Goal: Task Accomplishment & Management: Manage account settings

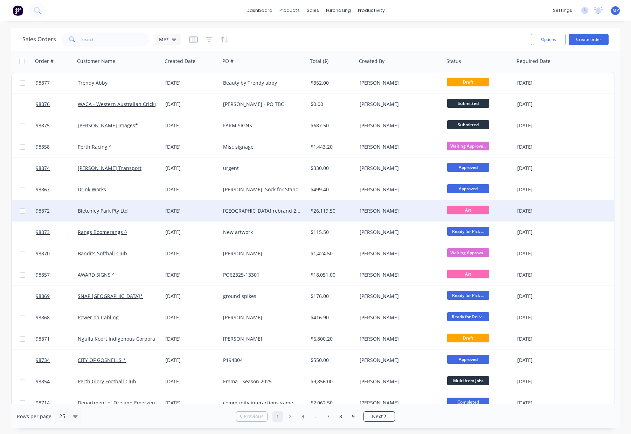
click at [266, 206] on div "[GEOGRAPHIC_DATA] rebrand 2025" at bounding box center [263, 211] width 87 height 21
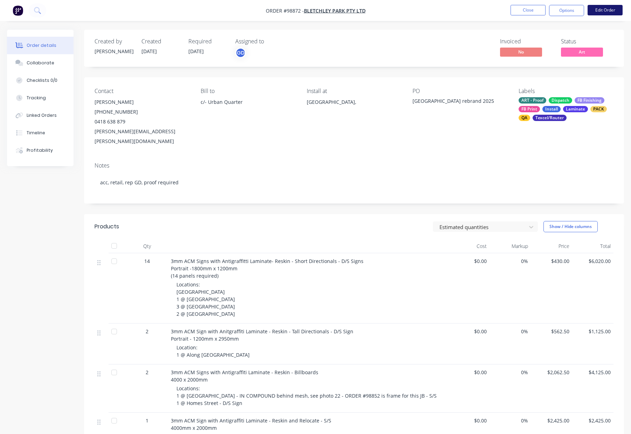
click at [591, 13] on button "Edit Order" at bounding box center [604, 10] width 35 height 10
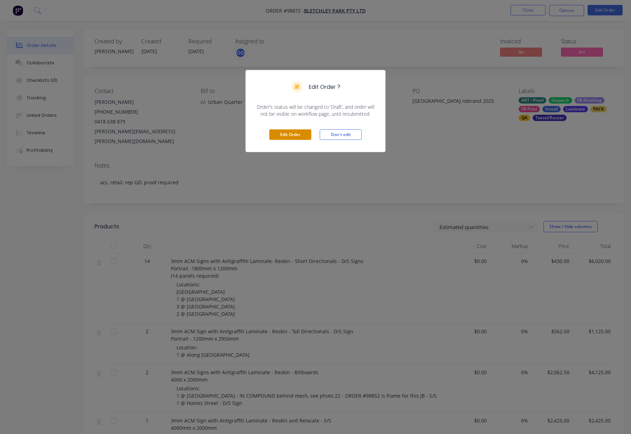
click at [292, 132] on button "Edit Order" at bounding box center [290, 134] width 42 height 10
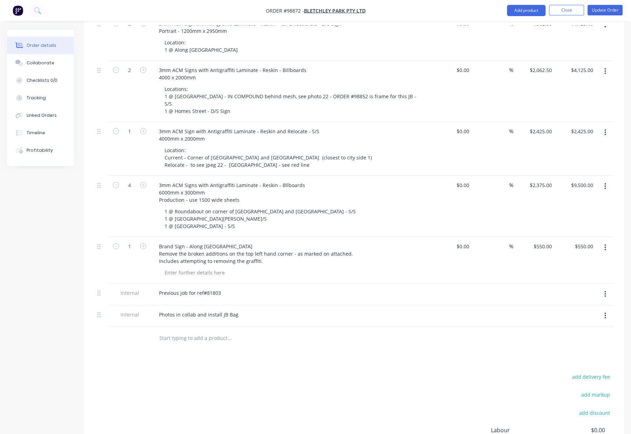
scroll to position [337, 0]
drag, startPoint x: 180, startPoint y: 300, endPoint x: 208, endPoint y: 302, distance: 28.1
click at [180, 330] on input "text" at bounding box center [229, 337] width 140 height 14
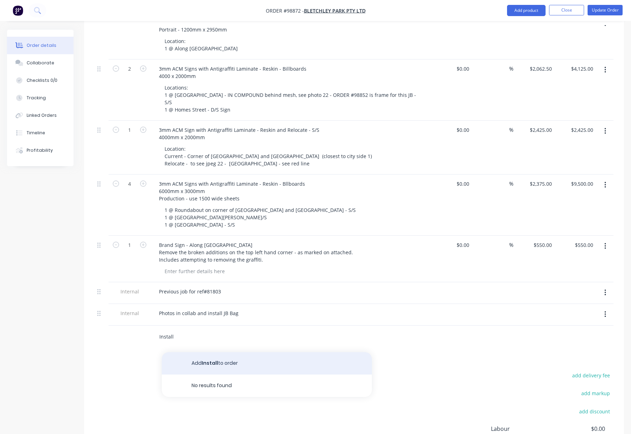
type input "Install"
click at [239, 352] on button "Add Install to order" at bounding box center [267, 363] width 210 height 22
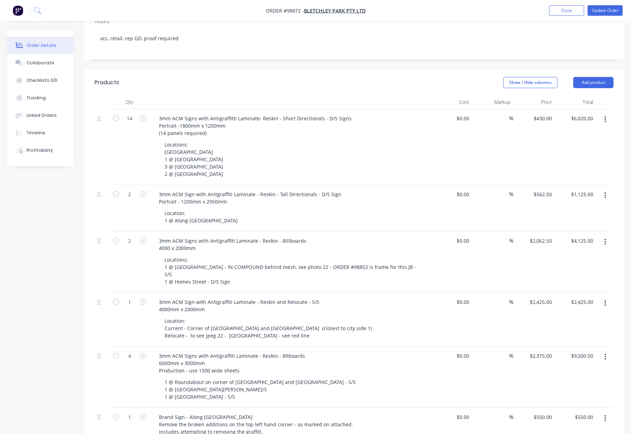
scroll to position [147, 0]
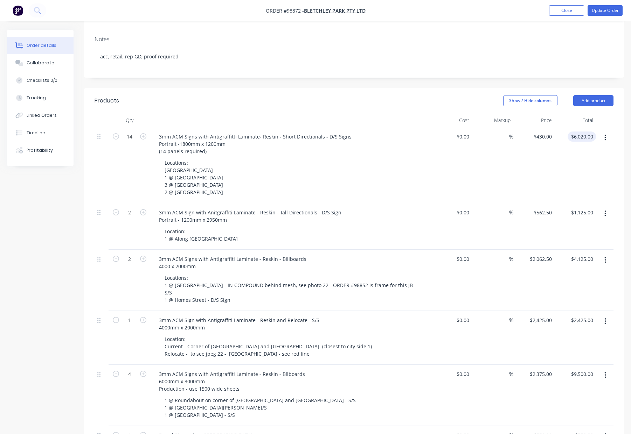
click at [579, 132] on input "$6,020.00" at bounding box center [583, 137] width 26 height 10
type input "4200"
type input "$300.00"
type input "$4,200.00"
click at [556, 146] on div "$4,200.00 4200" at bounding box center [574, 165] width 41 height 76
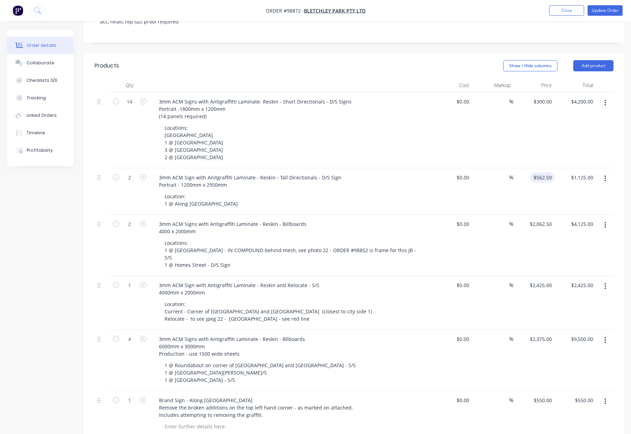
scroll to position [197, 0]
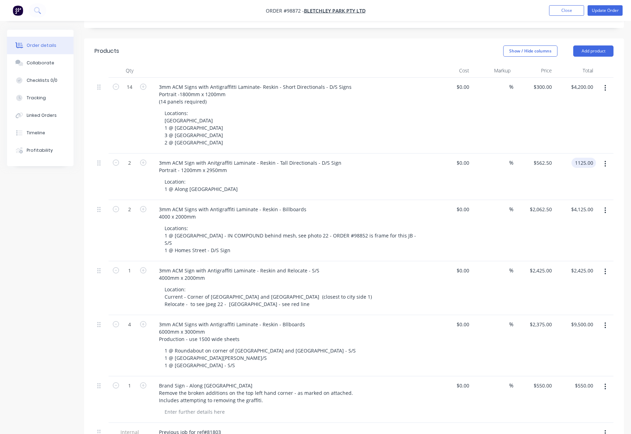
click at [581, 158] on input "1125.00" at bounding box center [585, 163] width 22 height 10
type input "800"
click at [580, 204] on input "$4,125.00" at bounding box center [583, 209] width 26 height 10
type input "$400.00"
type input "$800.00"
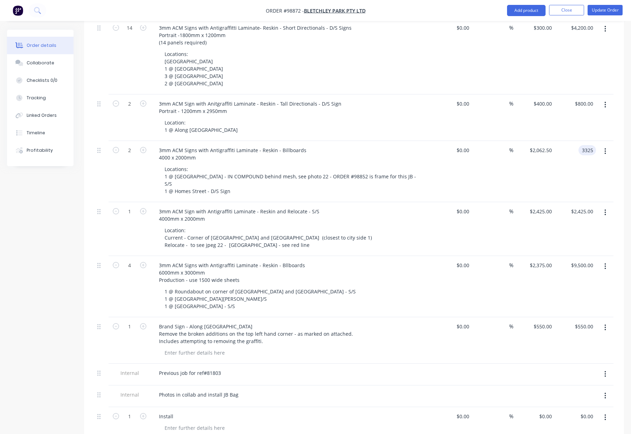
scroll to position [271, 0]
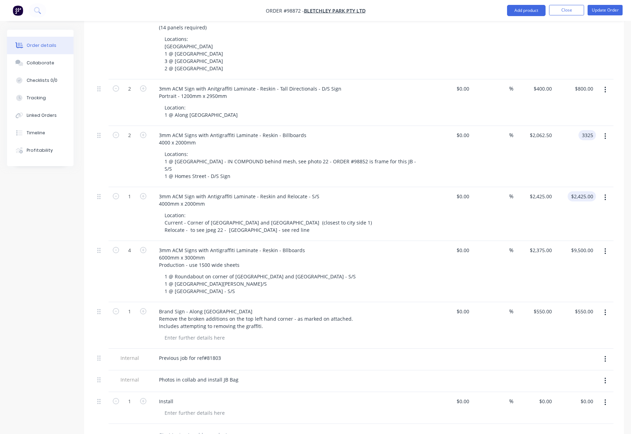
type input "3325"
click at [582, 191] on input "$2,425.00" at bounding box center [583, 196] width 26 height 10
type input "$1,662.50"
type input "$3,325.00"
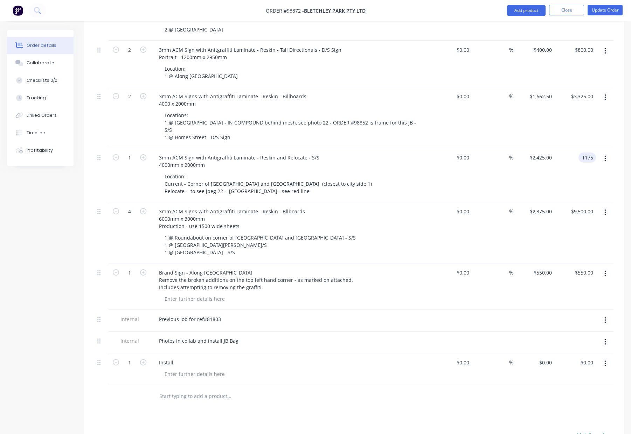
scroll to position [310, 0]
type input "1175"
type input "$1,175.00"
click at [575, 206] on input "9500.00" at bounding box center [583, 211] width 26 height 10
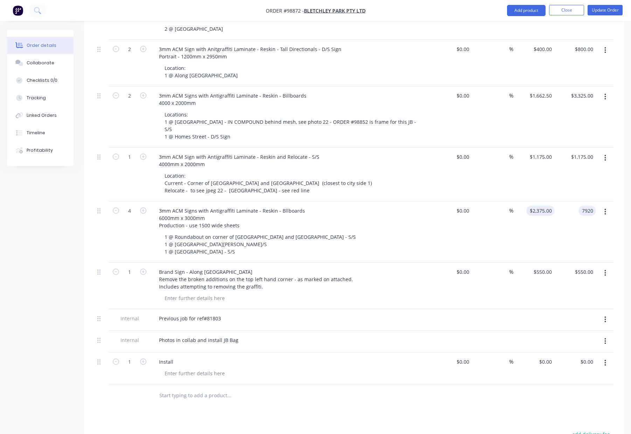
type input "7920"
click at [538, 206] on div "$2,375.00 $2,375.00" at bounding box center [540, 211] width 28 height 10
type input "1980"
type input "$7,920.00"
type input "$1,980.00"
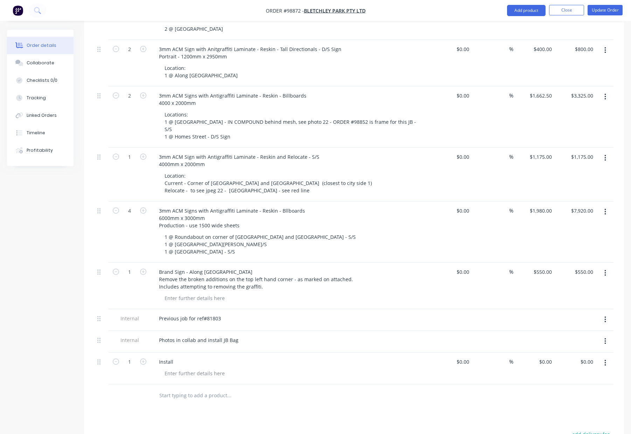
click at [557, 148] on div "$1,175.00 $1,175.00" at bounding box center [574, 175] width 41 height 54
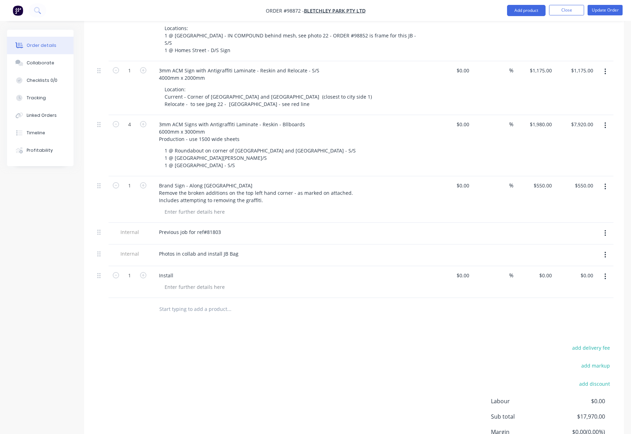
scroll to position [404, 0]
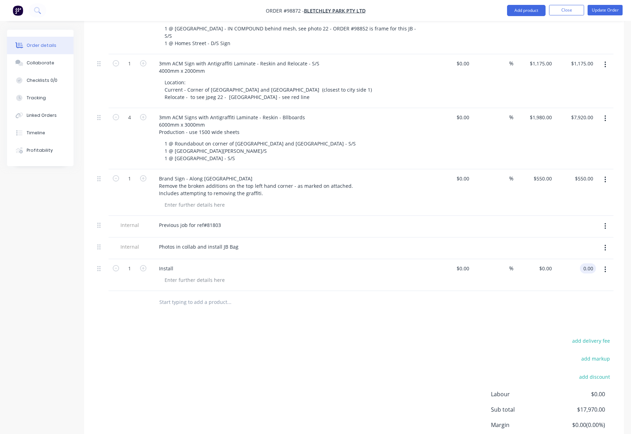
click at [584, 264] on input "0.00" at bounding box center [588, 269] width 13 height 10
type input "5775"
type input "$5,775.00"
click at [524, 291] on div at bounding box center [353, 302] width 519 height 23
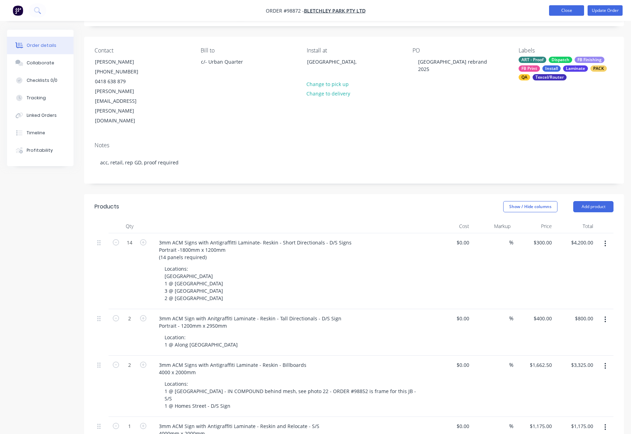
scroll to position [41, 0]
click at [589, 202] on button "Add product" at bounding box center [593, 207] width 40 height 11
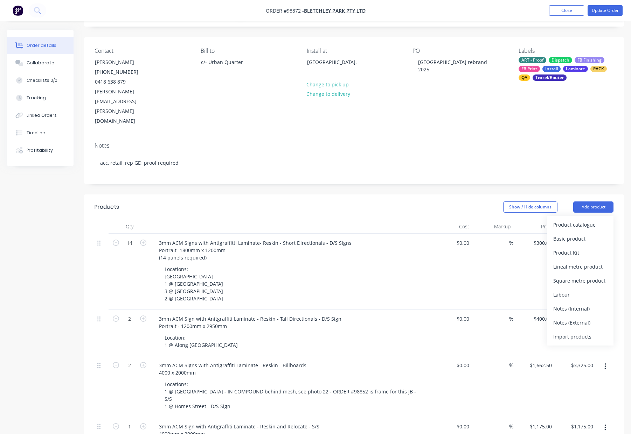
drag, startPoint x: 581, startPoint y: 280, endPoint x: 581, endPoint y: 275, distance: 5.2
click at [581, 304] on div "Notes (Internal)" at bounding box center [580, 309] width 54 height 10
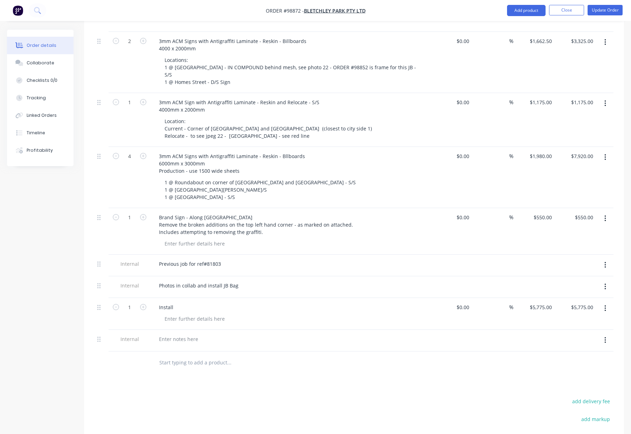
scroll to position [447, 0]
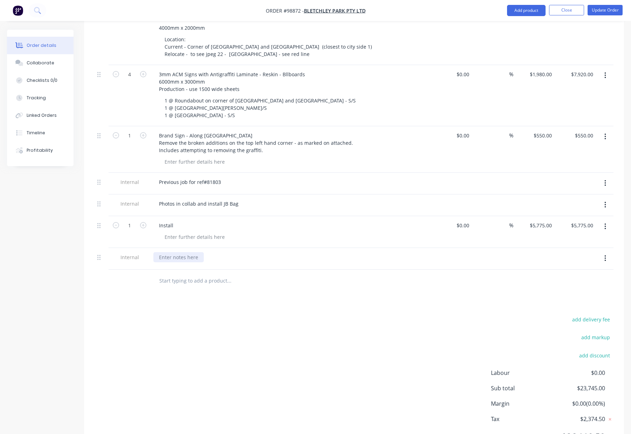
drag, startPoint x: 171, startPoint y: 217, endPoint x: 187, endPoint y: 222, distance: 15.7
click at [172, 252] on div at bounding box center [178, 257] width 50 height 10
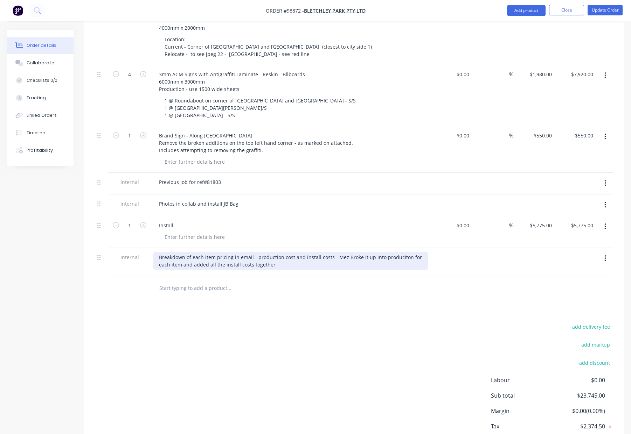
click at [384, 252] on div "Breakdown of each item pricing in email - production cost and install costs - M…" at bounding box center [290, 260] width 274 height 17
click at [372, 252] on div "Breakdown of each item pricing in email - production cost and install costs - M…" at bounding box center [290, 260] width 274 height 17
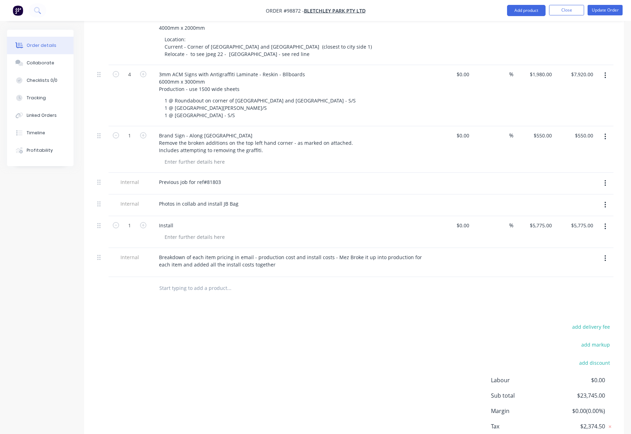
click at [365, 281] on div at bounding box center [276, 288] width 246 height 14
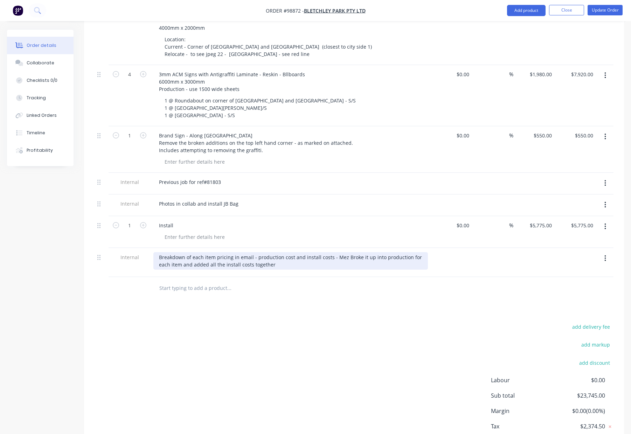
drag, startPoint x: 345, startPoint y: 220, endPoint x: 360, endPoint y: 231, distance: 18.5
click at [345, 252] on div "Breakdown of each item pricing in email - production cost and install costs - M…" at bounding box center [290, 260] width 274 height 17
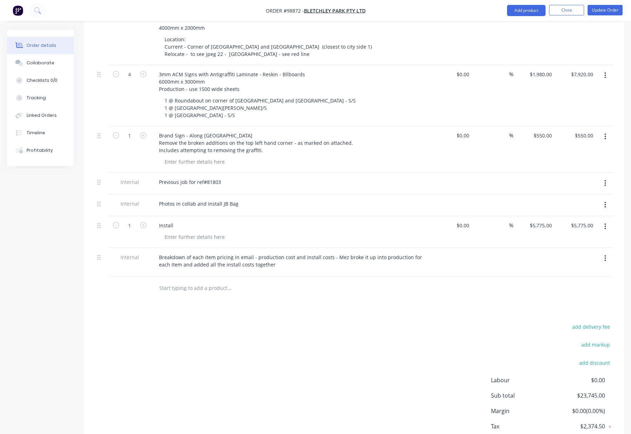
click at [367, 277] on div at bounding box center [276, 288] width 252 height 23
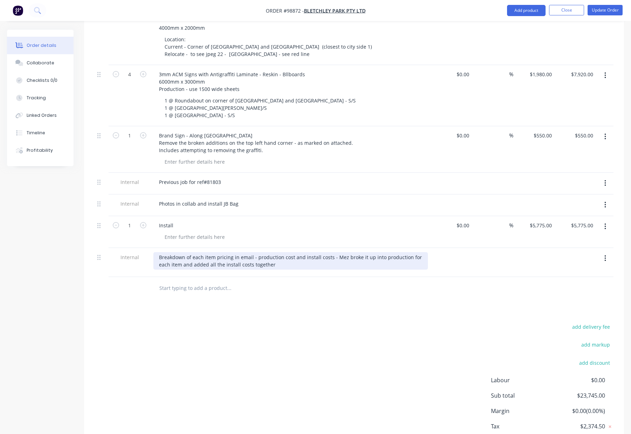
click at [213, 252] on div "Breakdown of each item pricing in email - production cost and install costs - M…" at bounding box center [290, 260] width 274 height 17
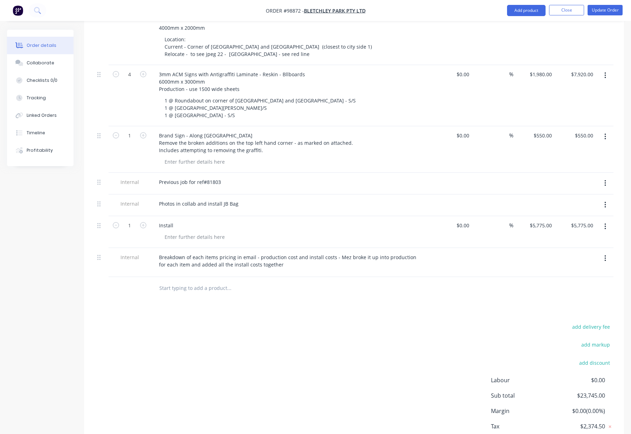
click at [302, 267] on div "Products Show / Hide columns Add product Qty Cost Markup Price Total 14 3mm ACM…" at bounding box center [354, 128] width 540 height 680
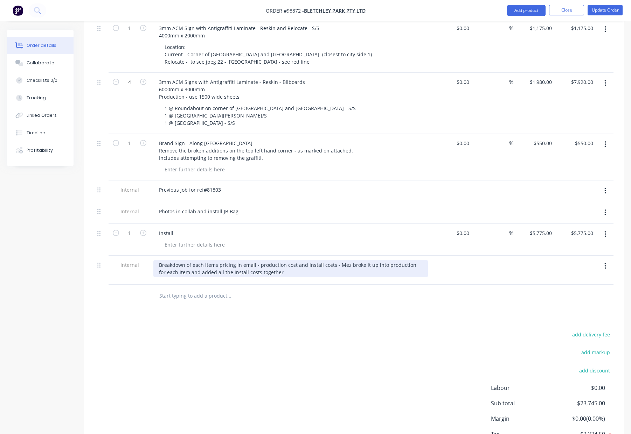
drag, startPoint x: 293, startPoint y: 229, endPoint x: 302, endPoint y: 237, distance: 12.9
click at [292, 260] on div "Breakdown of each items pricing in email - production cost and install costs - …" at bounding box center [290, 268] width 274 height 17
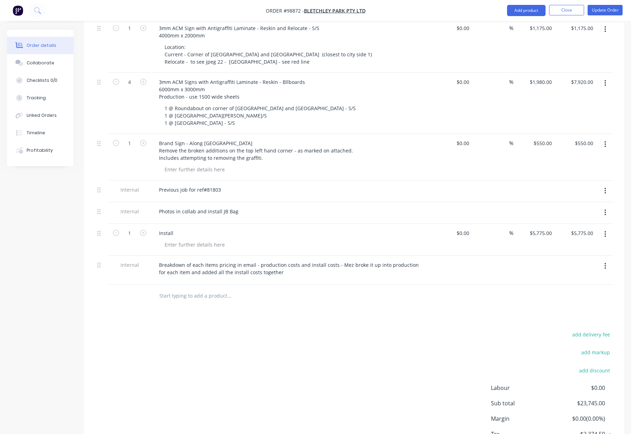
click at [315, 285] on div at bounding box center [276, 296] width 252 height 23
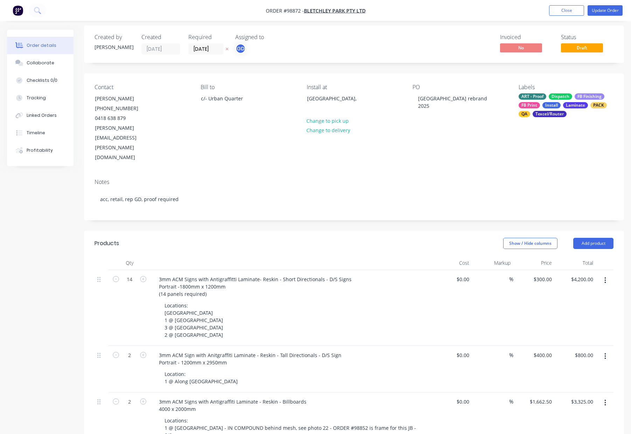
scroll to position [0, 0]
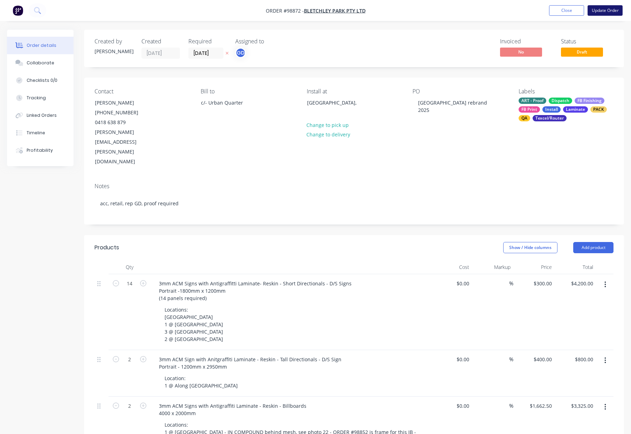
click at [601, 8] on button "Update Order" at bounding box center [604, 10] width 35 height 10
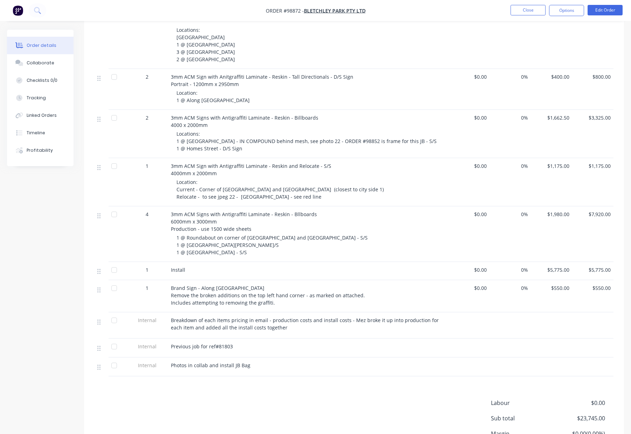
scroll to position [294, 0]
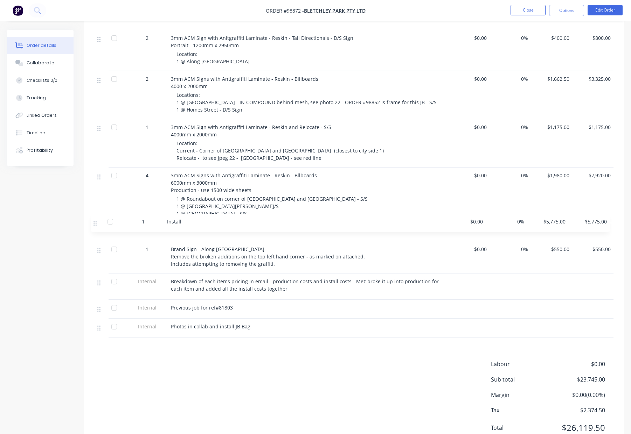
drag, startPoint x: 99, startPoint y: 222, endPoint x: 95, endPoint y: 224, distance: 4.6
click at [95, 224] on div "14 3mm ACM Signs with Antigraffitti Laminate- Reskin - Short Directionals - D/S…" at bounding box center [353, 149] width 519 height 378
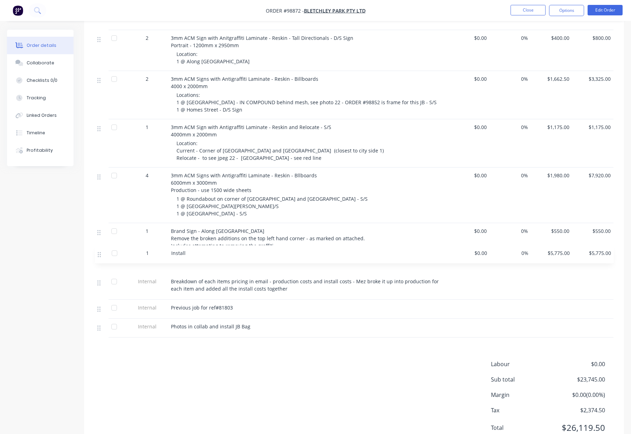
drag, startPoint x: 99, startPoint y: 229, endPoint x: 97, endPoint y: 255, distance: 26.0
click at [99, 255] on div "14 3mm ACM Signs with Antigraffitti Laminate- Reskin - Short Directionals - D/S…" at bounding box center [353, 149] width 519 height 378
click at [253, 362] on div "Labour $0.00 Sub total $23,745.00 Margin $0.00 ( 0.00 %) Tax $2,374.50 Total $2…" at bounding box center [353, 400] width 519 height 81
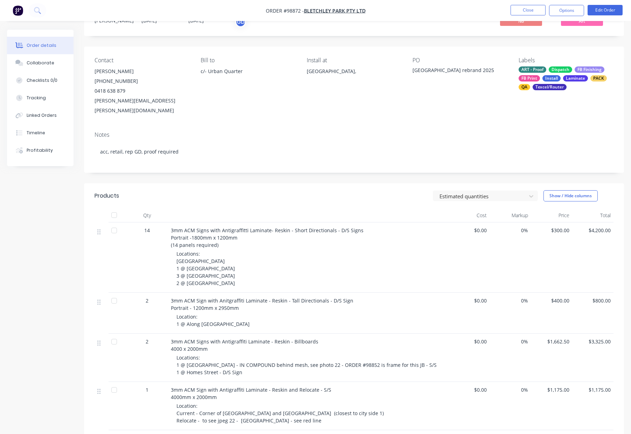
scroll to position [0, 0]
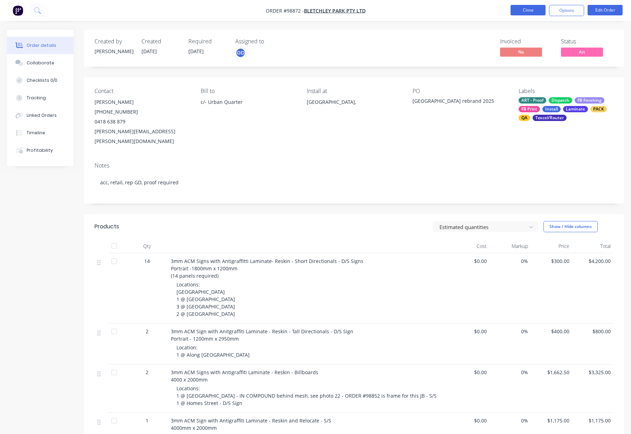
click at [529, 8] on button "Close" at bounding box center [527, 10] width 35 height 10
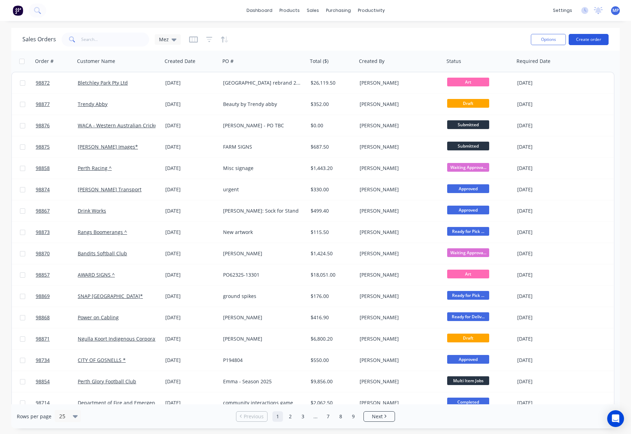
click at [579, 35] on button "Create order" at bounding box center [588, 39] width 40 height 11
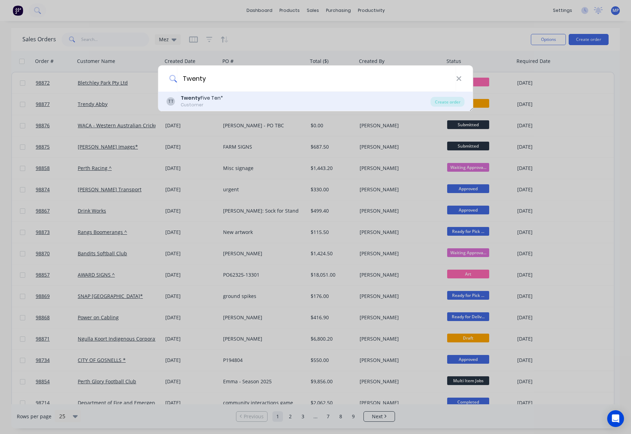
type input "Twenty"
click at [259, 103] on div "TT Twenty Five Ten* Customer" at bounding box center [299, 101] width 264 height 14
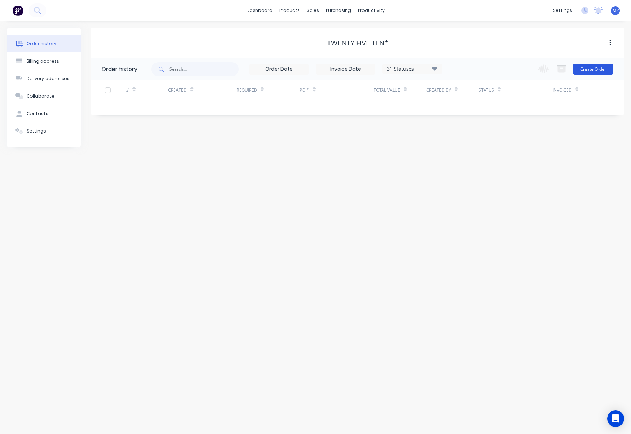
click at [587, 66] on button "Create Order" at bounding box center [593, 69] width 41 height 11
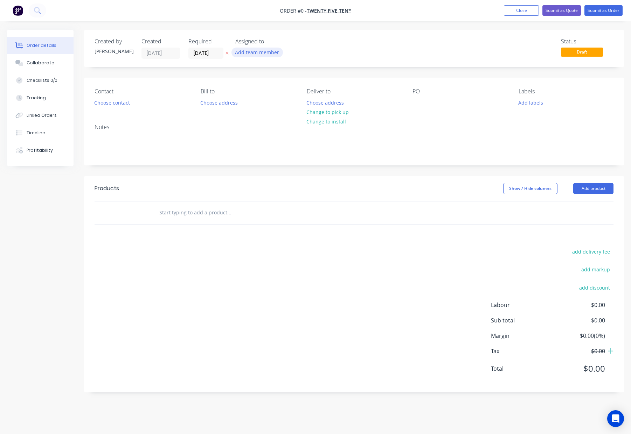
click at [250, 51] on button "Add team member" at bounding box center [256, 52] width 51 height 9
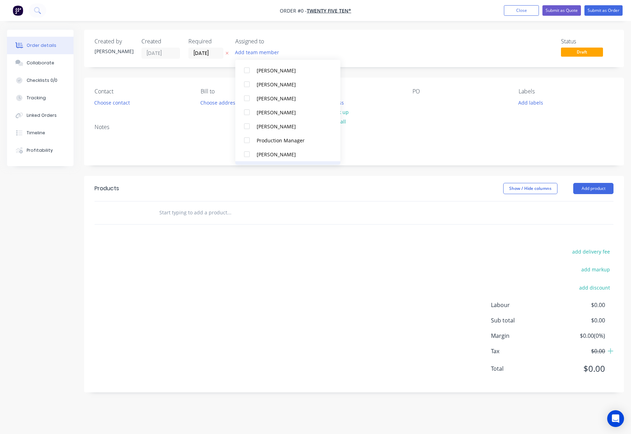
scroll to position [158, 0]
click at [288, 113] on div "[PERSON_NAME]" at bounding box center [292, 115] width 70 height 7
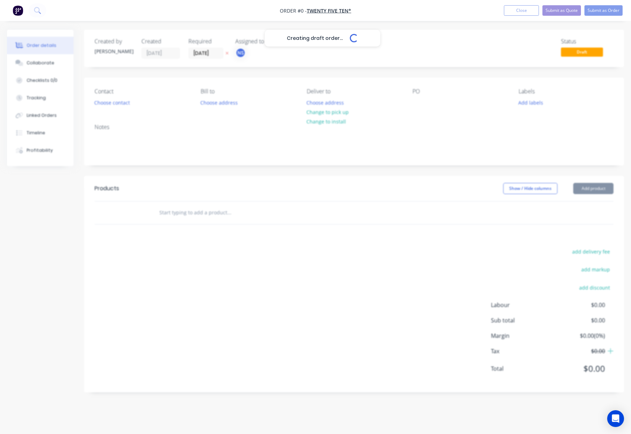
click at [190, 83] on div "Creating draft order... Loading... Order details Collaborate Checklists 0/0 Tra…" at bounding box center [315, 216] width 631 height 373
click at [194, 51] on input "[DATE]" at bounding box center [206, 53] width 34 height 10
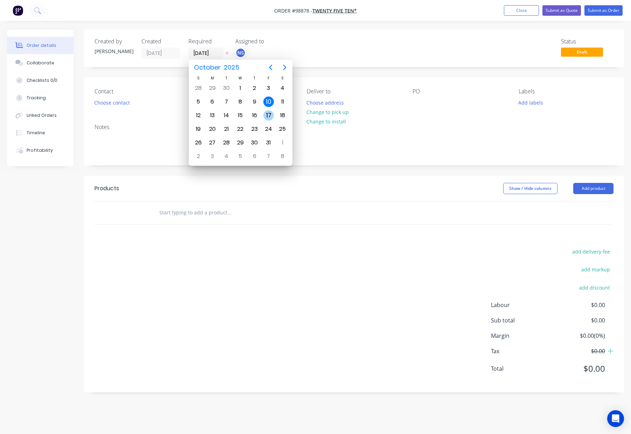
click at [267, 118] on div "17" at bounding box center [268, 115] width 10 height 10
type input "17/10/25"
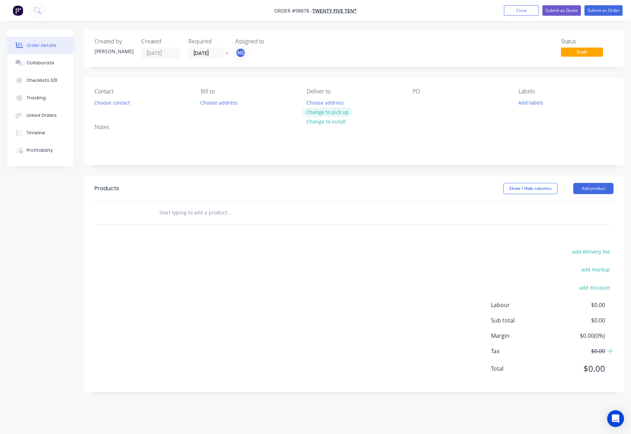
click at [338, 114] on button "Change to pick up" at bounding box center [327, 111] width 50 height 9
click at [325, 103] on div "Pick up Change to delivery Change to install" at bounding box center [354, 98] width 95 height 20
click at [311, 103] on div at bounding box center [312, 103] width 11 height 10
click at [105, 101] on button "Choose contact" at bounding box center [112, 102] width 43 height 9
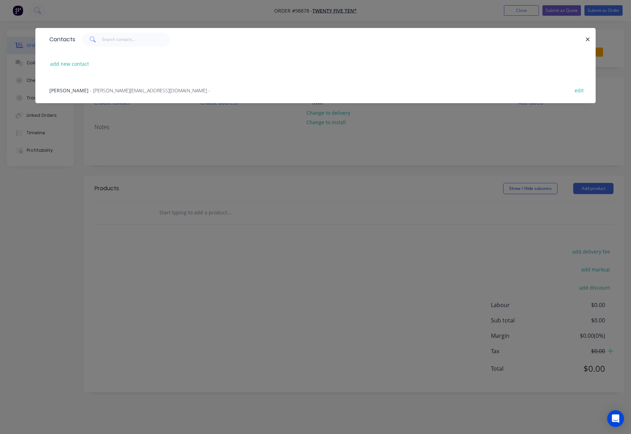
click at [588, 37] on icon "button" at bounding box center [587, 39] width 5 height 6
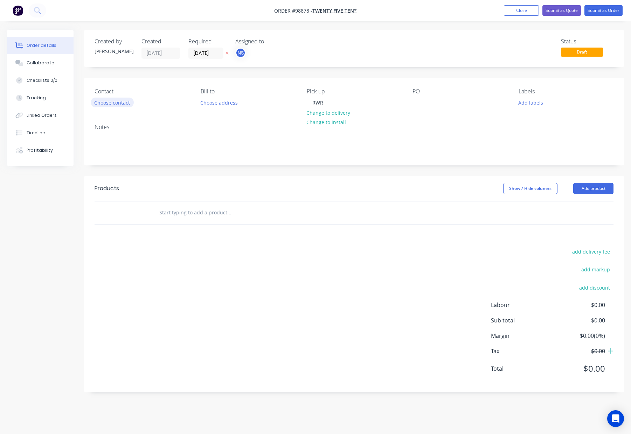
click at [103, 101] on button "Choose contact" at bounding box center [112, 102] width 43 height 9
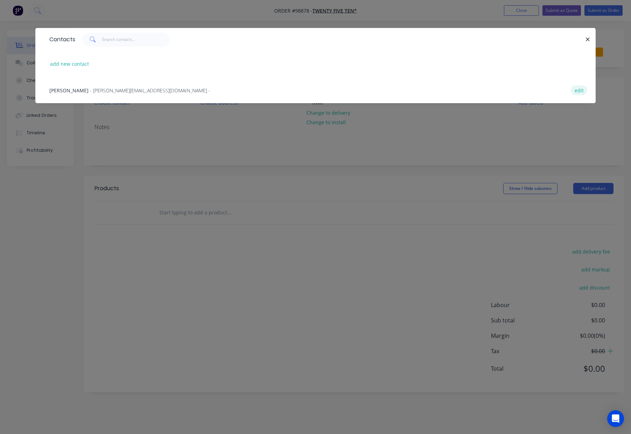
click at [579, 91] on button "edit" at bounding box center [578, 89] width 16 height 9
select select "AU"
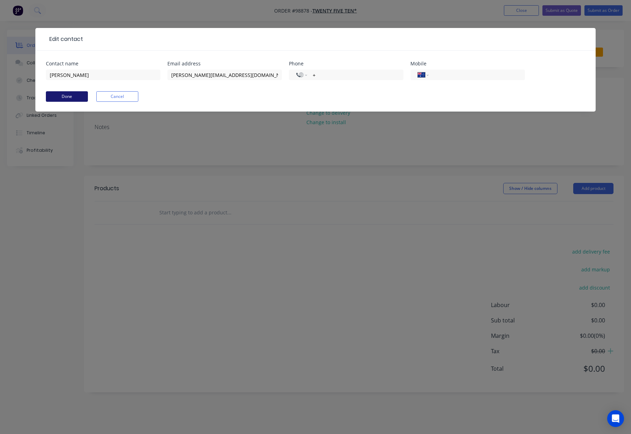
click at [66, 93] on button "Done" at bounding box center [67, 96] width 42 height 10
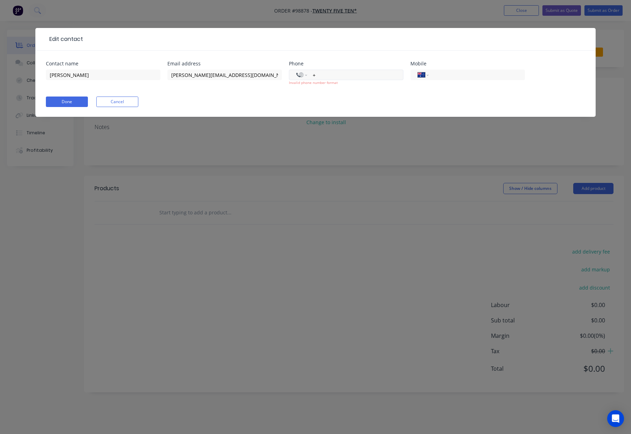
click at [347, 75] on input "+" at bounding box center [354, 75] width 84 height 8
click at [359, 75] on input "+" at bounding box center [354, 75] width 84 height 8
type input "+6"
select select "SG"
click at [298, 75] on select "International Afghanistan Åland Islands Albania Algeria American Samoa Andorra …" at bounding box center [301, 75] width 10 height 10
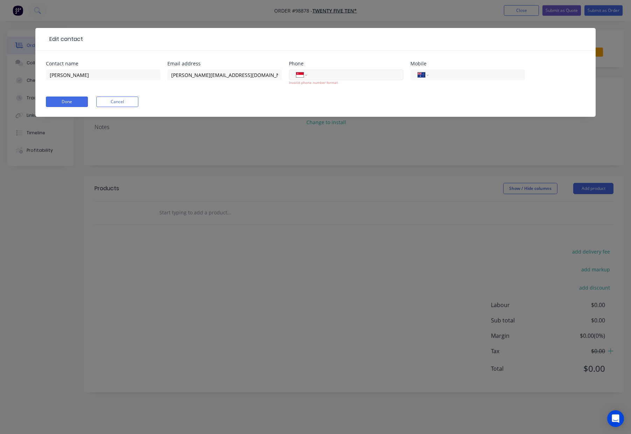
drag, startPoint x: 338, startPoint y: 75, endPoint x: 344, endPoint y: 75, distance: 6.0
click at [338, 75] on input "tel" at bounding box center [354, 75] width 84 height 8
type input "8893 9211"
click at [543, 77] on div "Contact name Jeffery Liew Email address jeff@twentyfiveten.com Phone Internatio…" at bounding box center [315, 77] width 539 height 33
click at [364, 76] on input "8893 9211" at bounding box center [354, 75] width 84 height 8
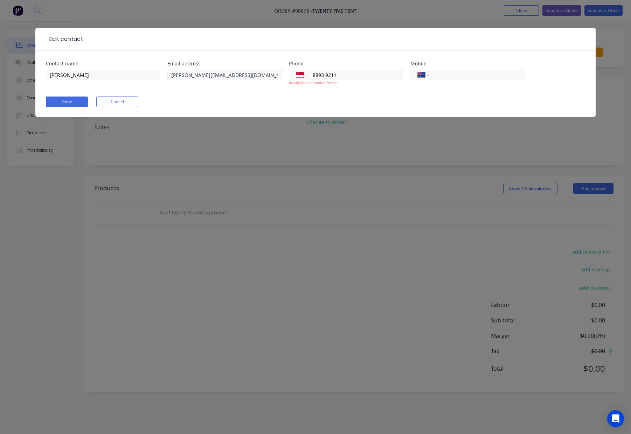
drag, startPoint x: 364, startPoint y: 76, endPoint x: 262, endPoint y: 69, distance: 102.0
click at [261, 70] on div "Contact name Jeffery Liew Email address jeff@twentyfiveten.com Phone Internatio…" at bounding box center [315, 77] width 539 height 33
click at [383, 90] on div "International Afghanistan Åland Islands Albania Algeria American Samoa Andorra …" at bounding box center [346, 81] width 114 height 26
click at [72, 102] on button "Done" at bounding box center [67, 102] width 42 height 10
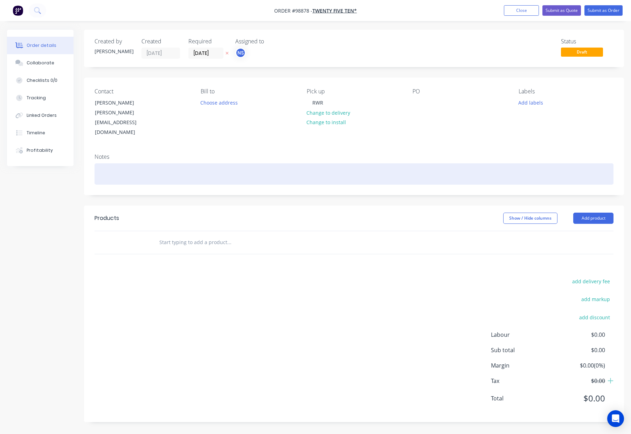
drag, startPoint x: 230, startPoint y: 170, endPoint x: 232, endPoint y: 162, distance: 7.8
click at [230, 170] on div "Notes" at bounding box center [354, 171] width 540 height 47
click at [232, 163] on div at bounding box center [353, 173] width 519 height 21
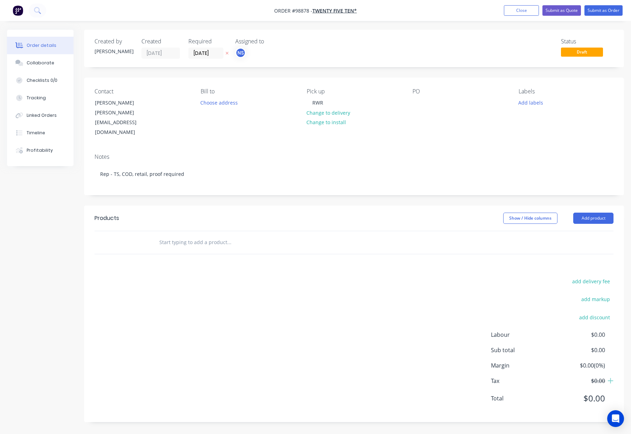
click at [312, 206] on header "Products Show / Hide columns Add product" at bounding box center [354, 218] width 540 height 25
click at [537, 104] on button "Add labels" at bounding box center [530, 102] width 32 height 9
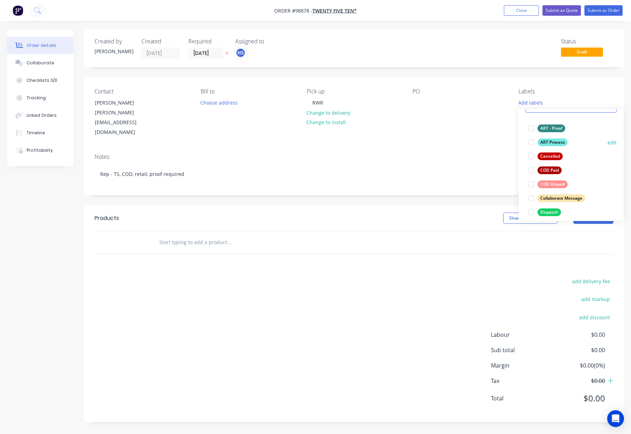
scroll to position [35, 0]
click at [550, 147] on div "ART Process" at bounding box center [552, 144] width 30 height 8
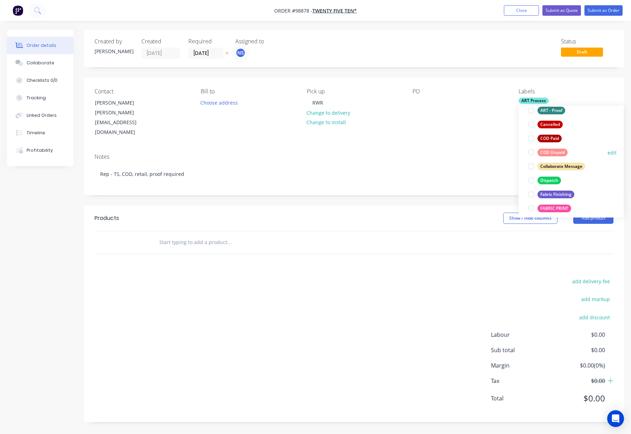
click at [550, 152] on div "COD Unpaid" at bounding box center [552, 153] width 30 height 8
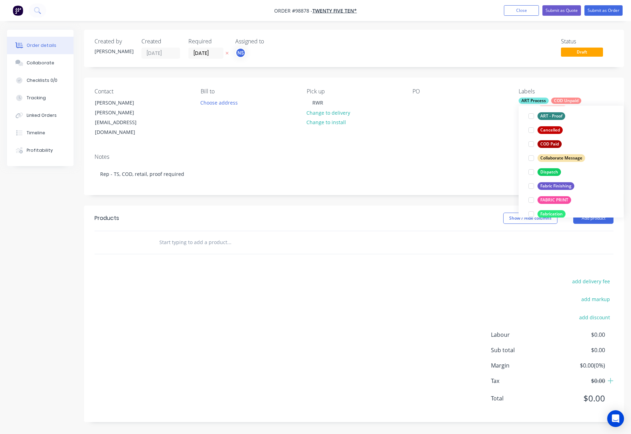
scroll to position [86, 0]
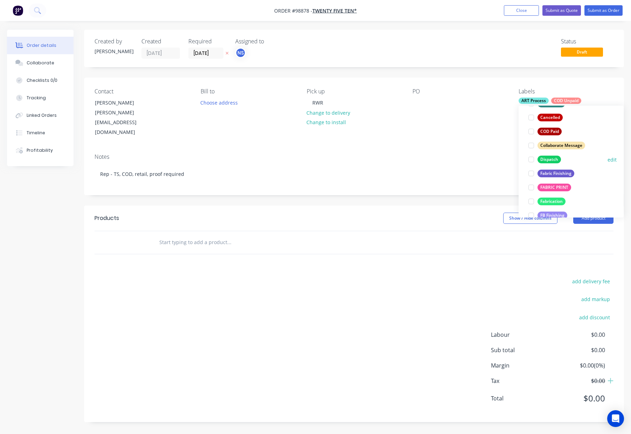
click at [550, 159] on div "Dispatch" at bounding box center [548, 160] width 23 height 8
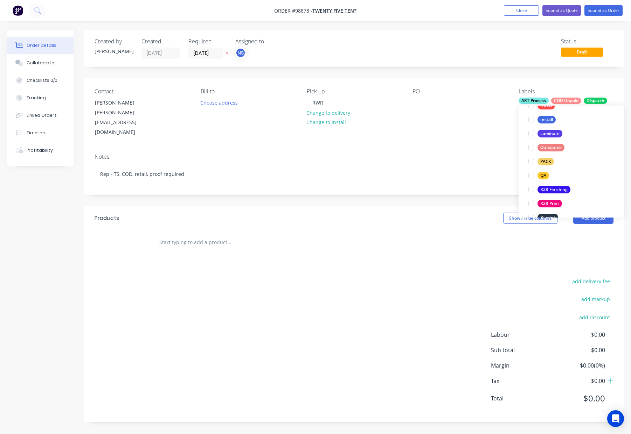
drag, startPoint x: 547, startPoint y: 161, endPoint x: 559, endPoint y: 147, distance: 17.8
click at [547, 161] on div "PACK" at bounding box center [545, 162] width 16 height 8
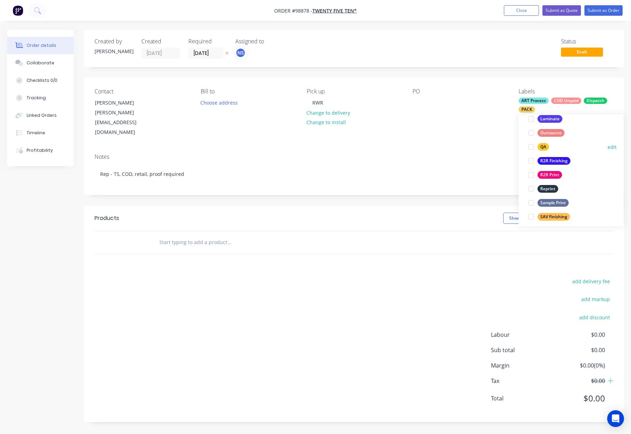
drag, startPoint x: 541, startPoint y: 145, endPoint x: 546, endPoint y: 146, distance: 5.3
click at [541, 145] on div "QA" at bounding box center [543, 147] width 12 height 8
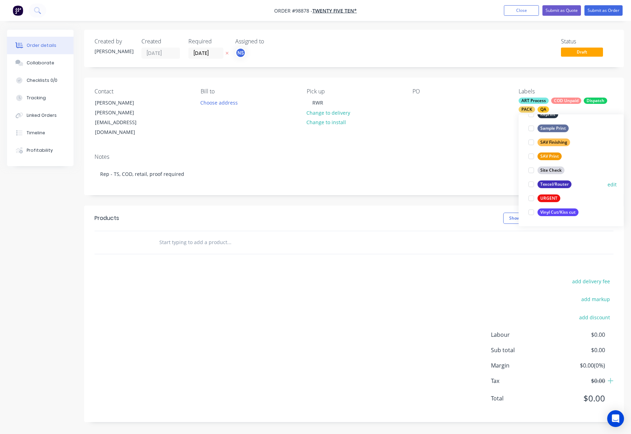
click at [553, 184] on div "Texcel/Router" at bounding box center [554, 185] width 34 height 8
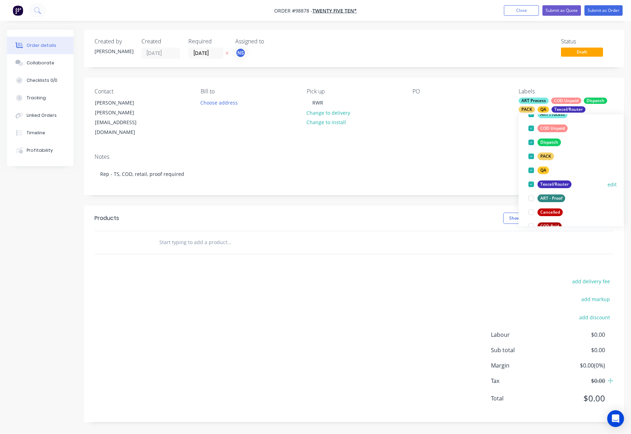
click at [525, 180] on button "Texcel/Router" at bounding box center [549, 185] width 49 height 10
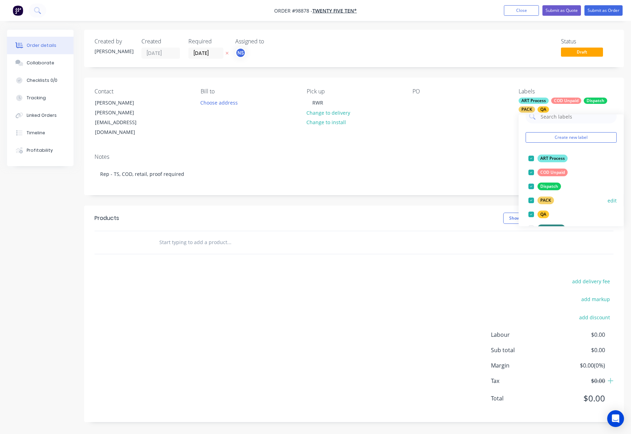
scroll to position [0, 0]
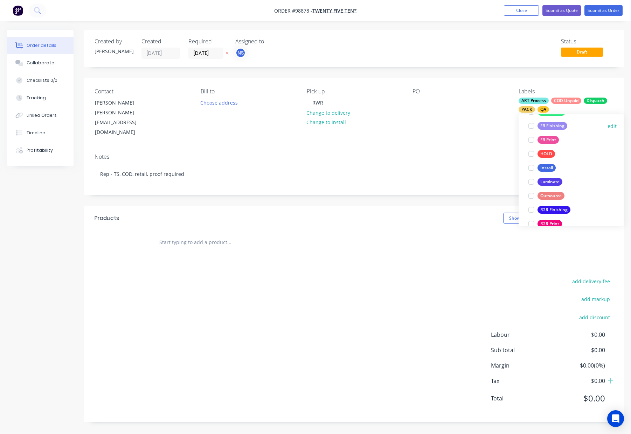
click at [547, 126] on div "FB Finishing" at bounding box center [552, 126] width 30 height 8
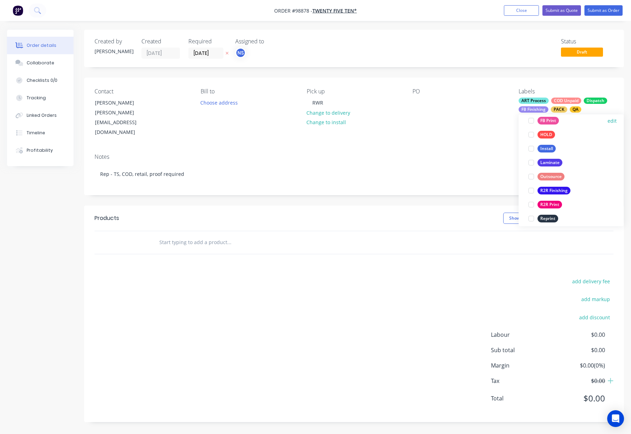
click at [546, 121] on div "FB Print" at bounding box center [547, 121] width 21 height 8
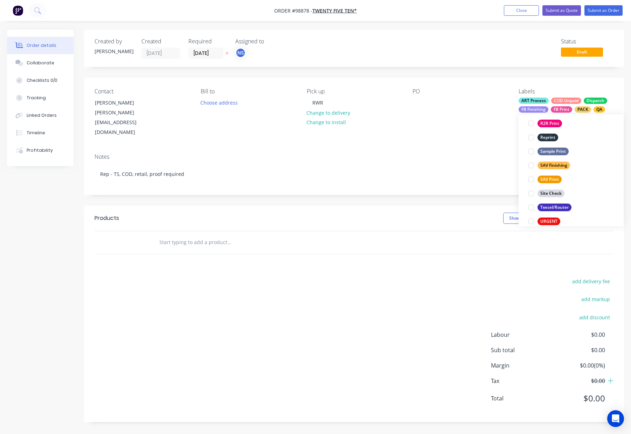
scroll to position [317, 0]
click at [569, 162] on button "SAV Finishing" at bounding box center [548, 161] width 47 height 10
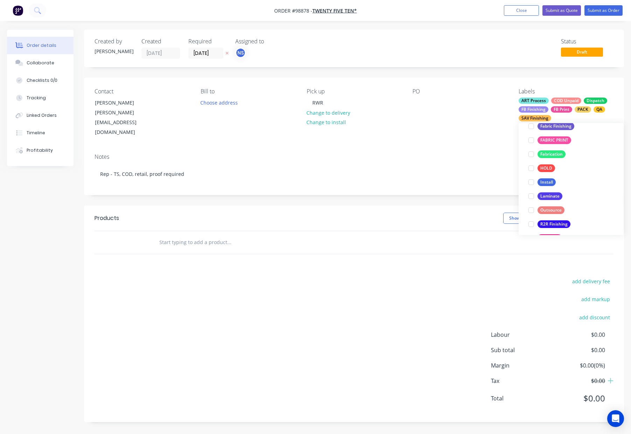
scroll to position [336, 0]
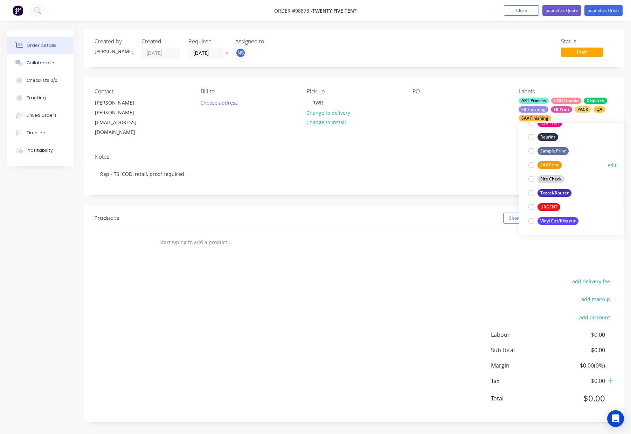
click at [549, 165] on div "SAV Print" at bounding box center [549, 165] width 24 height 8
click at [558, 193] on div "Texcel/Router" at bounding box center [554, 193] width 34 height 8
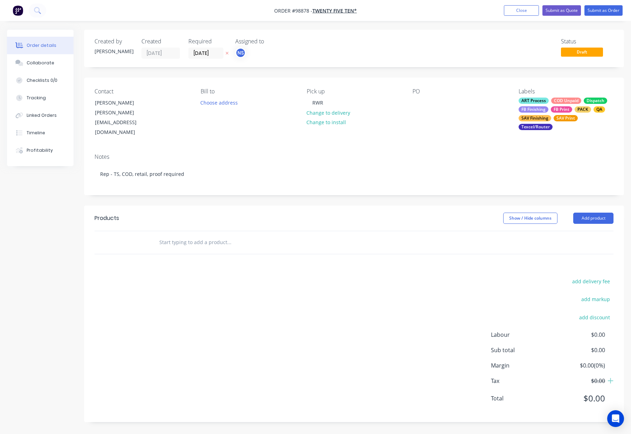
click at [388, 206] on header "Products Show / Hide columns Add product" at bounding box center [354, 218] width 540 height 25
click at [197, 236] on input "text" at bounding box center [229, 243] width 140 height 14
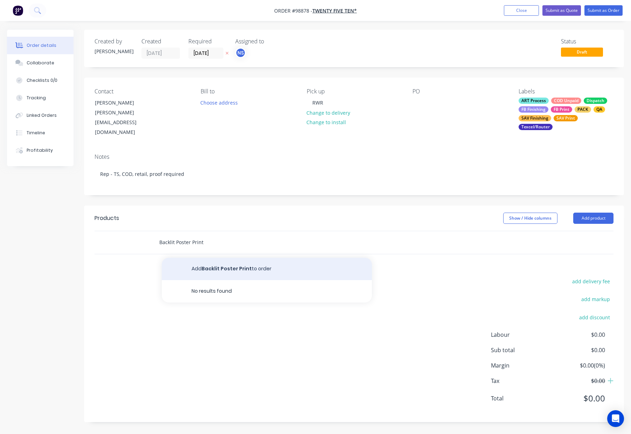
type input "Backlit Poster Print"
click at [274, 258] on button "Add Backlit Poster Print to order" at bounding box center [267, 269] width 210 height 22
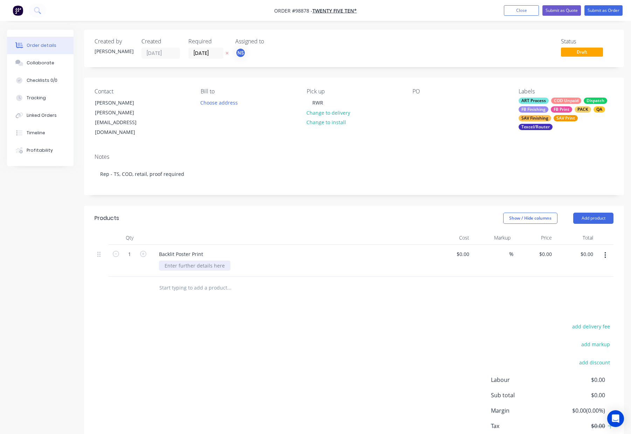
click at [174, 261] on div at bounding box center [194, 266] width 71 height 10
paste div
drag, startPoint x: 205, startPoint y: 237, endPoint x: 216, endPoint y: 243, distance: 11.9
click at [205, 249] on div "Backlit Poster Print" at bounding box center [180, 254] width 55 height 10
click at [316, 231] on div at bounding box center [290, 238] width 280 height 14
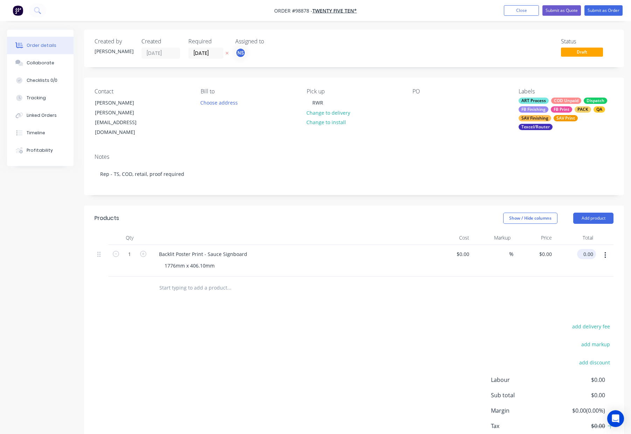
click at [588, 249] on input "0.00" at bounding box center [588, 254] width 16 height 10
type input "150"
type input "$150.00"
click at [343, 213] on div "Show / Hide columns Add product" at bounding box center [409, 218] width 408 height 11
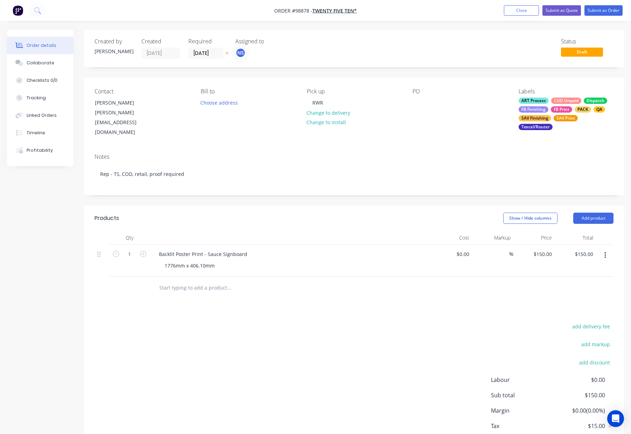
scroll to position [10, 0]
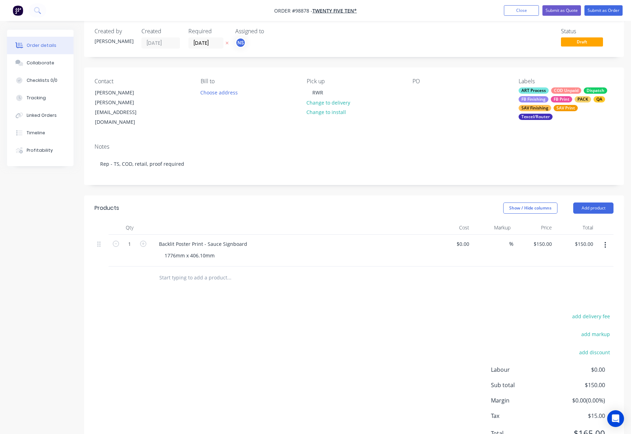
click at [285, 251] on div "1776mm x 406.10mm" at bounding box center [293, 256] width 269 height 10
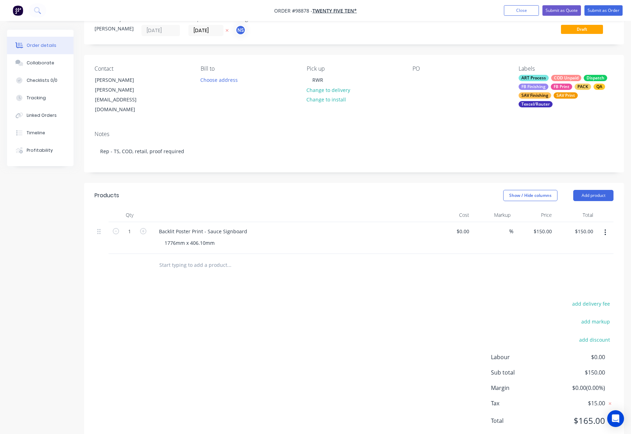
scroll to position [21, 0]
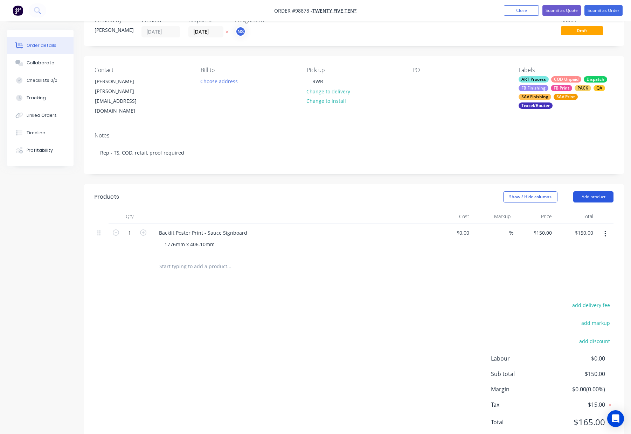
click at [592, 191] on button "Add product" at bounding box center [593, 196] width 40 height 11
click at [592, 294] on div "Notes (Internal)" at bounding box center [580, 299] width 54 height 10
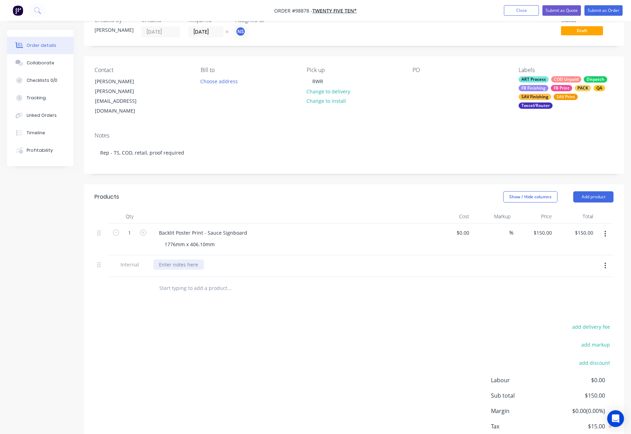
click at [169, 260] on div at bounding box center [178, 265] width 50 height 10
click at [166, 260] on div at bounding box center [178, 265] width 50 height 10
click at [223, 277] on div at bounding box center [276, 288] width 252 height 23
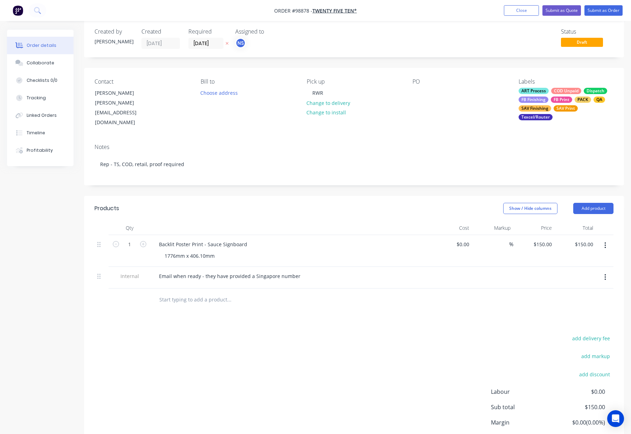
scroll to position [0, 0]
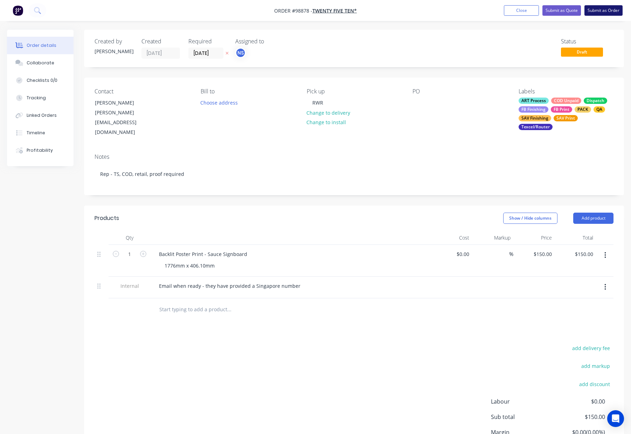
click at [589, 6] on button "Submit as Order" at bounding box center [603, 10] width 38 height 10
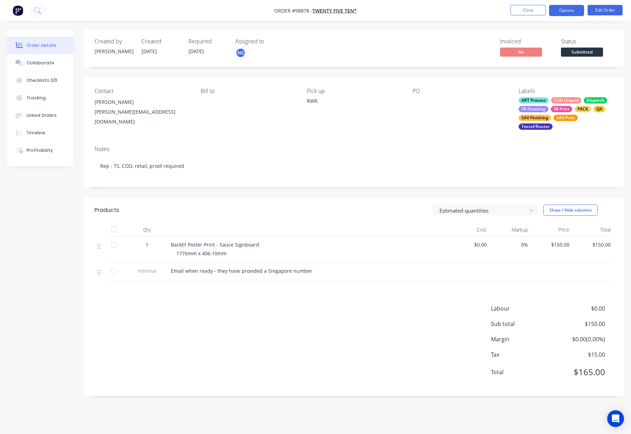
click at [562, 11] on button "Options" at bounding box center [566, 10] width 35 height 11
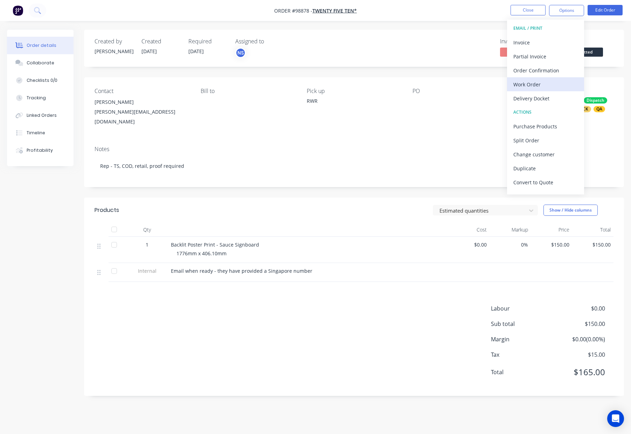
click at [552, 90] on button "Work Order" at bounding box center [545, 84] width 77 height 14
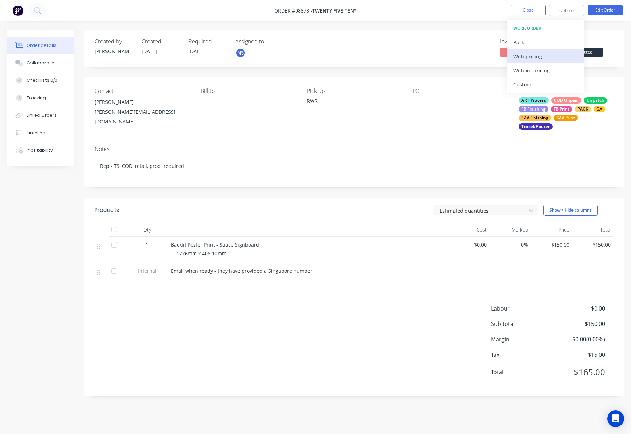
drag, startPoint x: 552, startPoint y: 71, endPoint x: 563, endPoint y: 49, distance: 24.9
click at [552, 71] on div "Without pricing" at bounding box center [545, 70] width 64 height 10
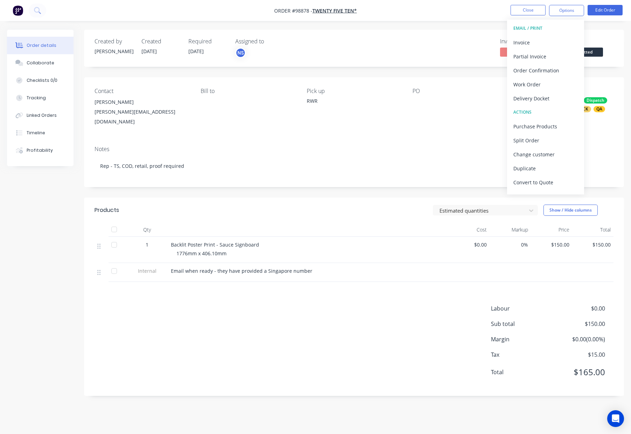
drag, startPoint x: 611, startPoint y: 56, endPoint x: 602, endPoint y: 54, distance: 10.1
click at [611, 56] on div "Status Submitted" at bounding box center [587, 48] width 52 height 20
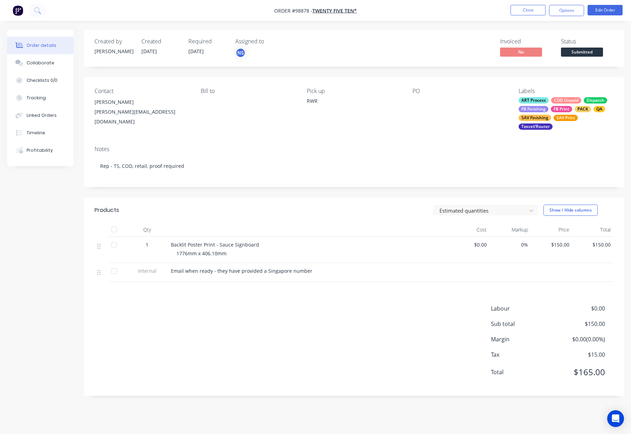
click at [584, 49] on span "Submitted" at bounding box center [582, 52] width 42 height 9
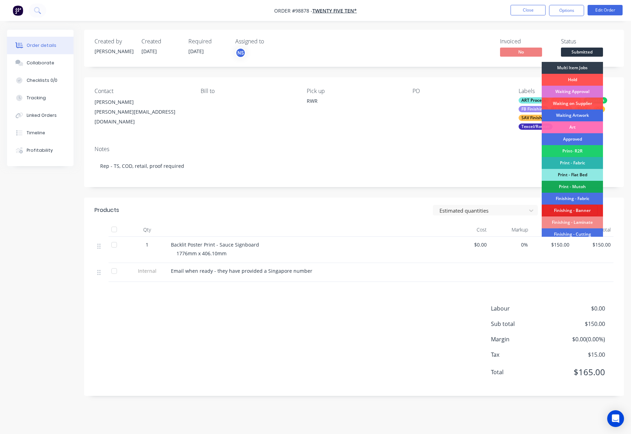
click at [571, 112] on div "Waiting Artwork" at bounding box center [571, 116] width 61 height 12
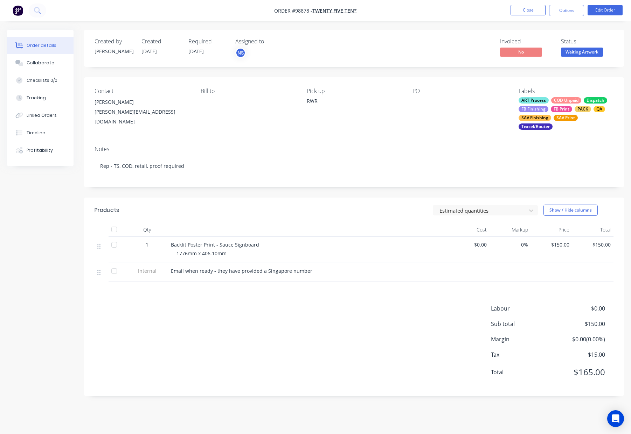
click at [548, 115] on div "SAV Finishing" at bounding box center [534, 118] width 33 height 6
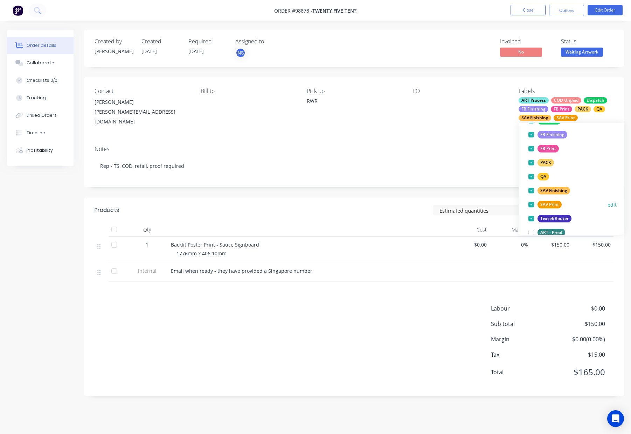
click at [555, 191] on div "SAV Finishing" at bounding box center [553, 191] width 33 height 8
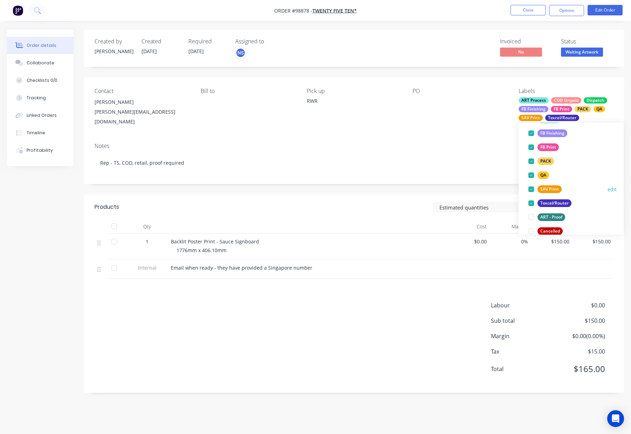
click at [559, 189] on div "SAV Print" at bounding box center [549, 189] width 24 height 8
click at [438, 120] on div "PO" at bounding box center [459, 107] width 95 height 39
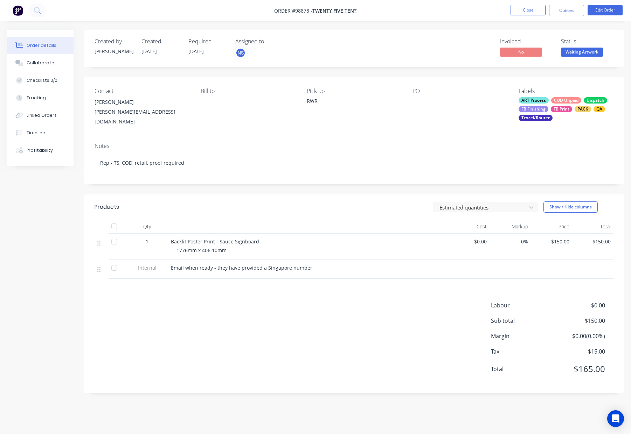
click at [286, 213] on header "Products Estimated quantities Show / Hide columns" at bounding box center [354, 207] width 540 height 25
click at [533, 9] on button "Close" at bounding box center [527, 10] width 35 height 10
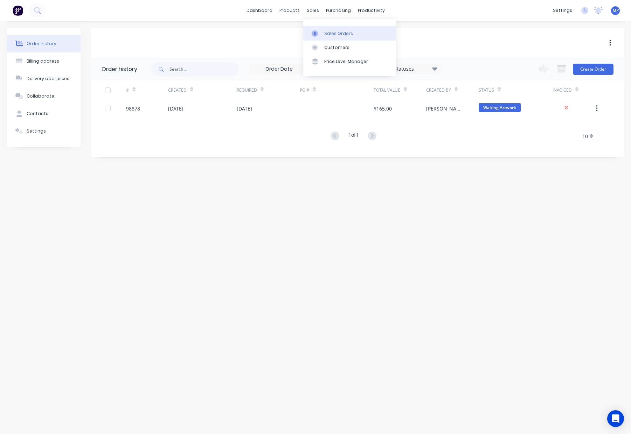
click at [327, 33] on div "Sales Orders" at bounding box center [338, 33] width 29 height 6
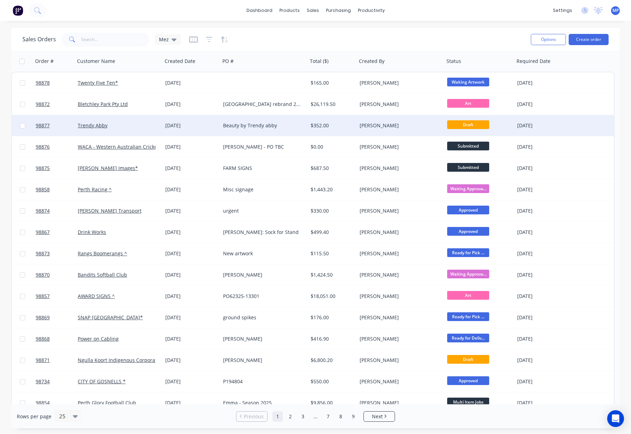
click at [330, 126] on div "$352.00" at bounding box center [330, 125] width 41 height 7
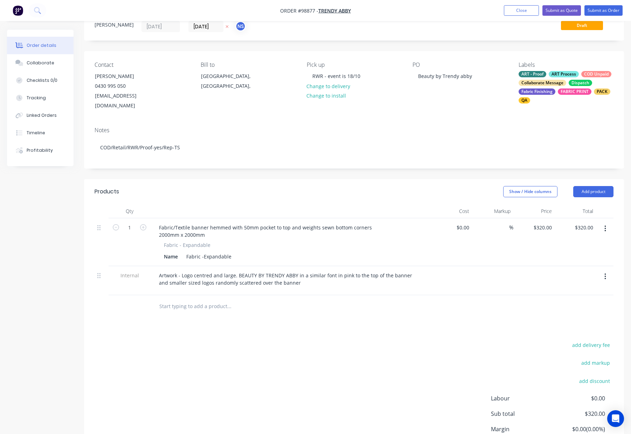
scroll to position [26, 0]
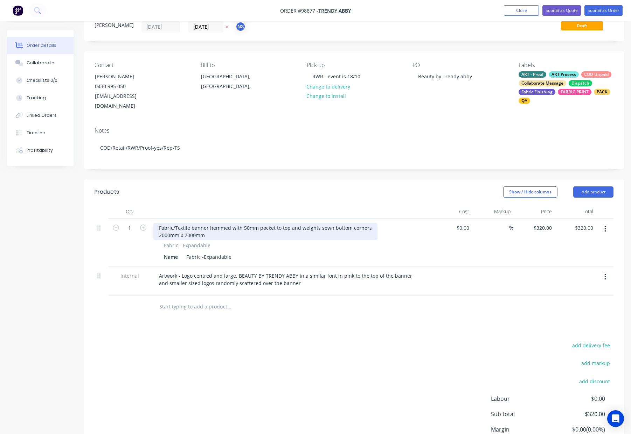
click at [208, 223] on div "Fabric/Textile banner hemmed with 50mm pocket to top and weights sewn bottom co…" at bounding box center [265, 231] width 224 height 17
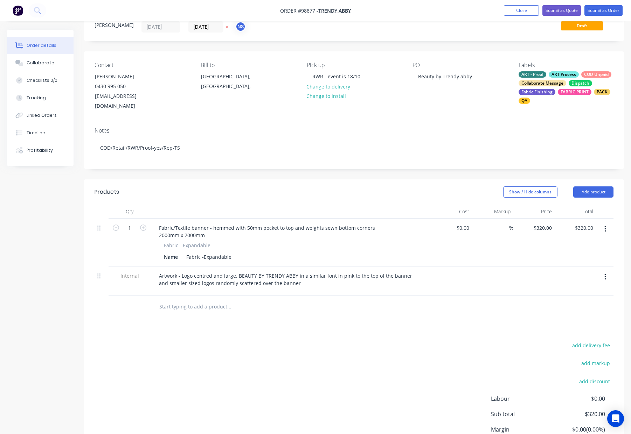
click at [258, 188] on div "Show / Hide columns Add product" at bounding box center [409, 192] width 408 height 11
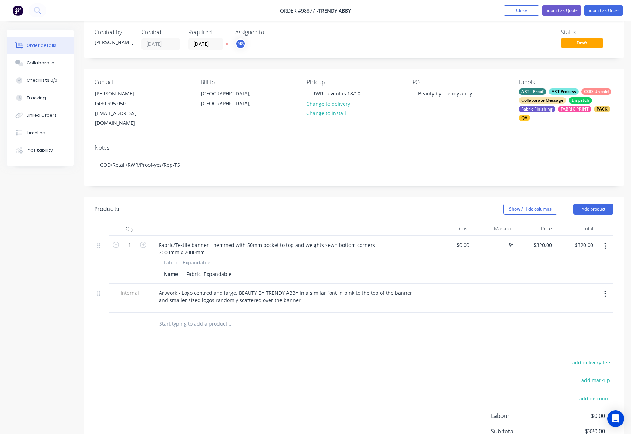
scroll to position [0, 0]
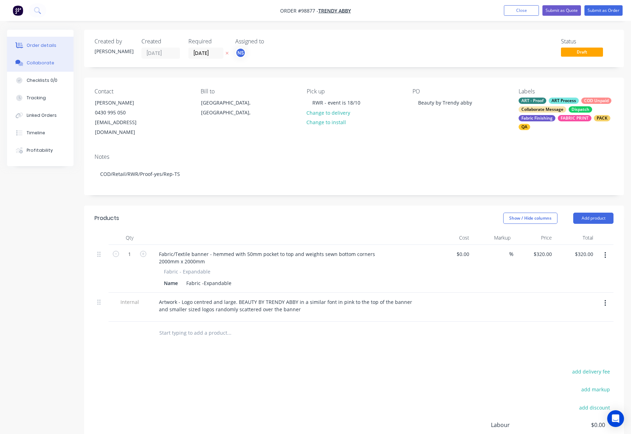
click at [49, 62] on div "Collaborate" at bounding box center [41, 63] width 28 height 6
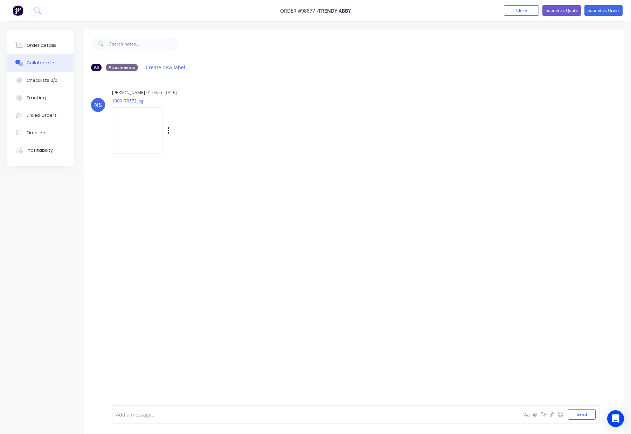
click at [166, 129] on div "Labels Download" at bounding box center [204, 131] width 79 height 10
click at [168, 129] on icon "button" at bounding box center [168, 131] width 2 height 8
click at [201, 147] on button "Download" at bounding box center [214, 149] width 79 height 16
click at [30, 45] on div "Order details" at bounding box center [42, 45] width 30 height 6
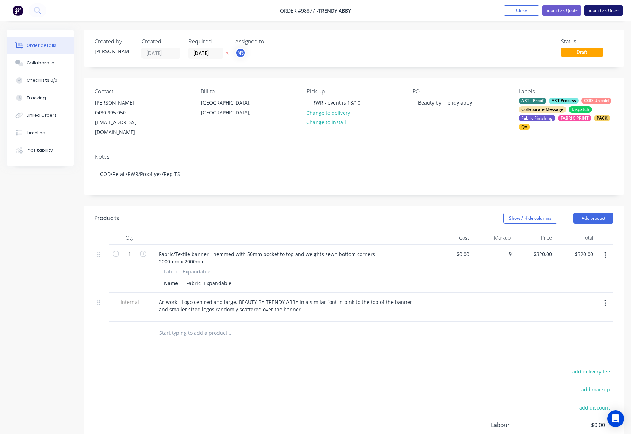
click at [590, 10] on button "Submit as Order" at bounding box center [603, 10] width 38 height 10
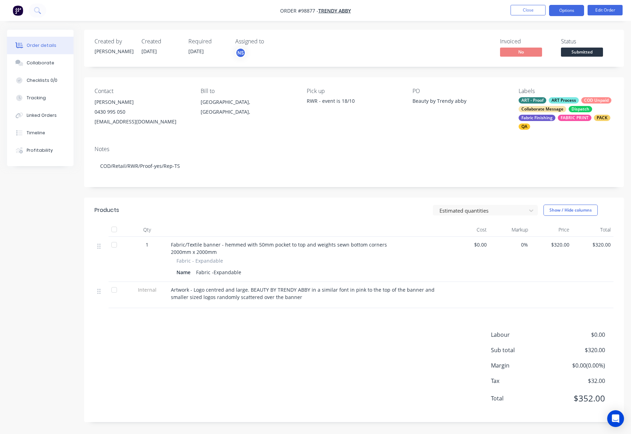
click at [564, 10] on button "Options" at bounding box center [566, 10] width 35 height 11
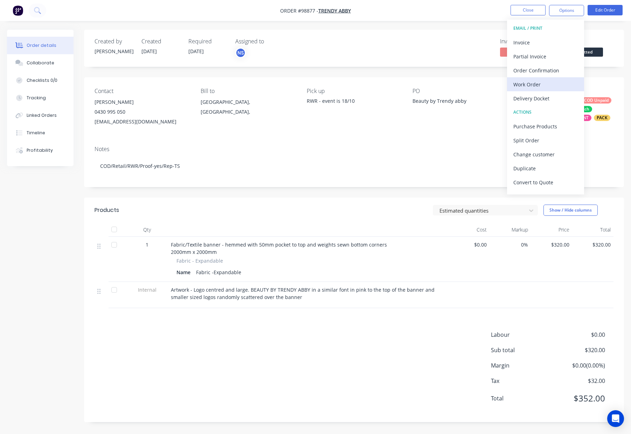
click at [538, 81] on div "Work Order" at bounding box center [545, 84] width 64 height 10
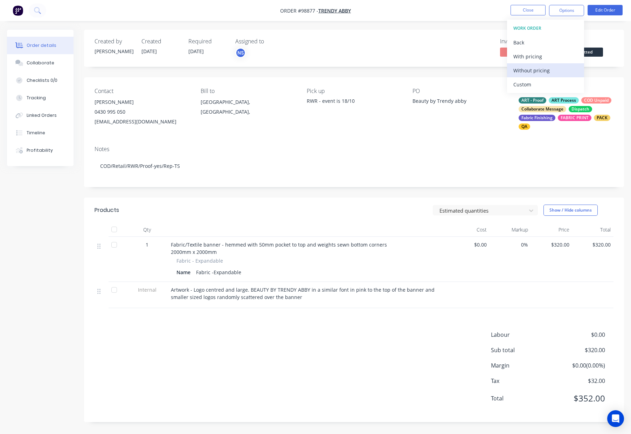
drag, startPoint x: 538, startPoint y: 81, endPoint x: 541, endPoint y: 69, distance: 12.4
click at [541, 69] on div "Without pricing" at bounding box center [545, 70] width 64 height 10
click at [524, 10] on button "Close" at bounding box center [527, 10] width 35 height 10
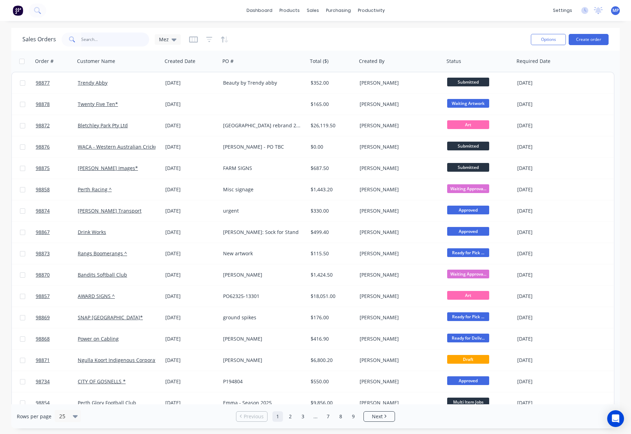
click at [114, 39] on input "text" at bounding box center [115, 40] width 68 height 14
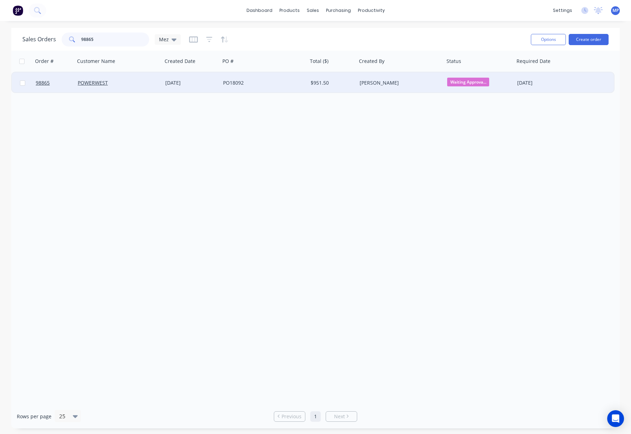
type input "98865"
click at [346, 83] on div "$951.50" at bounding box center [330, 82] width 41 height 7
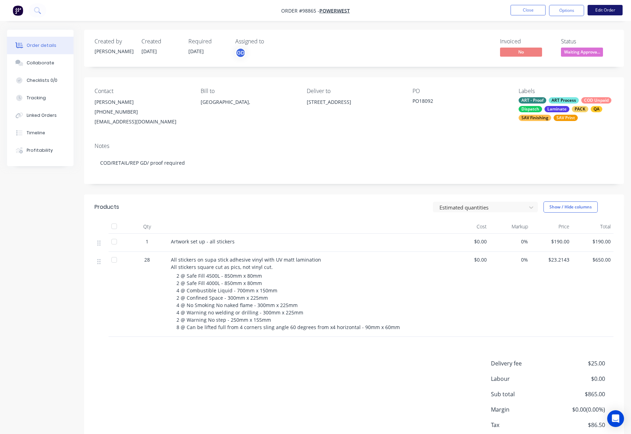
click at [605, 9] on button "Edit Order" at bounding box center [604, 10] width 35 height 10
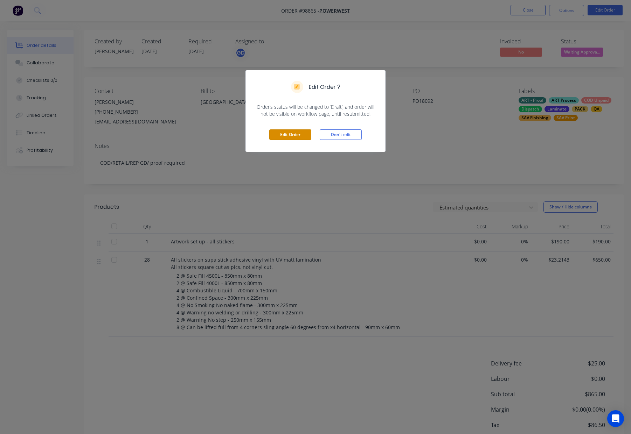
drag, startPoint x: 287, startPoint y: 131, endPoint x: 293, endPoint y: 135, distance: 7.4
click at [287, 131] on button "Edit Order" at bounding box center [290, 134] width 42 height 10
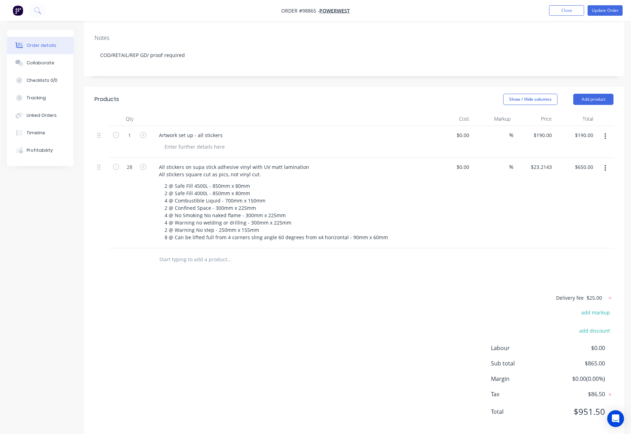
scroll to position [121, 0]
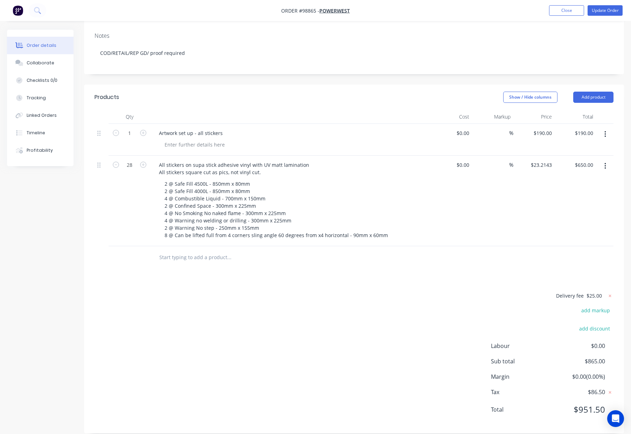
click at [183, 251] on input "text" at bounding box center [229, 258] width 140 height 14
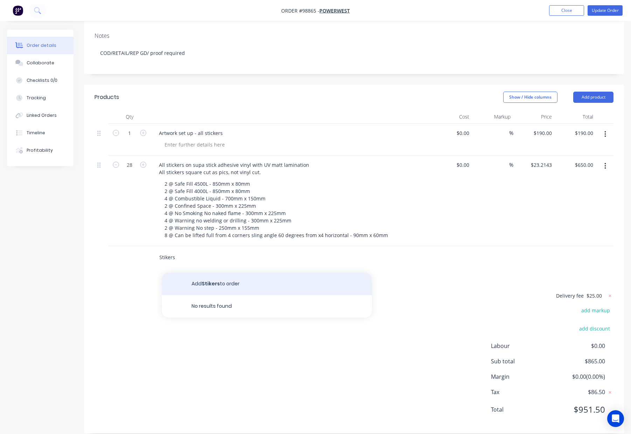
type input "Stikers"
click at [186, 273] on button "Add Stikers to order" at bounding box center [267, 284] width 210 height 22
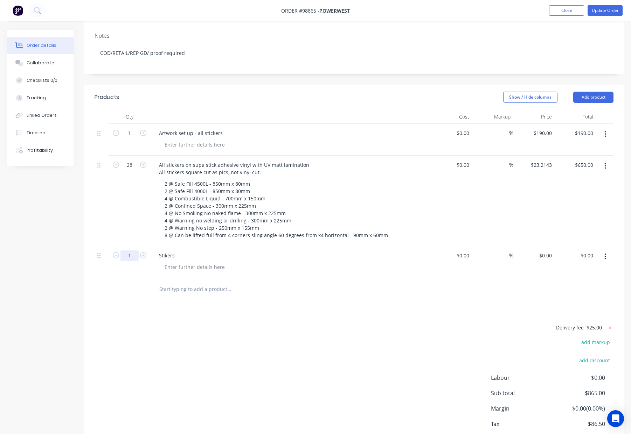
click at [132, 251] on input "1" at bounding box center [129, 256] width 18 height 10
type input "22"
drag, startPoint x: 585, startPoint y: 241, endPoint x: 587, endPoint y: 244, distance: 3.6
click at [585, 251] on input "0.00" at bounding box center [588, 256] width 13 height 10
type input "198"
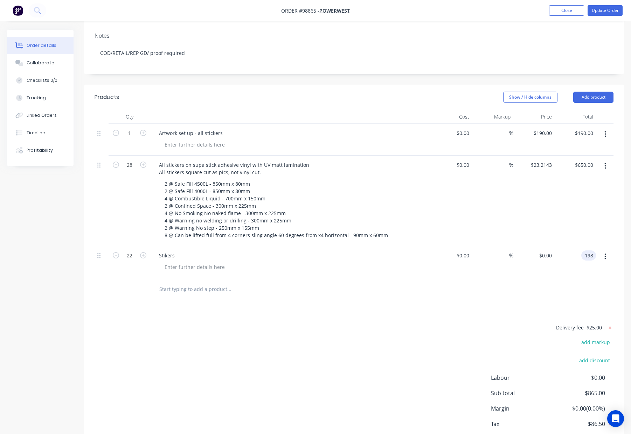
type input "$9.00"
type input "$198.00"
click at [575, 254] on div "$198.00 $198.00" at bounding box center [574, 262] width 41 height 32
drag, startPoint x: 174, startPoint y: 245, endPoint x: 155, endPoint y: 246, distance: 19.3
click at [152, 246] on div "Stikers" at bounding box center [290, 262] width 280 height 32
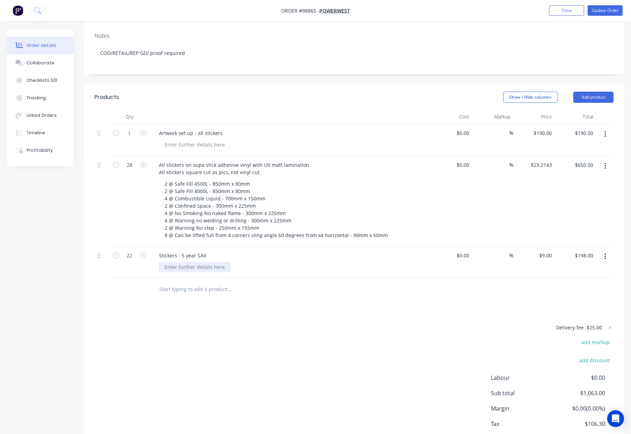
click at [183, 262] on div at bounding box center [194, 267] width 71 height 10
drag, startPoint x: 177, startPoint y: 256, endPoint x: 153, endPoint y: 255, distance: 24.2
click at [153, 255] on div "Stickers - 5 year SAV 11 @ 150x150mm" at bounding box center [290, 262] width 280 height 32
click at [226, 262] on div "150x150mm" at bounding box center [293, 267] width 269 height 10
drag, startPoint x: 206, startPoint y: 244, endPoint x: 218, endPoint y: 245, distance: 11.9
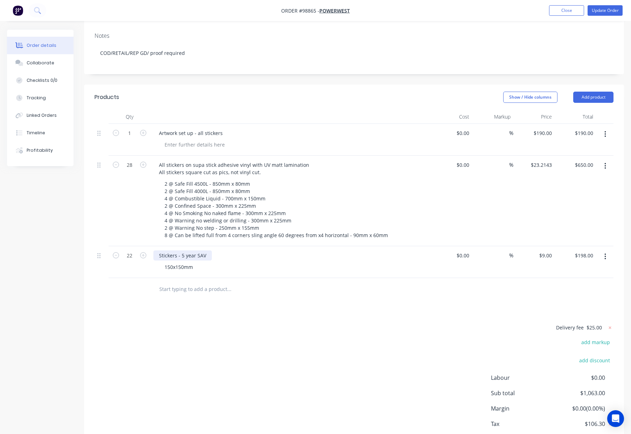
click at [206, 251] on div "Stickers - 5 year SAV" at bounding box center [182, 256] width 58 height 10
click at [297, 282] on input "text" at bounding box center [229, 289] width 140 height 14
click at [262, 251] on div "Stickers - 5 year SAV (11 designs x2 of each)" at bounding box center [209, 256] width 113 height 10
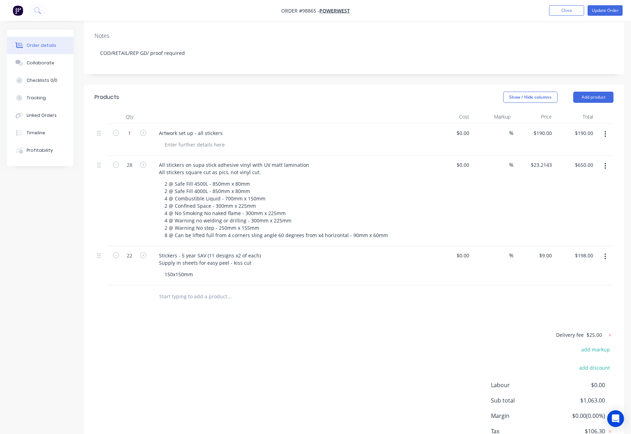
drag, startPoint x: 313, startPoint y: 286, endPoint x: 310, endPoint y: 285, distance: 3.6
click at [313, 290] on div at bounding box center [258, 297] width 210 height 14
click at [159, 251] on div "Stickers - 5 year SAV (11 designs x2 of each) Supply in sheets for easy peel - …" at bounding box center [209, 259] width 113 height 17
click at [391, 332] on div "Delivery fee $25.00 add markup add discount Labour $0.00 Sub total $1,063.00 Ma…" at bounding box center [353, 397] width 519 height 132
click at [197, 251] on div "Asset Stickers - 5 year SAV (11 designs x2 of each) Supply in sheets for easy p…" at bounding box center [216, 259] width 127 height 17
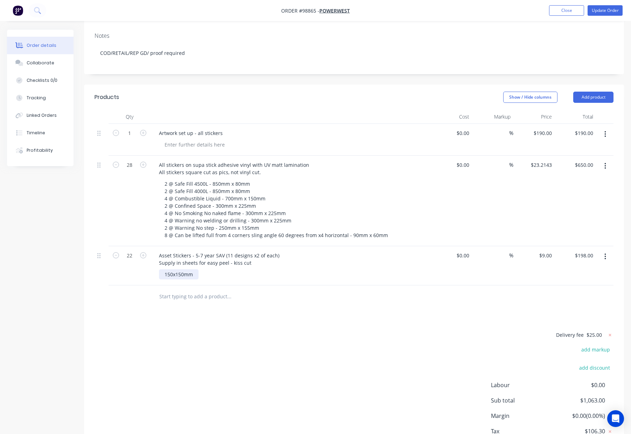
click at [174, 269] on div "150x150mm" at bounding box center [179, 274] width 40 height 10
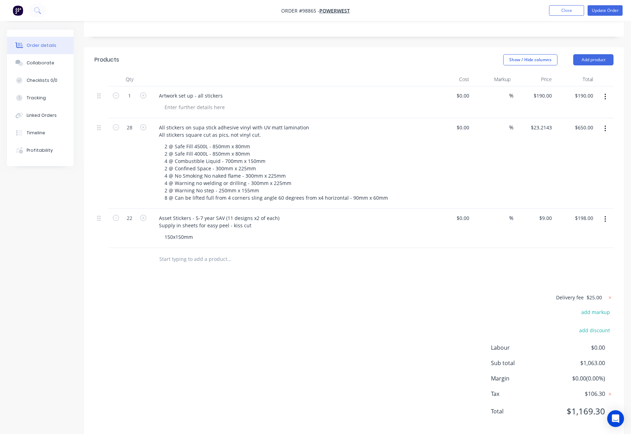
scroll to position [160, 0]
click at [173, 230] on div "150x150mm" at bounding box center [179, 235] width 40 height 10
click at [175, 230] on div "150 x150mm" at bounding box center [179, 235] width 41 height 10
click at [177, 230] on div "150 x150mm" at bounding box center [179, 235] width 41 height 10
click at [234, 292] on div "Delivery fee $25.00 add markup add discount Labour $0.00 Sub total $1,063.00 Ma…" at bounding box center [353, 358] width 519 height 132
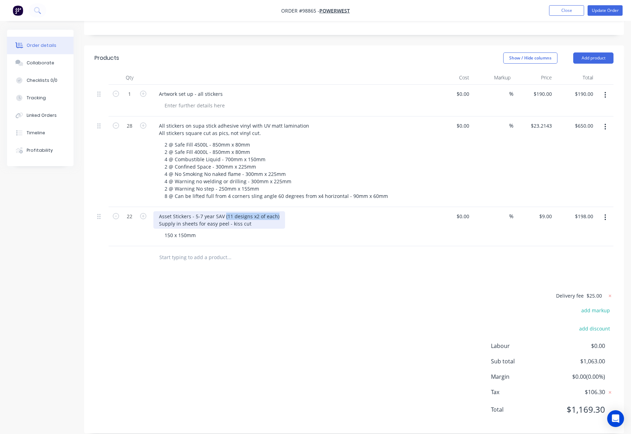
drag, startPoint x: 223, startPoint y: 205, endPoint x: 280, endPoint y: 206, distance: 56.7
click at [280, 211] on div "Asset Stickers - 5-7 year SAV (11 designs x2 of each) Supply in sheets for easy…" at bounding box center [219, 219] width 132 height 17
click at [197, 230] on div "150 x 150mm" at bounding box center [180, 235] width 42 height 10
click at [251, 214] on div "Asset Stickers - 5-7 year SAV Supply in sheets for easy peel - kiss cut" at bounding box center [205, 219] width 104 height 17
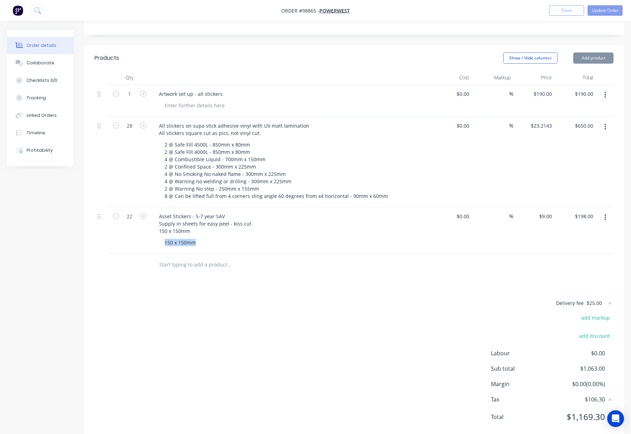
drag, startPoint x: 163, startPoint y: 232, endPoint x: 234, endPoint y: 235, distance: 71.1
click at [234, 238] on div "150 x 150mm" at bounding box center [293, 243] width 269 height 10
click at [204, 238] on div "150 x 150mm" at bounding box center [293, 243] width 269 height 10
drag, startPoint x: 162, startPoint y: 231, endPoint x: 218, endPoint y: 237, distance: 56.6
click at [218, 238] on div "150 x 150mm" at bounding box center [293, 243] width 269 height 10
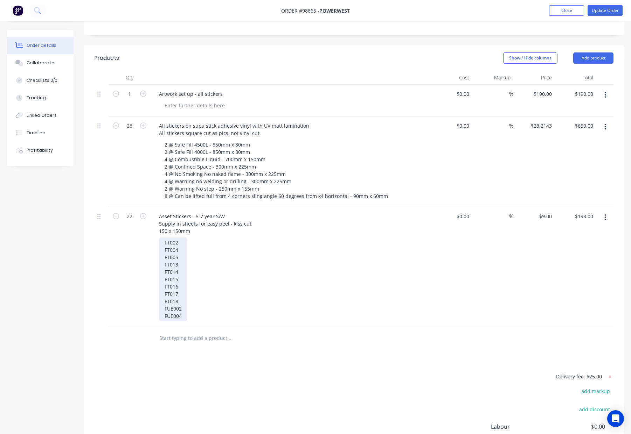
click at [160, 238] on div "FT002 FT004 FT005 FT013 FT014 FT015 FT016 FT017 FT018 FUE002 FUE004" at bounding box center [173, 280] width 28 height 84
click at [162, 240] on div "2 @ FT002 FT004 FT005 FT013 FT014 FT015 FT016 FT017 FT018 FUE002 FUE004" at bounding box center [176, 280] width 35 height 84
click at [164, 247] on div "2 @ FT002 2 @ FT004 FT005 FT013 FT014 FT015 FT016 FT017 FT018 FUE002 FUE004" at bounding box center [176, 280] width 35 height 84
click at [160, 257] on div "2 @ FT002 2 @ FT004 2 @ FT005 FT013 FT014 FT015 FT016 FT017 FT018 FUE002 FUE004" at bounding box center [176, 280] width 35 height 84
click at [162, 262] on div "2 @ FT002 2 @ FT004 2 @ FT005 2 @ FT013 FT014 FT015 FT016 FT017 FT018 FUE002 FU…" at bounding box center [176, 280] width 35 height 84
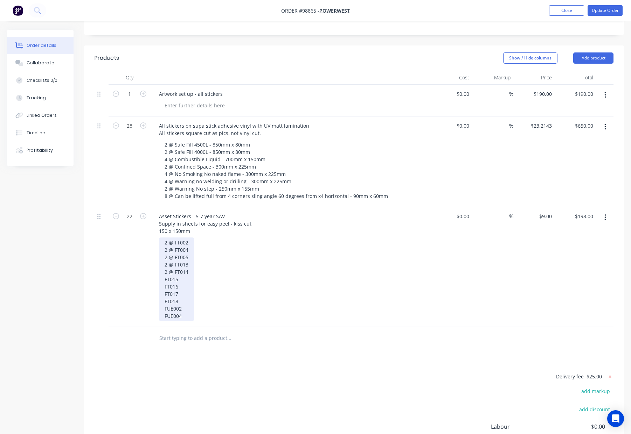
click at [163, 268] on div "2 @ FT002 2 @ FT004 2 @ FT005 2 @ FT013 2 @ FT014 FT015 FT016 FT017 FT018 FUE00…" at bounding box center [176, 280] width 35 height 84
click at [164, 273] on div "2 @ FT002 2 @ FT004 2 @ FT005 2 @ FT013 2 @ FT014 2 @ FT015 FT016 FT017 FT018 F…" at bounding box center [176, 280] width 35 height 84
click at [164, 277] on div "2 @ FT002 2 @ FT004 2 @ FT005 2 @ FT013 2 @ FT014 2 @ FT015 FT016 FT017 FT018 F…" at bounding box center [176, 280] width 35 height 84
click at [163, 283] on div "2 @ FT002 2 @ FT004 2 @ FT005 2 @ FT013 2 @ FT014 2 @ FT015 2 @ FT016 FT017 FT0…" at bounding box center [176, 280] width 35 height 84
click at [163, 289] on div "2 @ FT002 2 @ FT004 2 @ FT005 2 @ FT013 2 @ FT014 2 @ FT015 2 @ FT016 2 @ FT017…" at bounding box center [176, 280] width 35 height 84
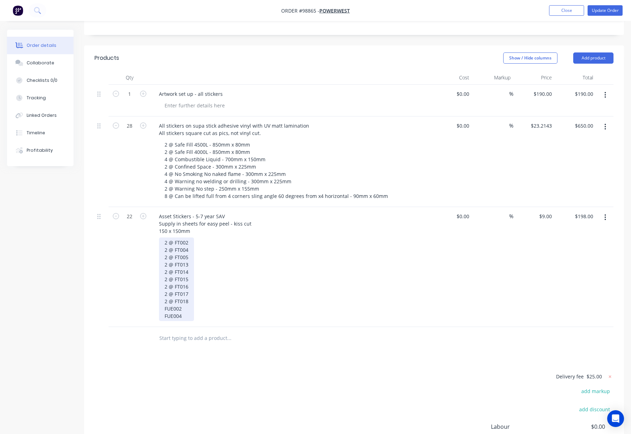
click at [164, 296] on div "2 @ FT002 2 @ FT004 2 @ FT005 2 @ FT013 2 @ FT014 2 @ FT015 2 @ FT016 2 @ FT017…" at bounding box center [176, 280] width 35 height 84
click at [163, 305] on div "2 @ FT002 2 @ FT004 2 @ FT005 2 @ FT013 2 @ FT014 2 @ FT015 2 @ FT016 2 @ FT017…" at bounding box center [178, 280] width 38 height 84
click at [296, 332] on input "text" at bounding box center [229, 338] width 140 height 14
click at [308, 335] on div at bounding box center [276, 338] width 252 height 23
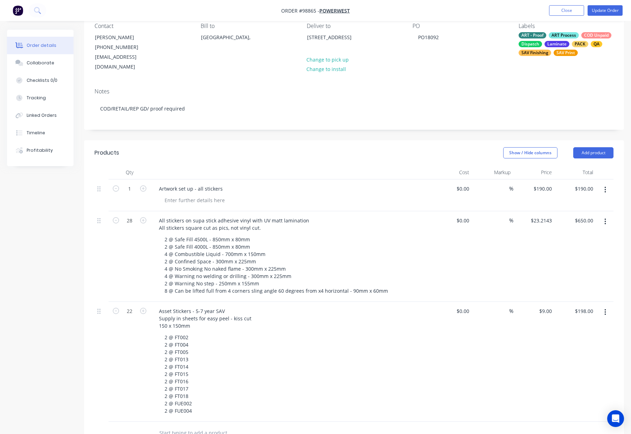
scroll to position [0, 0]
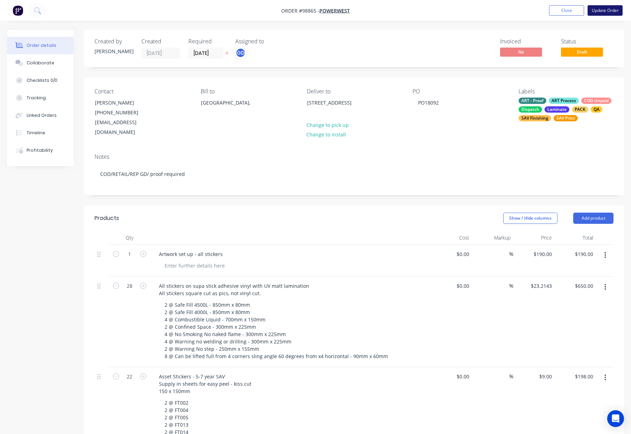
click at [601, 14] on button "Update Order" at bounding box center [604, 10] width 35 height 10
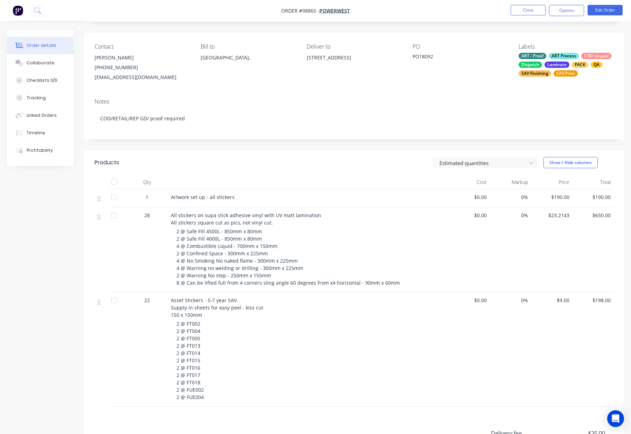
scroll to position [39, 0]
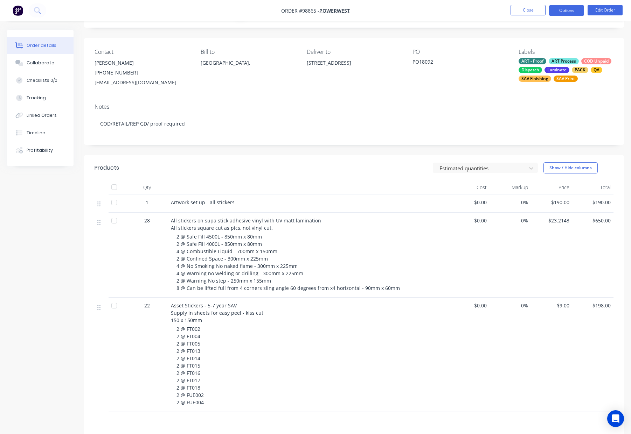
click at [559, 12] on button "Options" at bounding box center [566, 10] width 35 height 11
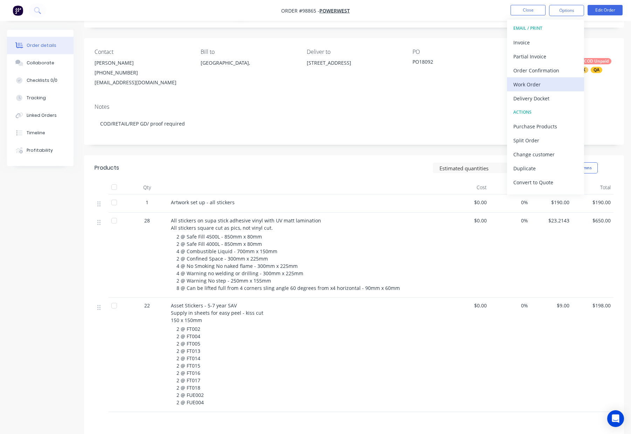
click at [539, 80] on div "Work Order" at bounding box center [545, 84] width 64 height 10
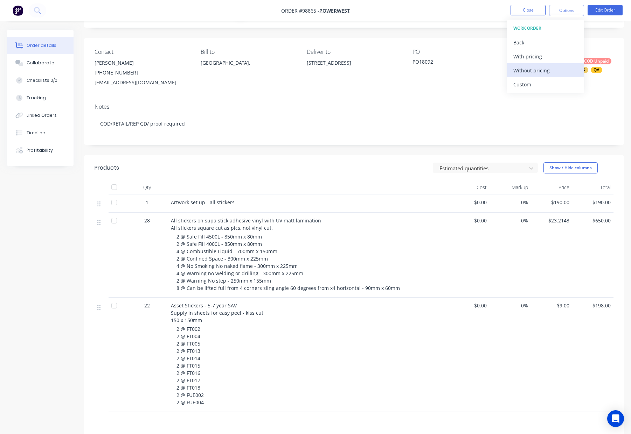
click at [540, 71] on div "Without pricing" at bounding box center [545, 70] width 64 height 10
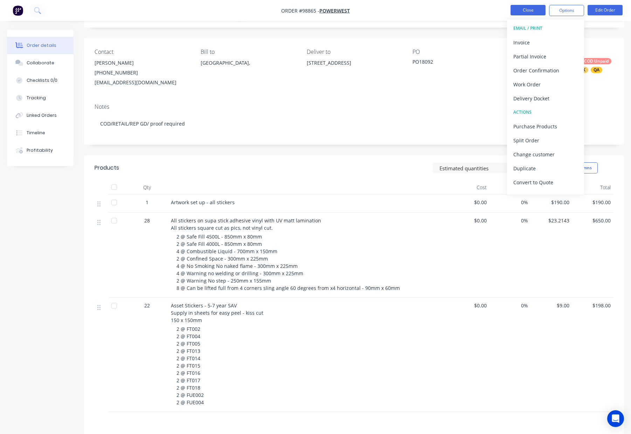
click at [529, 10] on button "Close" at bounding box center [527, 10] width 35 height 10
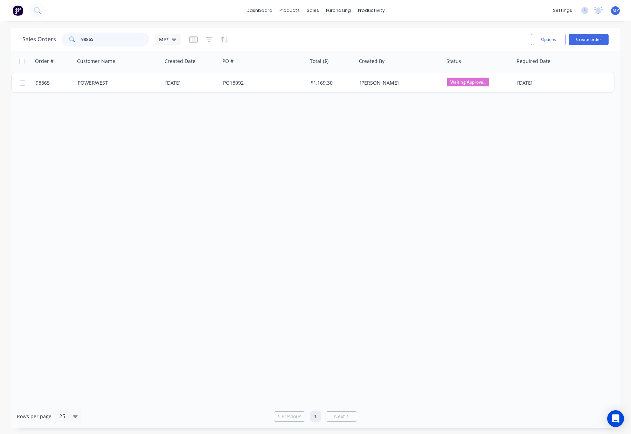
drag, startPoint x: 59, startPoint y: 38, endPoint x: 71, endPoint y: 37, distance: 11.9
click at [34, 36] on div "Sales Orders 98865 Mez" at bounding box center [101, 40] width 158 height 14
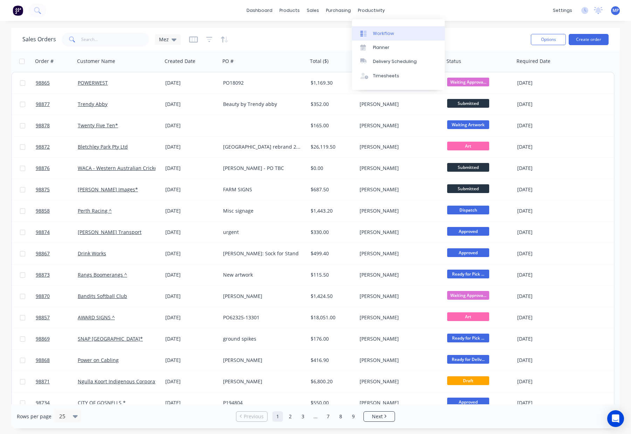
click at [376, 34] on div "Workflow" at bounding box center [383, 33] width 21 height 6
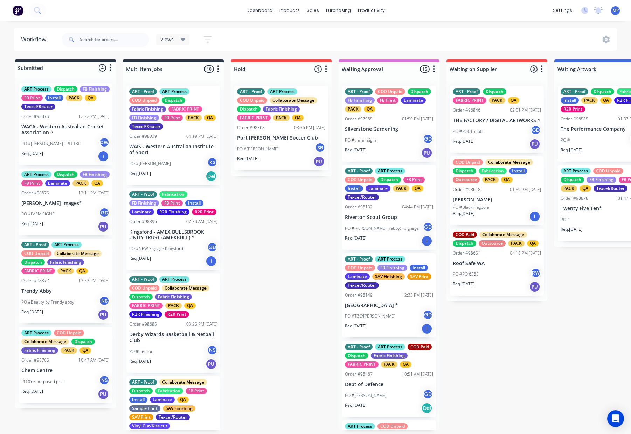
click at [56, 145] on div "PO #ella - PO TBC pW" at bounding box center [65, 143] width 88 height 13
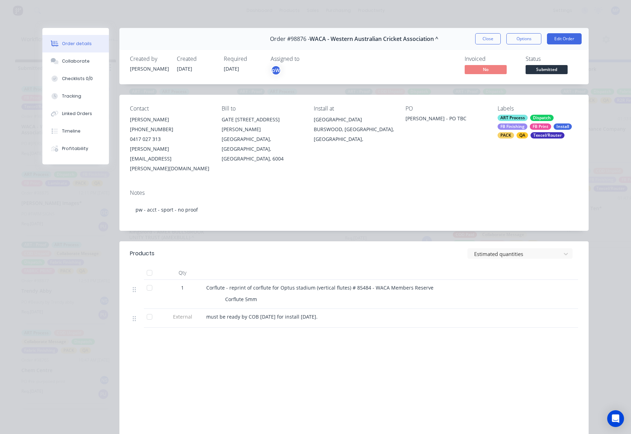
click at [485, 36] on button "Close" at bounding box center [488, 38] width 26 height 11
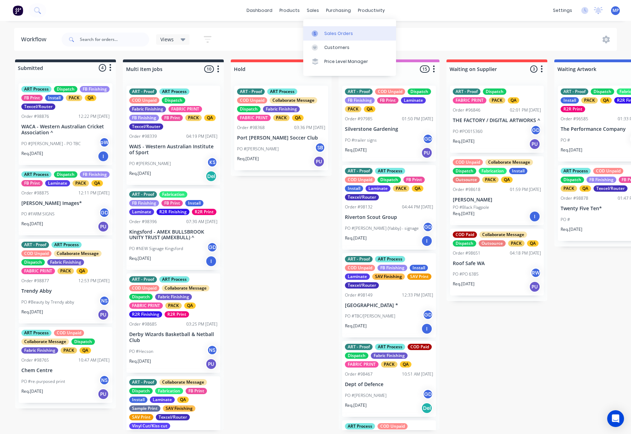
click at [347, 36] on div "Sales Orders" at bounding box center [338, 33] width 29 height 6
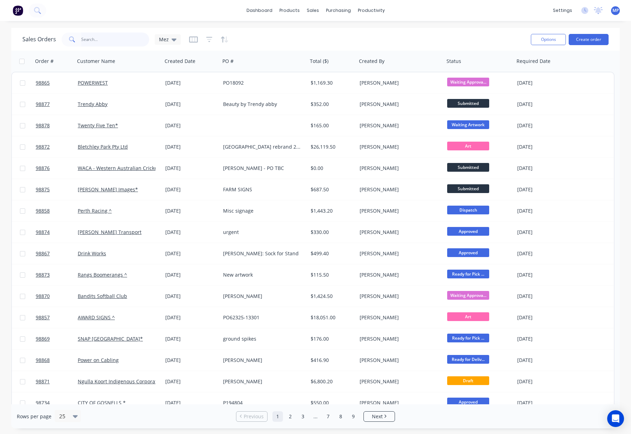
click at [93, 39] on input "text" at bounding box center [115, 40] width 68 height 14
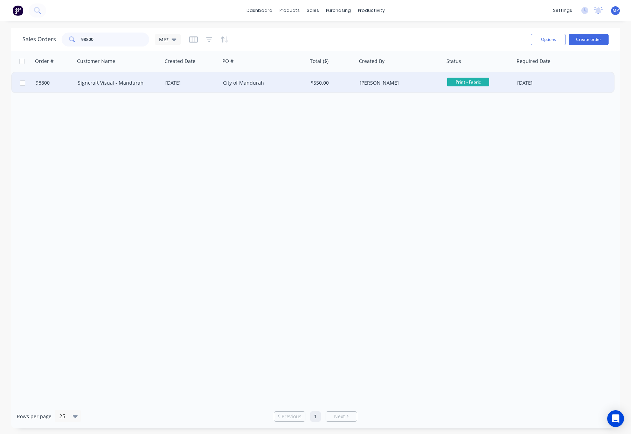
type input "98800"
click at [289, 84] on div "City of Mandurah" at bounding box center [262, 82] width 78 height 7
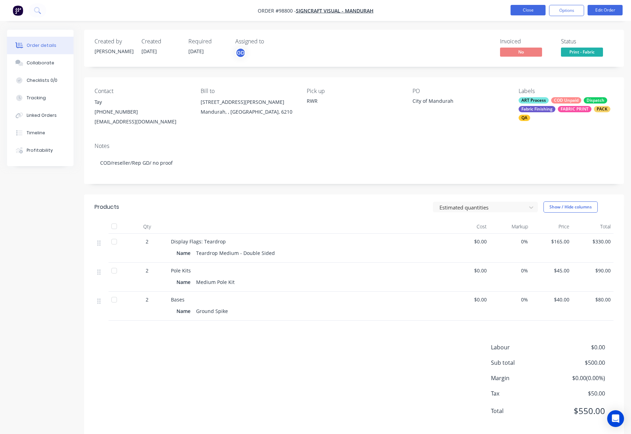
click at [521, 9] on button "Close" at bounding box center [527, 10] width 35 height 10
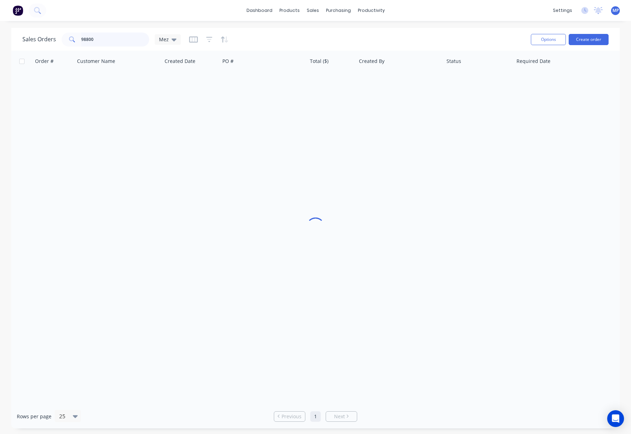
click at [103, 40] on input "98800" at bounding box center [115, 40] width 68 height 14
drag, startPoint x: 115, startPoint y: 40, endPoint x: 86, endPoint y: 36, distance: 28.6
click at [58, 36] on div "Sales Orders 98800 Mez" at bounding box center [101, 40] width 158 height 14
type input "gosnells"
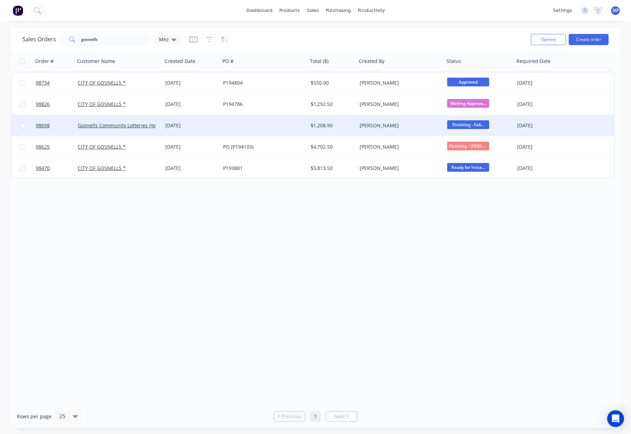
click at [332, 122] on div "$1,208.90" at bounding box center [330, 125] width 41 height 7
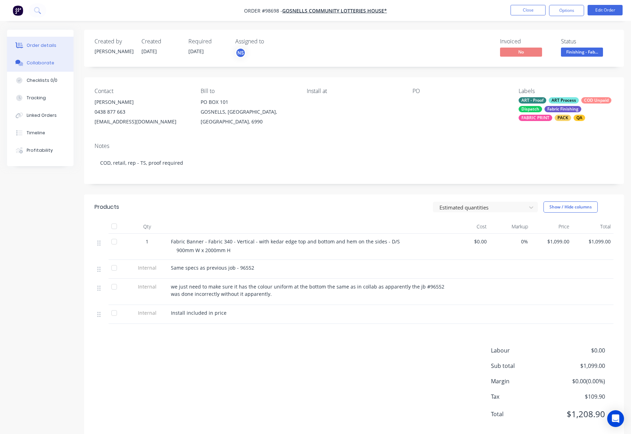
click at [43, 63] on div "Collaborate" at bounding box center [41, 63] width 28 height 6
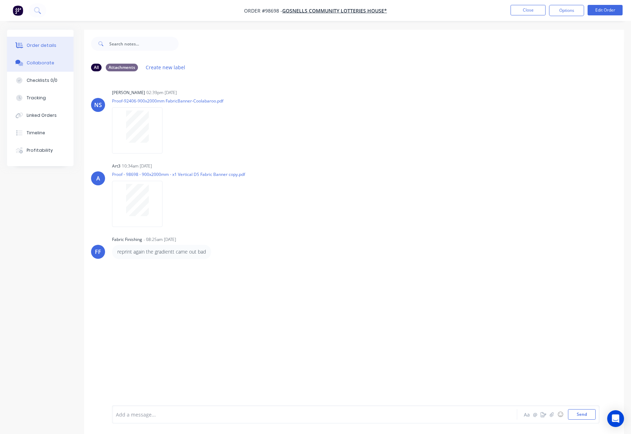
click at [44, 42] on div "Order details" at bounding box center [42, 45] width 30 height 6
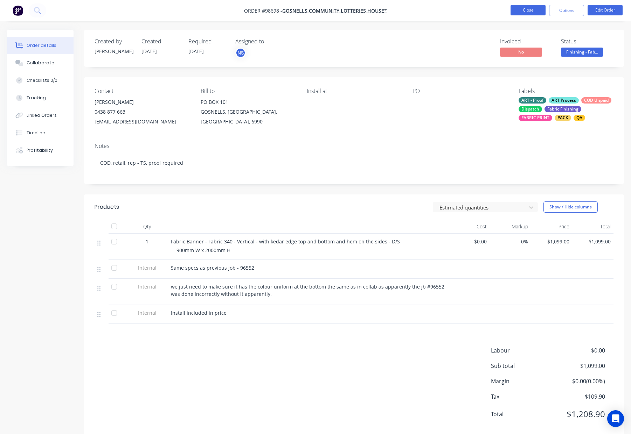
click at [520, 3] on nav "Order #98698 - Gosnells Community Lotteries House* Close Options Edit Order" at bounding box center [315, 10] width 631 height 21
click at [519, 9] on button "Close" at bounding box center [527, 10] width 35 height 10
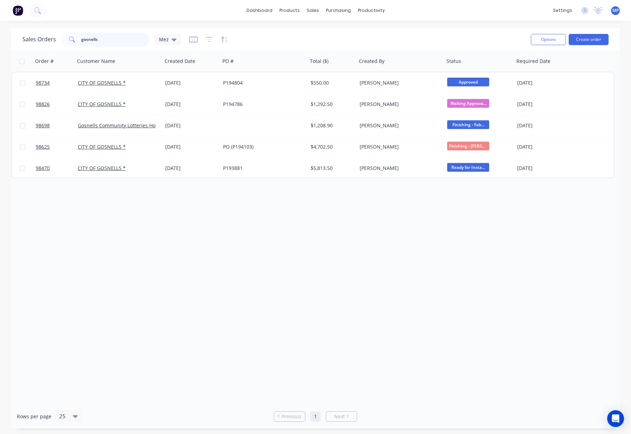
drag, startPoint x: 116, startPoint y: 37, endPoint x: 40, endPoint y: 34, distance: 76.7
click at [40, 34] on div "Sales Orders gosnells Mez" at bounding box center [101, 40] width 158 height 14
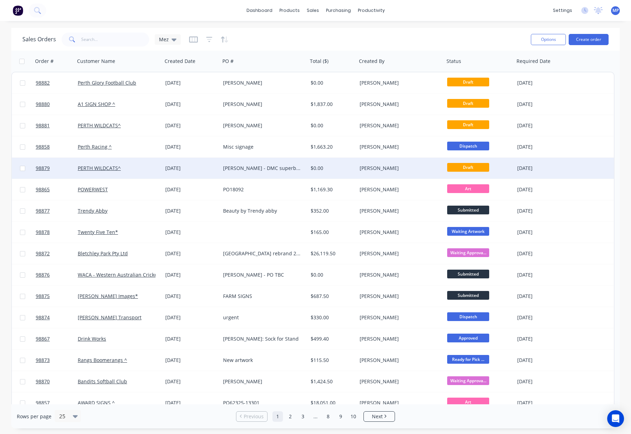
click at [222, 166] on div "[PERSON_NAME] - DMC superbox" at bounding box center [263, 168] width 87 height 21
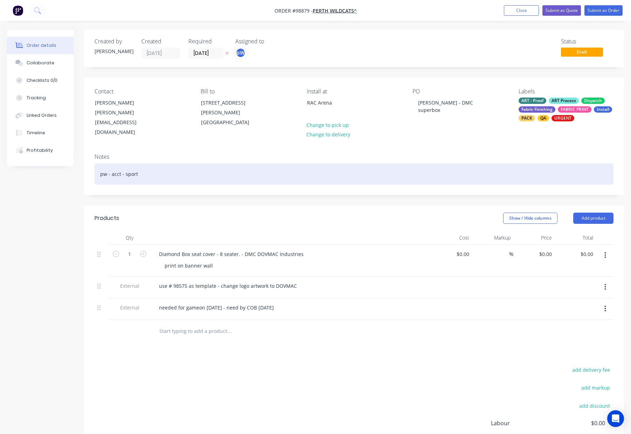
click at [250, 173] on div "pw - acct - sport" at bounding box center [353, 173] width 519 height 21
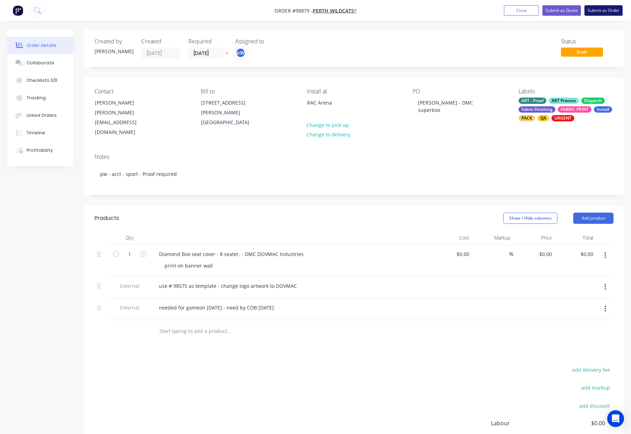
click at [597, 10] on button "Submit as Order" at bounding box center [603, 10] width 38 height 10
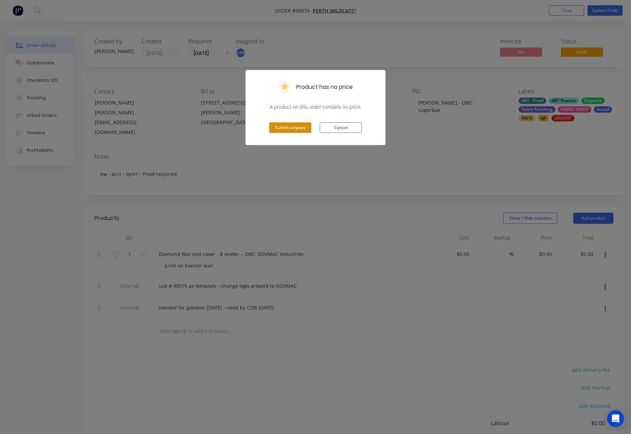
click at [289, 131] on button "Submit anyway" at bounding box center [290, 127] width 42 height 10
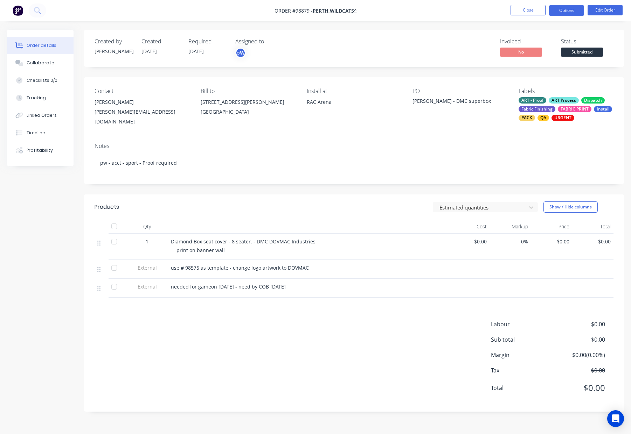
click at [567, 10] on button "Options" at bounding box center [566, 10] width 35 height 11
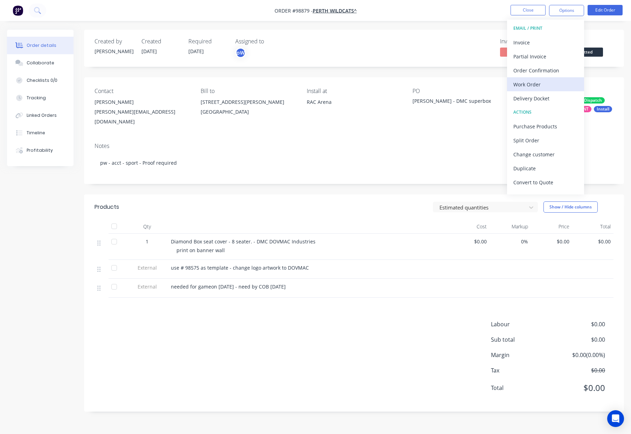
click at [557, 83] on div "Work Order" at bounding box center [545, 84] width 64 height 10
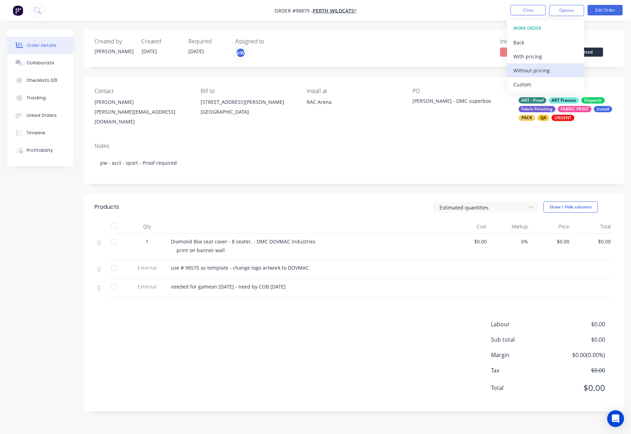
click at [556, 72] on div "Without pricing" at bounding box center [545, 70] width 64 height 10
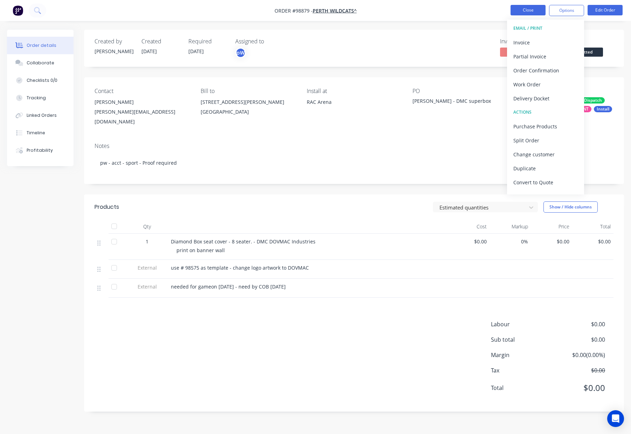
click at [539, 10] on button "Close" at bounding box center [527, 10] width 35 height 10
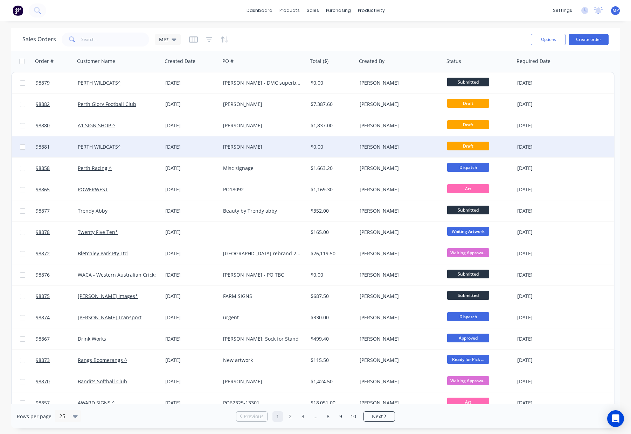
click at [339, 147] on div "$0.00" at bounding box center [330, 146] width 41 height 7
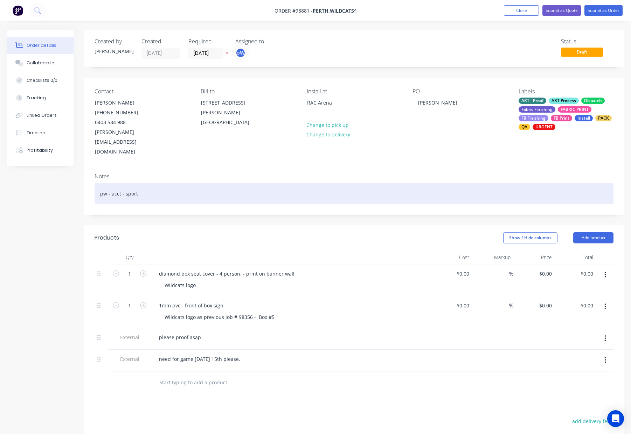
drag, startPoint x: 190, startPoint y: 175, endPoint x: 237, endPoint y: 176, distance: 46.9
click at [190, 183] on div "pw - acct - sport" at bounding box center [353, 193] width 519 height 21
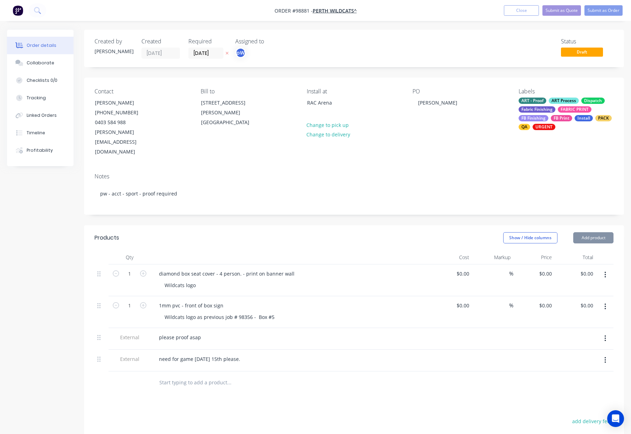
click at [202, 227] on header "Products Show / Hide columns Add product" at bounding box center [354, 237] width 540 height 25
click at [605, 10] on button "Submit as Order" at bounding box center [603, 10] width 38 height 10
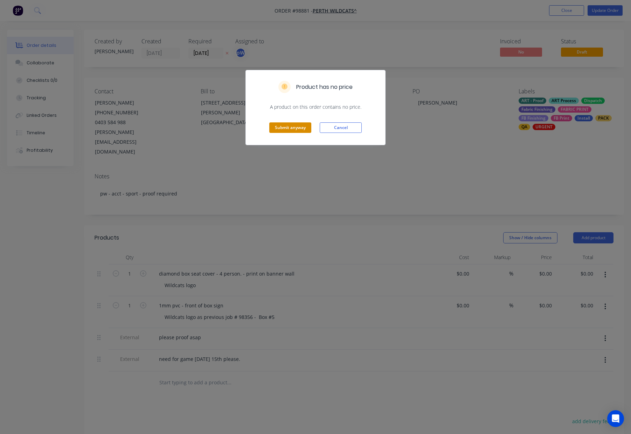
click at [302, 130] on button "Submit anyway" at bounding box center [290, 127] width 42 height 10
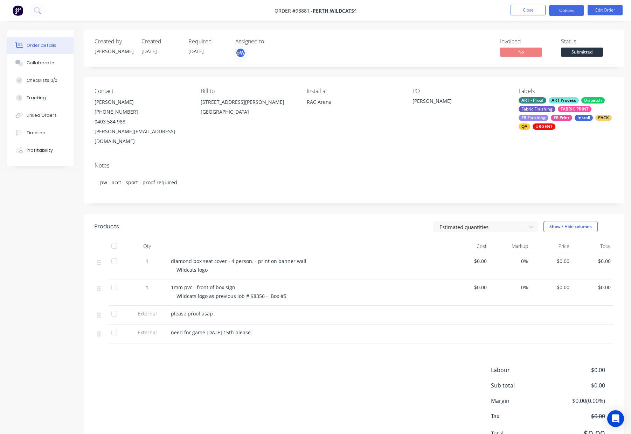
click at [566, 10] on button "Options" at bounding box center [566, 10] width 35 height 11
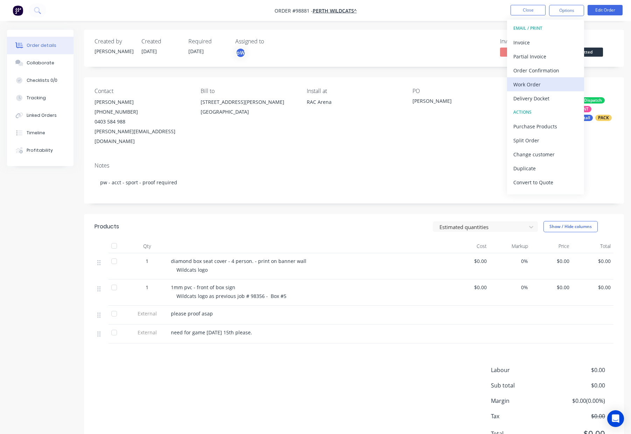
click at [556, 82] on div "Work Order" at bounding box center [545, 84] width 64 height 10
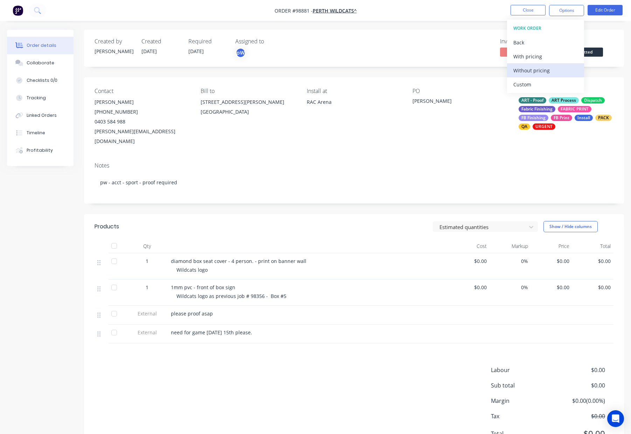
drag, startPoint x: 556, startPoint y: 82, endPoint x: 556, endPoint y: 73, distance: 9.1
click at [556, 73] on div "Without pricing" at bounding box center [545, 70] width 64 height 10
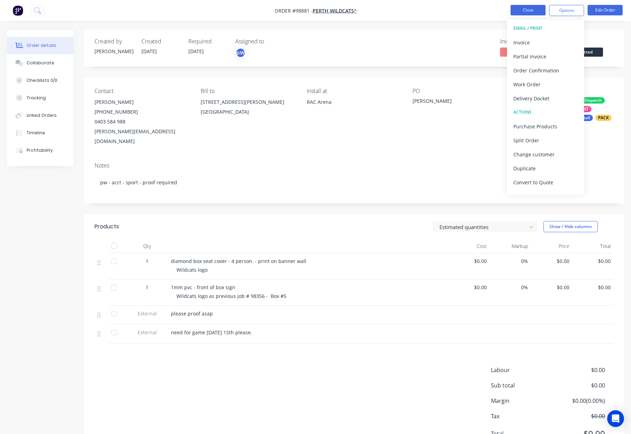
click at [533, 9] on button "Close" at bounding box center [527, 10] width 35 height 10
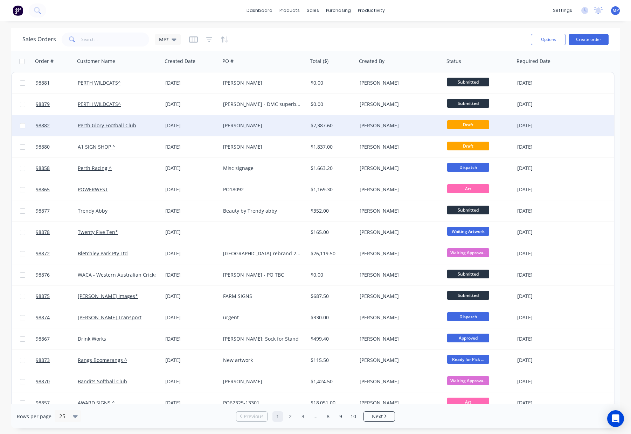
click at [345, 121] on div "$7,387.60" at bounding box center [332, 125] width 49 height 21
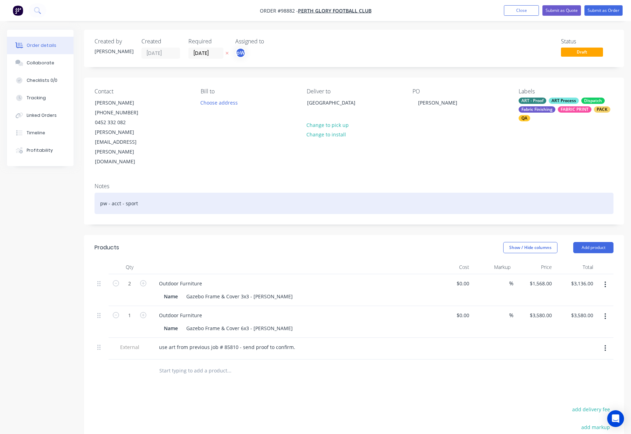
drag, startPoint x: 288, startPoint y: 176, endPoint x: 299, endPoint y: 178, distance: 11.3
click at [289, 193] on div "pw - acct - sport" at bounding box center [353, 203] width 519 height 21
click at [175, 193] on div "0pw - acct - sport - Proof require0d" at bounding box center [353, 203] width 519 height 21
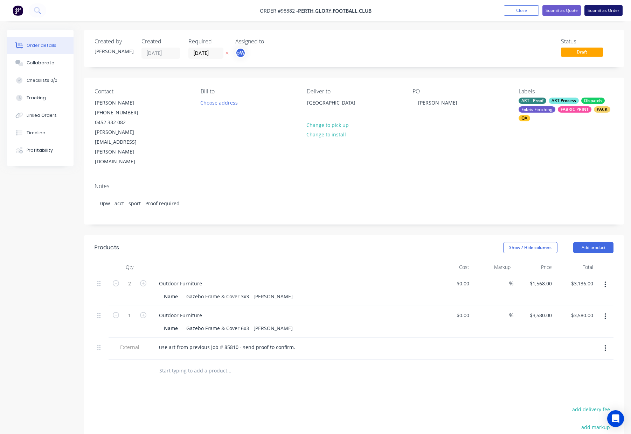
click at [593, 8] on button "Submit as Order" at bounding box center [603, 10] width 38 height 10
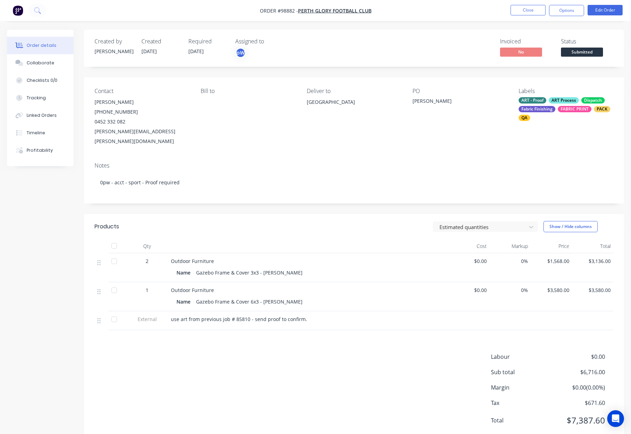
drag, startPoint x: 567, startPoint y: 10, endPoint x: 568, endPoint y: 16, distance: 6.3
click at [567, 10] on button "Options" at bounding box center [566, 10] width 35 height 11
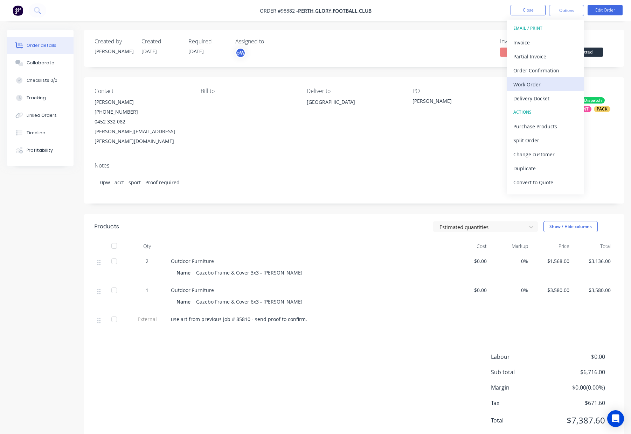
click at [549, 80] on div "Work Order" at bounding box center [545, 84] width 64 height 10
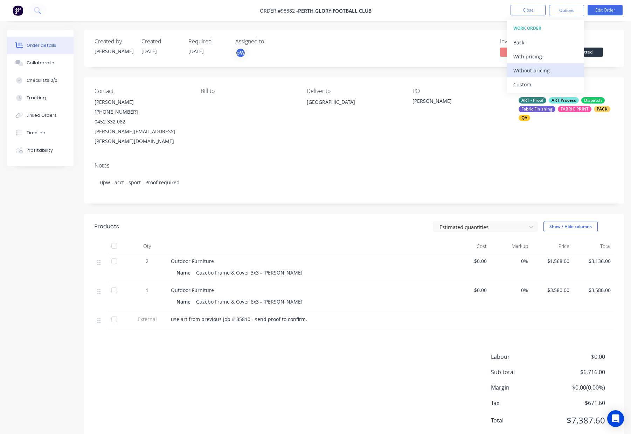
click at [549, 73] on div "Without pricing" at bounding box center [545, 70] width 64 height 10
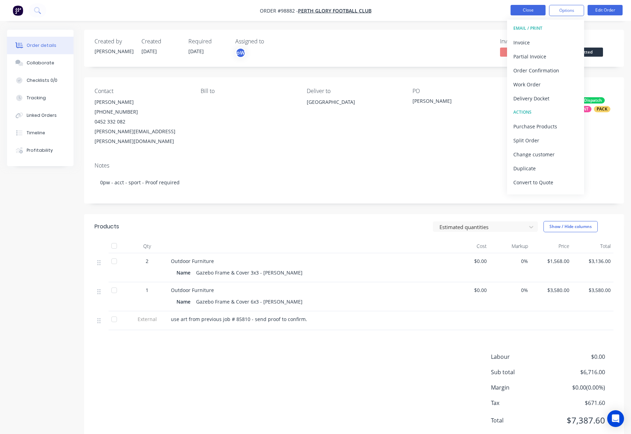
click at [524, 9] on button "Close" at bounding box center [527, 10] width 35 height 10
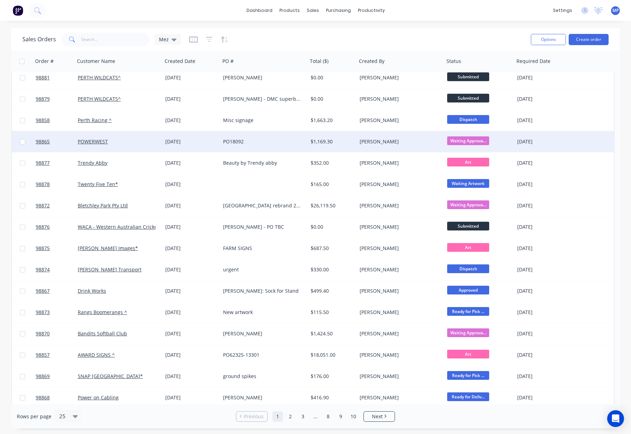
scroll to position [81, 0]
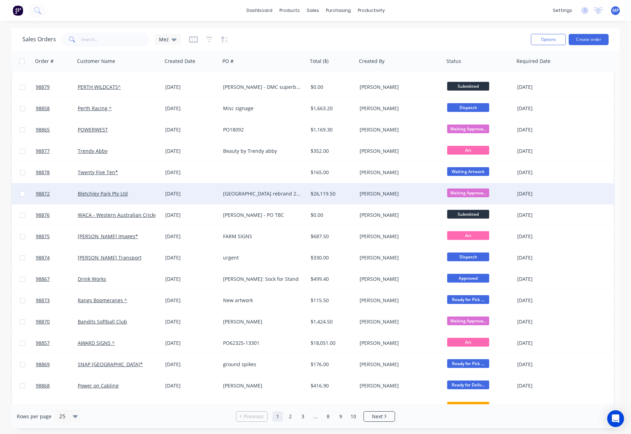
click at [292, 193] on div "[GEOGRAPHIC_DATA] rebrand 2025" at bounding box center [262, 193] width 78 height 7
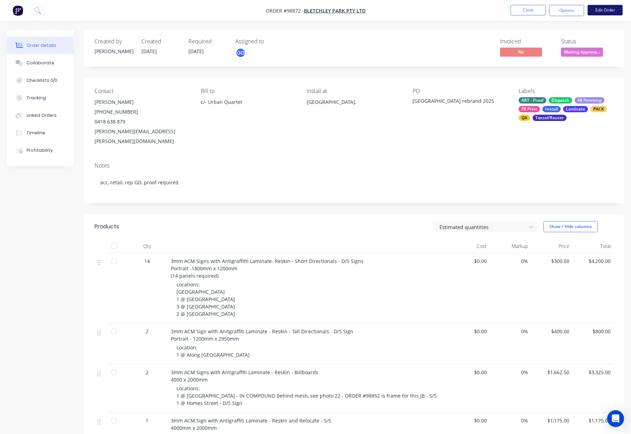
click at [603, 9] on button "Edit Order" at bounding box center [604, 10] width 35 height 10
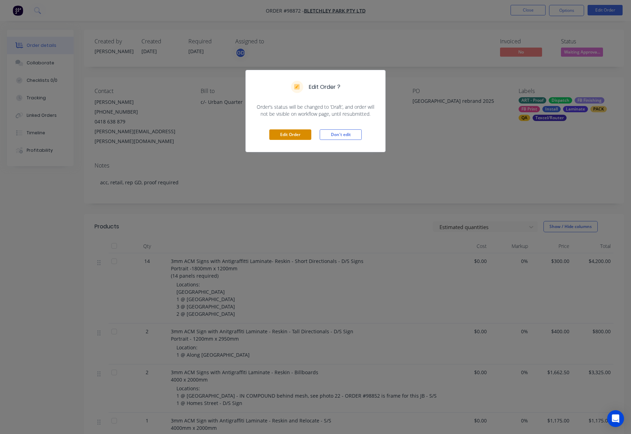
click at [293, 132] on button "Edit Order" at bounding box center [290, 134] width 42 height 10
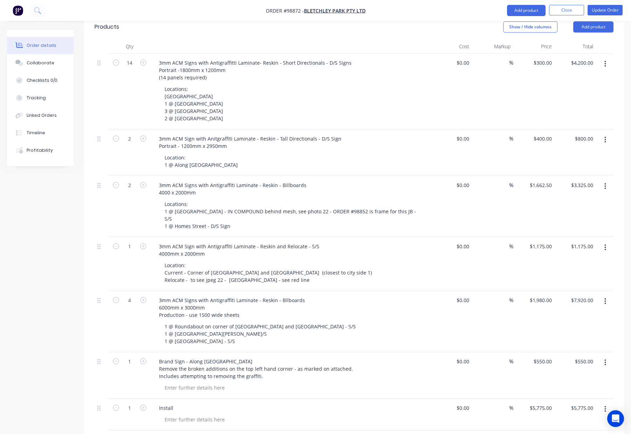
scroll to position [454, 0]
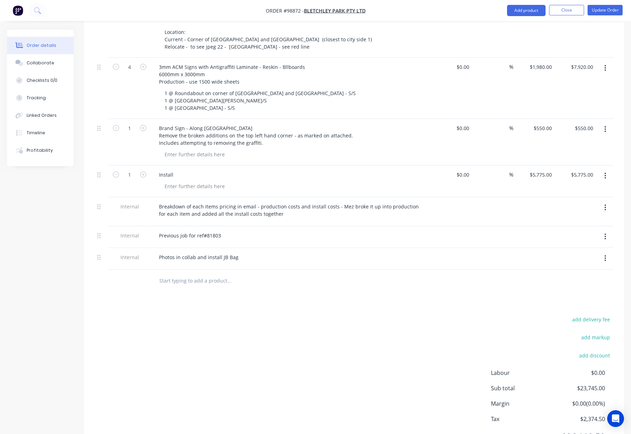
drag, startPoint x: 181, startPoint y: 249, endPoint x: 174, endPoint y: 247, distance: 6.8
click at [180, 274] on input "text" at bounding box center [229, 281] width 140 height 14
click at [174, 274] on input "text" at bounding box center [229, 281] width 140 height 14
type input "U"
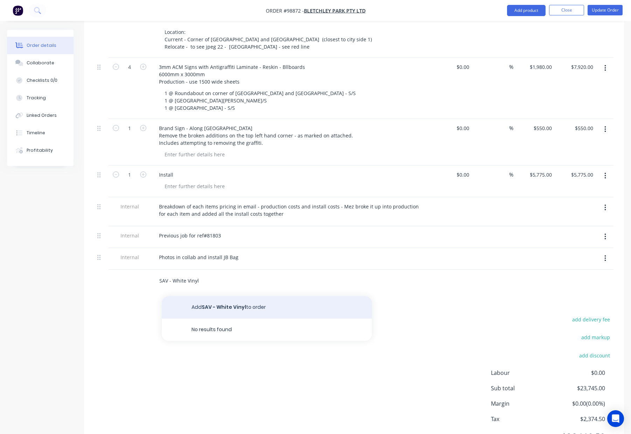
type input "SAV - White Vinyl"
click at [188, 296] on button "Add SAV - White Vinyl to order" at bounding box center [267, 307] width 210 height 22
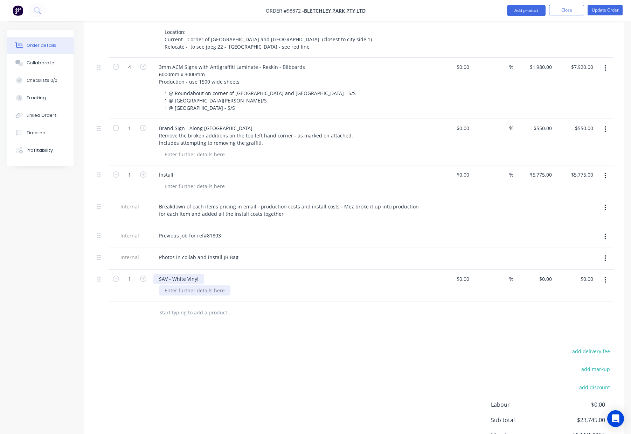
drag, startPoint x: 199, startPoint y: 243, endPoint x: 215, endPoint y: 249, distance: 16.7
click at [199, 274] on div "SAV - White Vinyl" at bounding box center [178, 279] width 51 height 10
drag, startPoint x: 225, startPoint y: 241, endPoint x: 279, endPoint y: 243, distance: 54.3
click at [279, 274] on div "SAV - White Vinyl - Vinyl cut - install to prexisting sign" at bounding box center [221, 279] width 136 height 10
copy div "install to prexisting sign"
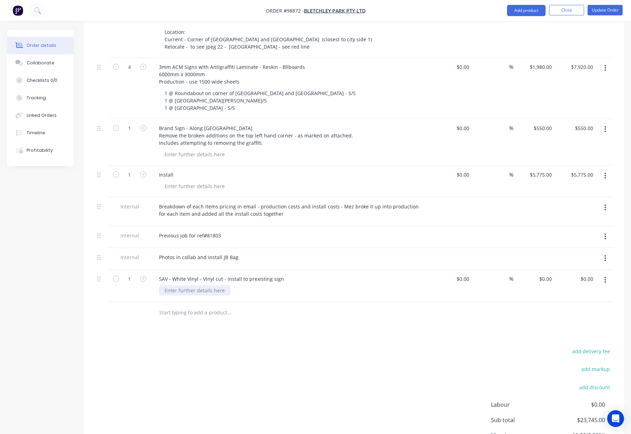
click at [187, 286] on div at bounding box center [194, 291] width 71 height 10
click at [176, 286] on div at bounding box center [194, 291] width 71 height 10
paste div
drag, startPoint x: 221, startPoint y: 243, endPoint x: 299, endPoint y: 242, distance: 77.3
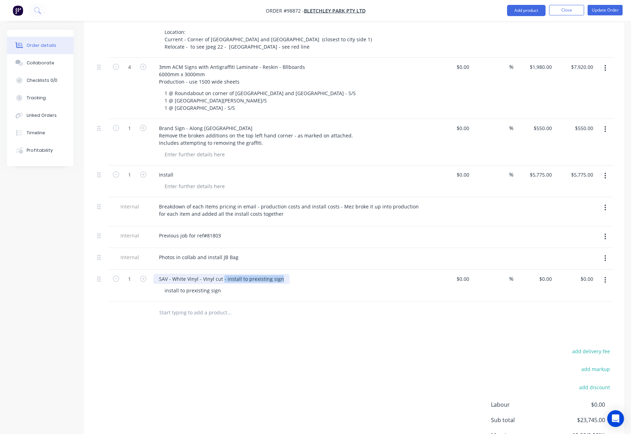
click at [298, 274] on div "SAV - White Vinyl - Vinyl cut - install to prexisting sign" at bounding box center [290, 279] width 274 height 10
click at [167, 274] on div "SAV - White Vinyl - Vinyl cut" at bounding box center [190, 279] width 75 height 10
drag, startPoint x: 220, startPoint y: 255, endPoint x: 236, endPoint y: 256, distance: 15.8
click at [221, 286] on div "install to prexisting sign" at bounding box center [193, 291] width 68 height 10
click at [166, 286] on div "install to prexisting sign" at bounding box center [193, 291] width 68 height 10
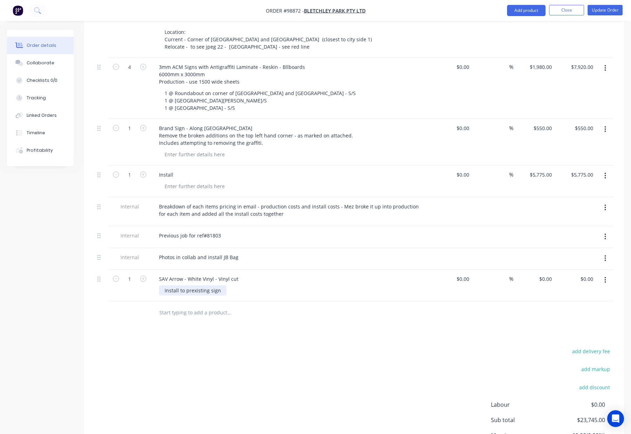
click at [210, 286] on div "Install to prexisting sign" at bounding box center [193, 291] width 68 height 10
click at [222, 286] on div "Install to prexisting sign" at bounding box center [193, 291] width 68 height 10
click at [254, 306] on input "text" at bounding box center [229, 313] width 140 height 14
click at [255, 286] on div "Install to prexisting sign on Aldenhan Dr [PERSON_NAME]" at bounding box center [232, 291] width 147 height 10
click at [294, 286] on div "Install to prexisting sign on Aldenhan Drive roundabout" at bounding box center [230, 291] width 142 height 10
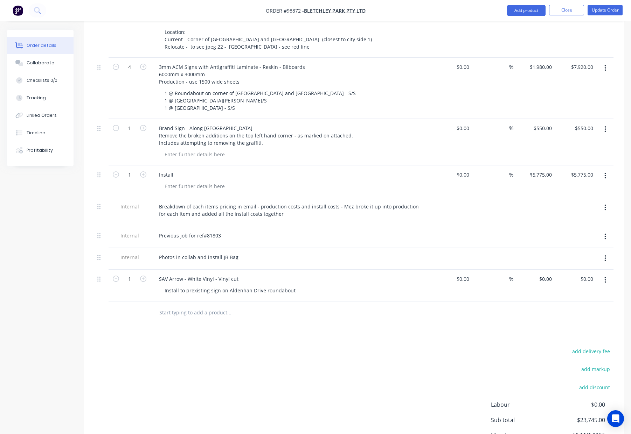
click at [241, 274] on div "SAV Arrow - White Vinyl - Vinyl cut" at bounding box center [290, 279] width 274 height 10
click at [235, 274] on div "SAV Arrow - White Vinyl - Vinyl cut" at bounding box center [198, 279] width 91 height 10
click at [292, 286] on div "Install to prexisting sign on Aldenhan Drive roundabout" at bounding box center [230, 291] width 142 height 10
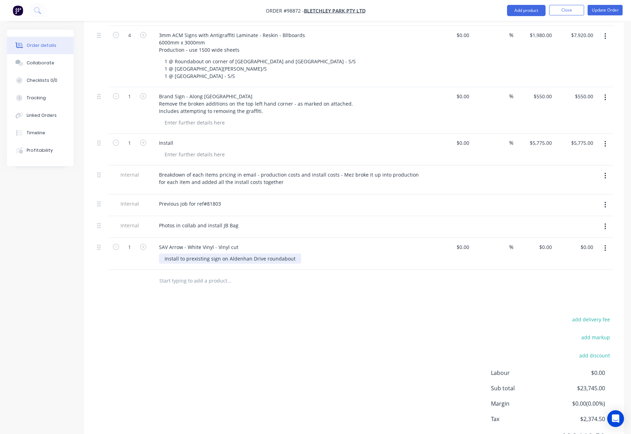
click at [292, 254] on div "Install to prexisting sign on Aldenhan Drive roundabout" at bounding box center [230, 259] width 142 height 10
click at [338, 261] on div "Products Show / Hide columns Add product Qty Cost Markup Price Total 14 3mm ACM…" at bounding box center [354, 104] width 540 height 711
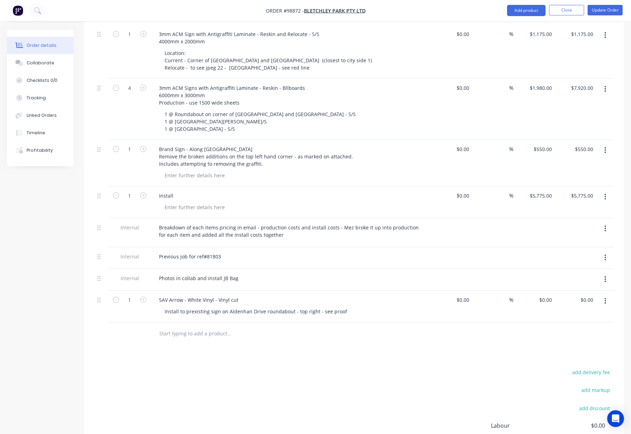
scroll to position [433, 0]
click at [183, 327] on input "text" at bounding box center [229, 334] width 140 height 14
type input "Remove and dispose Signage"
click at [245, 350] on button "Add Remove and dispose Signage to order" at bounding box center [267, 361] width 210 height 22
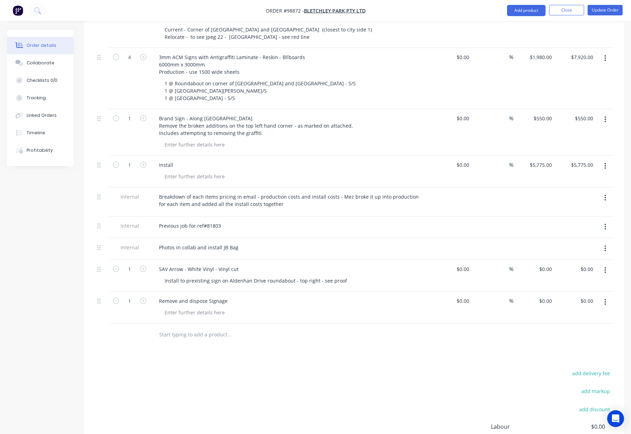
scroll to position [486, 0]
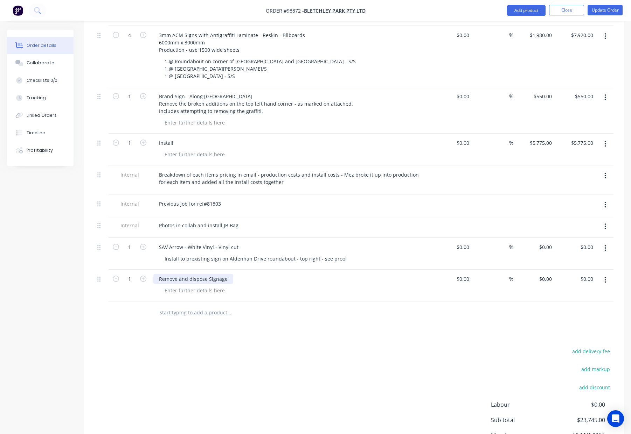
drag, startPoint x: 225, startPoint y: 243, endPoint x: 230, endPoint y: 242, distance: 5.3
click at [225, 274] on div "Remove and dispose Signage" at bounding box center [193, 279] width 80 height 10
click at [190, 274] on div "Remove and dispose Signage" at bounding box center [193, 279] width 80 height 10
click at [206, 286] on div at bounding box center [194, 291] width 71 height 10
drag, startPoint x: 189, startPoint y: 240, endPoint x: 196, endPoint y: 244, distance: 7.4
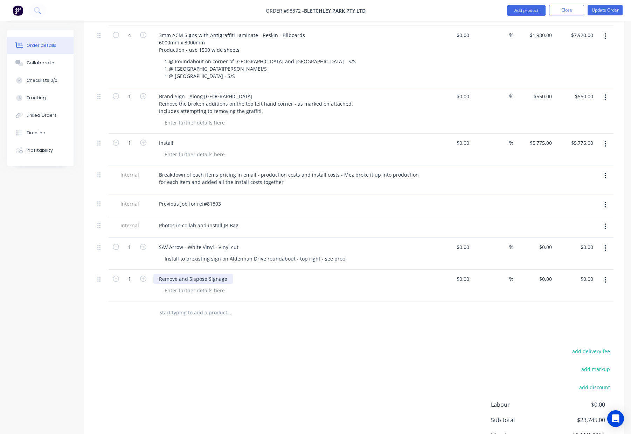
click at [189, 274] on div "Remove and Sispose Signage" at bounding box center [192, 279] width 79 height 10
click at [201, 286] on div at bounding box center [194, 291] width 71 height 10
drag, startPoint x: 152, startPoint y: 258, endPoint x: 181, endPoint y: 253, distance: 29.5
click at [153, 270] on div "Remove and Dispose Signage" at bounding box center [290, 286] width 280 height 32
click at [182, 286] on div at bounding box center [194, 291] width 71 height 10
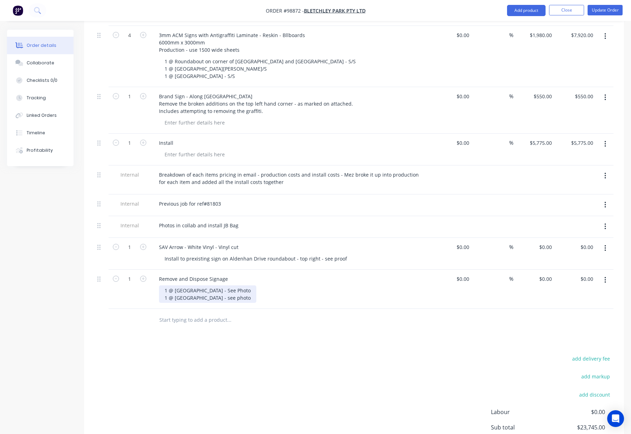
click at [256, 286] on div "1 @ [GEOGRAPHIC_DATA] - See Photo 1 @ [GEOGRAPHIC_DATA] - see photo" at bounding box center [207, 294] width 97 height 17
click at [257, 286] on div "1 @ [GEOGRAPHIC_DATA] - See Photo 1 @ [GEOGRAPHIC_DATA] - See photo" at bounding box center [208, 294] width 98 height 17
click at [321, 309] on div at bounding box center [276, 320] width 252 height 23
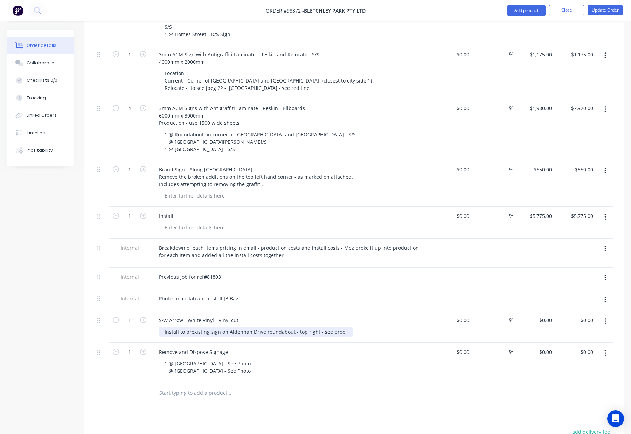
scroll to position [412, 0]
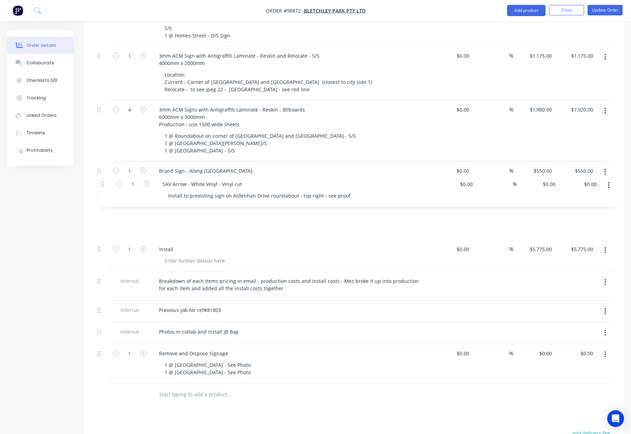
drag, startPoint x: 100, startPoint y: 286, endPoint x: 104, endPoint y: 183, distance: 102.9
click at [104, 183] on div "14 3mm ACM Signs with Antigraffitti Laminate- Reskin - Short Directionals - D/S…" at bounding box center [353, 123] width 519 height 521
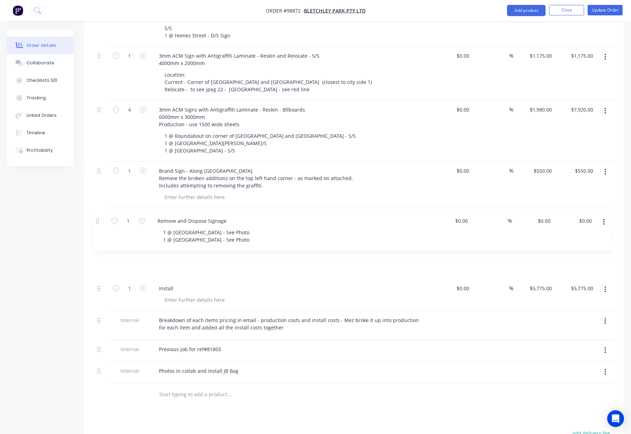
drag, startPoint x: 99, startPoint y: 297, endPoint x: 96, endPoint y: 219, distance: 78.1
click at [97, 219] on div "14 3mm ACM Signs with Antigraffitti Laminate- Reskin - Short Directionals - D/S…" at bounding box center [353, 123] width 519 height 521
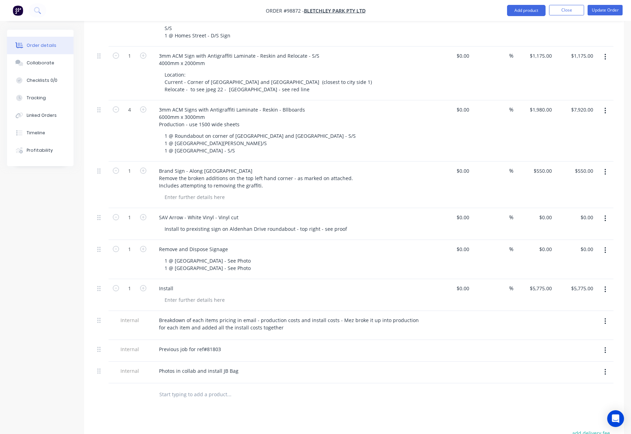
click at [318, 375] on div "Products Show / Hide columns Add product Qty Cost Markup Price Total 14 3mm ACM…" at bounding box center [354, 199] width 540 height 751
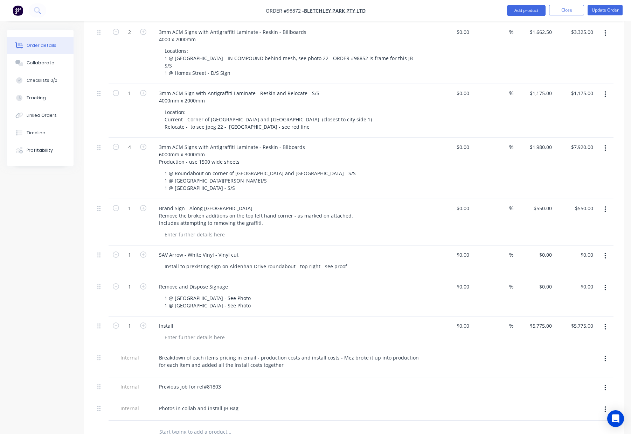
scroll to position [388, 0]
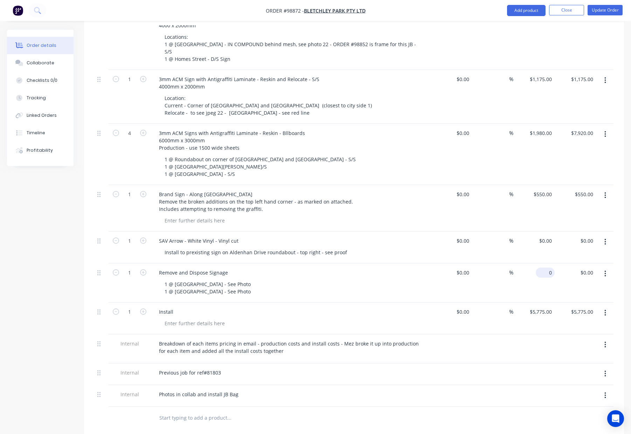
click at [545, 268] on div "0 $0.00" at bounding box center [544, 273] width 19 height 10
type input "$300.00"
click at [145, 269] on icon "button" at bounding box center [143, 272] width 6 height 6
type input "2"
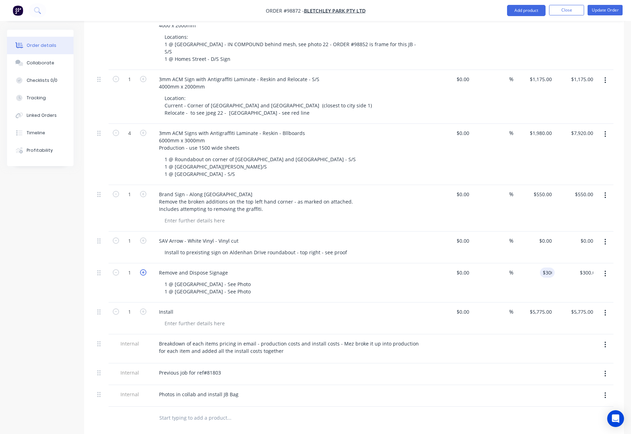
type input "$600.00"
click at [587, 236] on input "0.00" at bounding box center [588, 241] width 16 height 10
type input "90"
type input "$90.00"
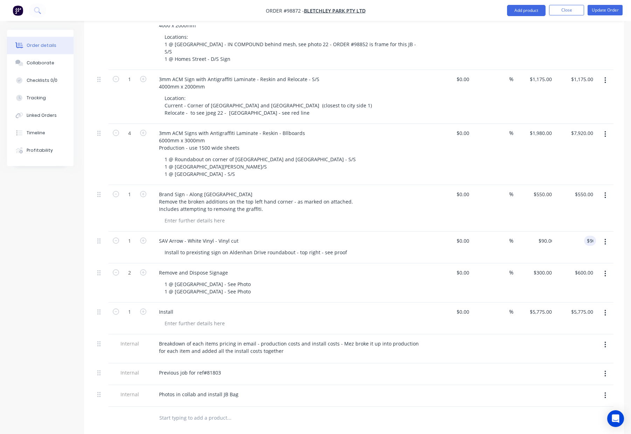
click at [474, 407] on div at bounding box center [353, 418] width 519 height 23
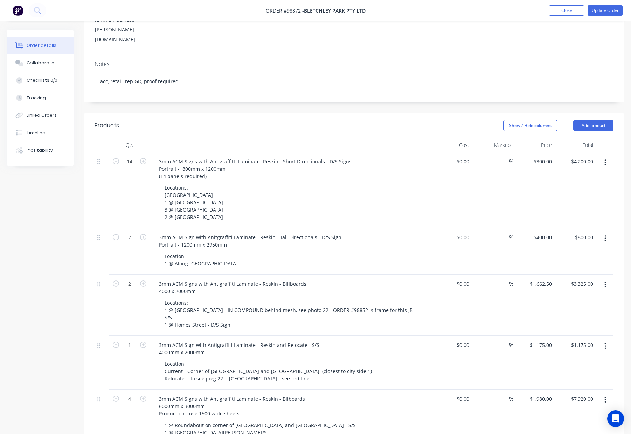
scroll to position [122, 0]
click at [601, 13] on button "Update Order" at bounding box center [604, 10] width 35 height 10
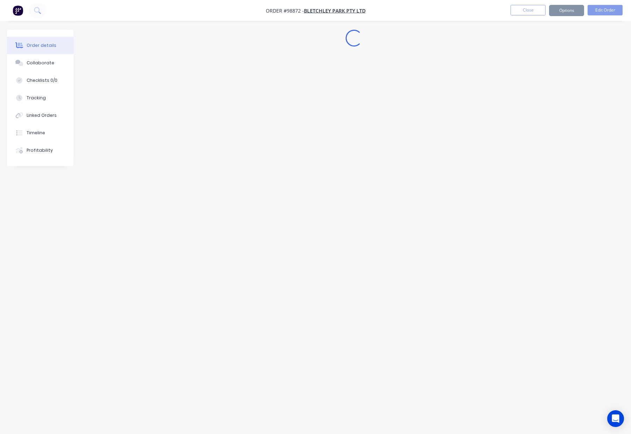
scroll to position [0, 0]
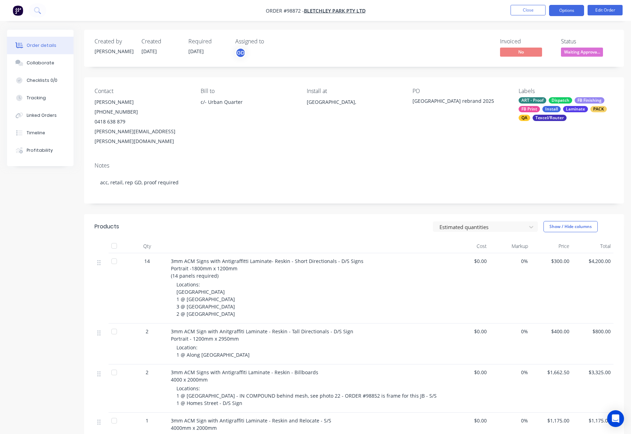
click at [564, 11] on button "Options" at bounding box center [566, 10] width 35 height 11
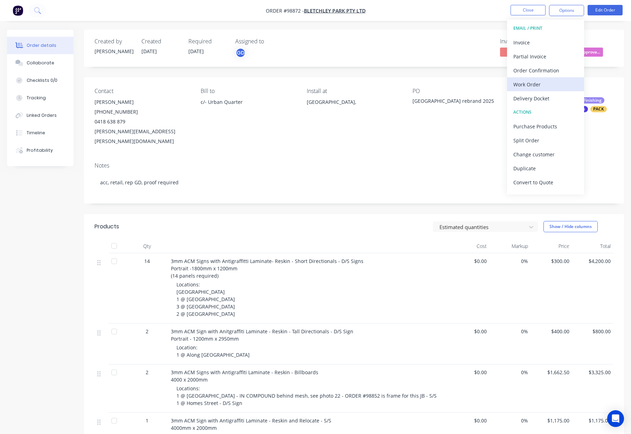
click at [543, 84] on div "Work Order" at bounding box center [545, 84] width 64 height 10
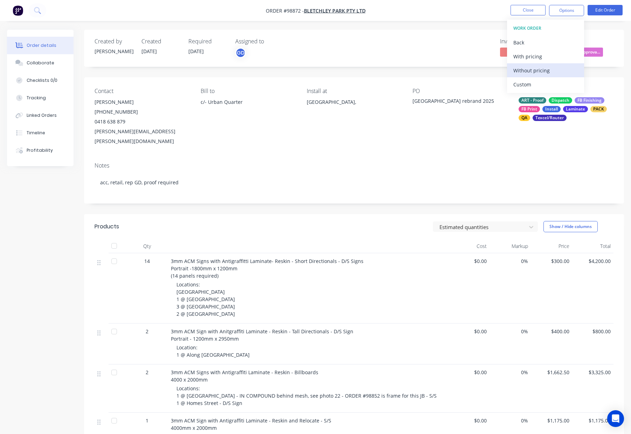
click at [543, 70] on div "Without pricing" at bounding box center [545, 70] width 64 height 10
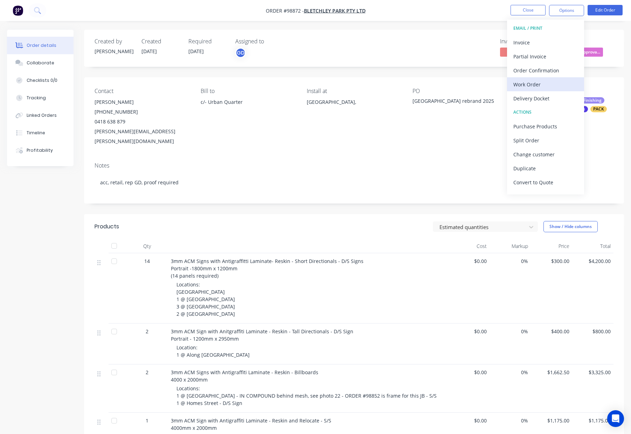
click at [536, 85] on div "Work Order" at bounding box center [545, 84] width 64 height 10
click at [534, 83] on div "Custom" at bounding box center [545, 84] width 64 height 10
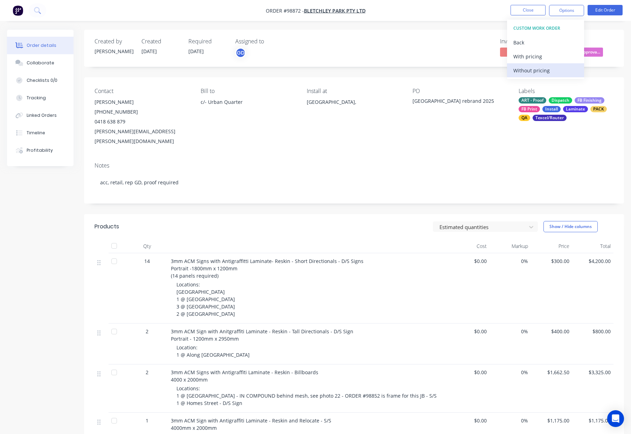
click at [539, 69] on div "Without pricing" at bounding box center [545, 70] width 64 height 10
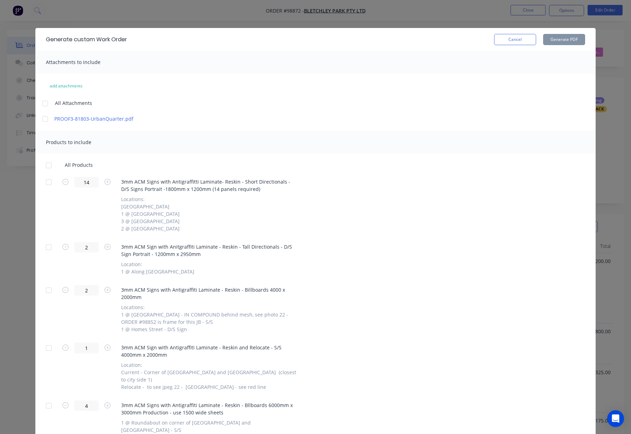
drag, startPoint x: 48, startPoint y: 167, endPoint x: 52, endPoint y: 166, distance: 3.5
click at [48, 167] on div at bounding box center [49, 166] width 14 height 14
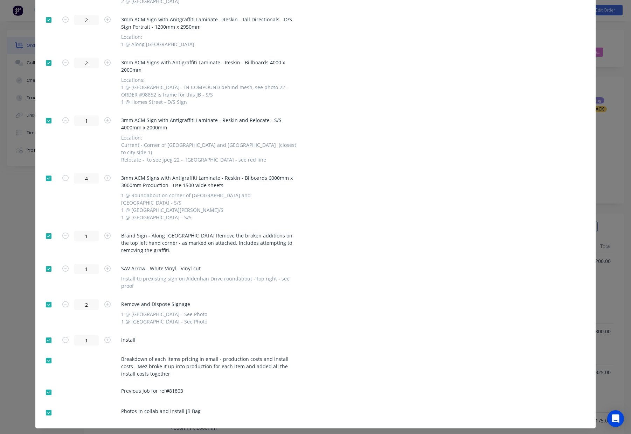
click at [47, 334] on div at bounding box center [49, 341] width 14 height 14
click at [48, 354] on div at bounding box center [49, 361] width 14 height 14
drag, startPoint x: 47, startPoint y: 376, endPoint x: 50, endPoint y: 388, distance: 12.6
click at [47, 386] on div at bounding box center [49, 393] width 14 height 14
click at [47, 406] on div at bounding box center [49, 413] width 14 height 14
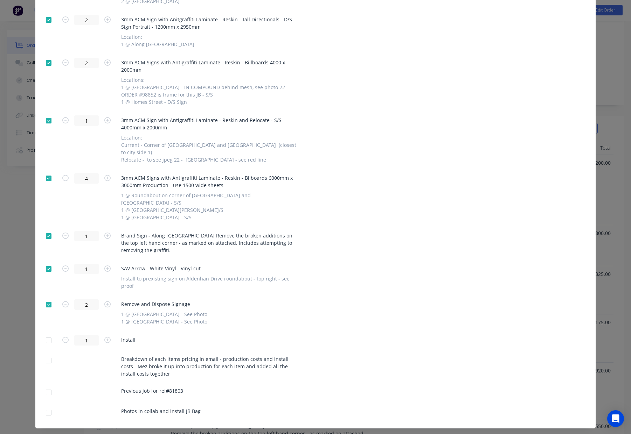
drag, startPoint x: 49, startPoint y: 379, endPoint x: 56, endPoint y: 376, distance: 8.1
click at [49, 386] on div at bounding box center [49, 393] width 14 height 14
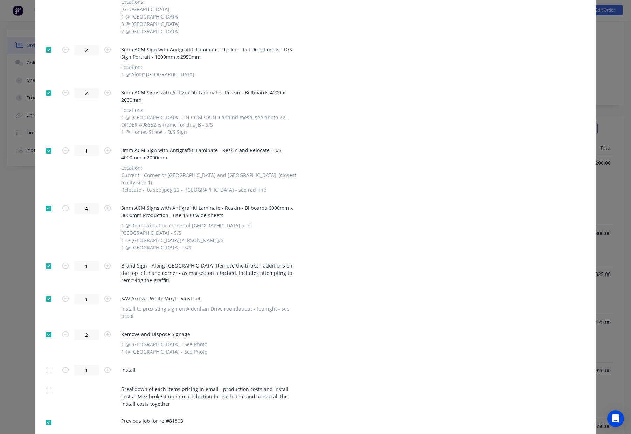
scroll to position [197, 0]
click at [48, 328] on div at bounding box center [49, 335] width 14 height 14
click at [48, 260] on div at bounding box center [49, 267] width 14 height 14
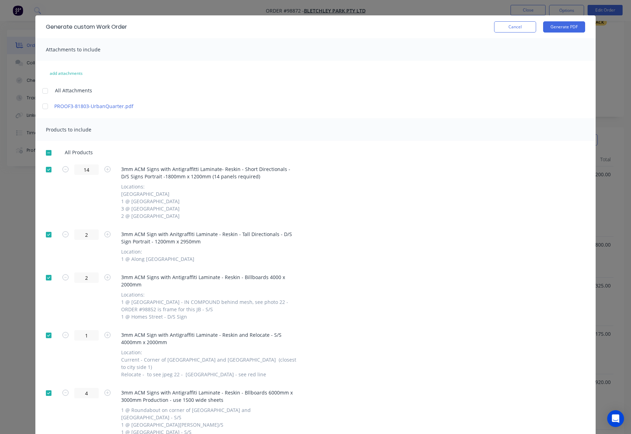
scroll to position [0, 0]
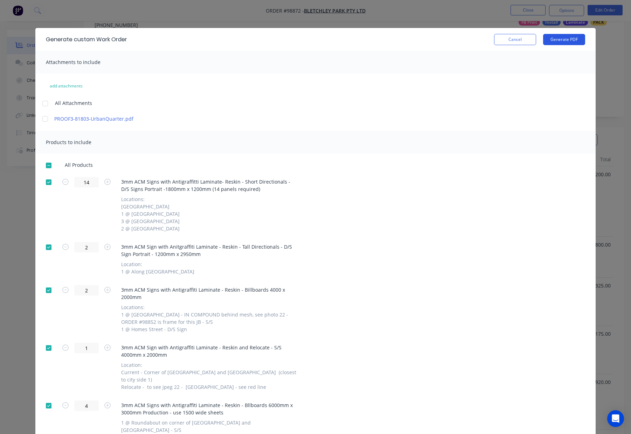
click at [558, 39] on button "Generate PDF" at bounding box center [564, 39] width 42 height 11
drag, startPoint x: 508, startPoint y: 42, endPoint x: 513, endPoint y: 39, distance: 5.9
click at [508, 42] on button "Cancel" at bounding box center [515, 39] width 42 height 11
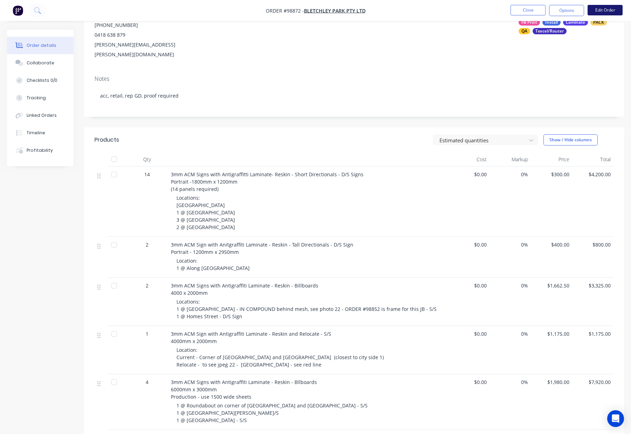
click at [604, 12] on button "Edit Order" at bounding box center [604, 10] width 35 height 10
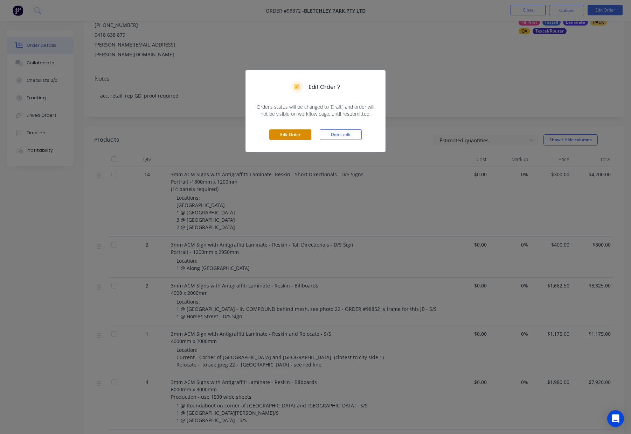
click at [276, 133] on button "Edit Order" at bounding box center [290, 134] width 42 height 10
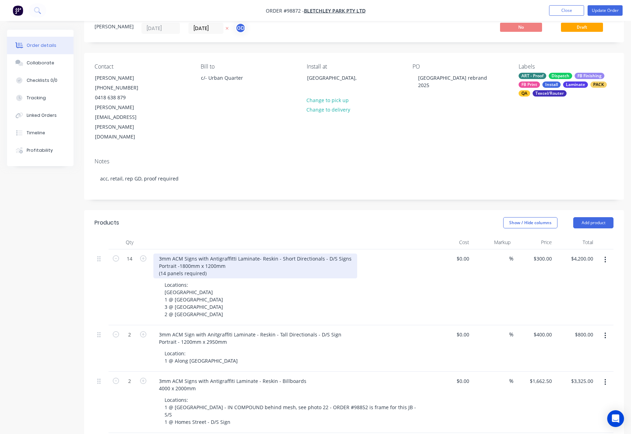
scroll to position [24, 0]
click at [156, 254] on div "3mm ACM Signs with Antigraffitti Laminate- Reskin - Short Directionals - D/S Si…" at bounding box center [255, 266] width 204 height 25
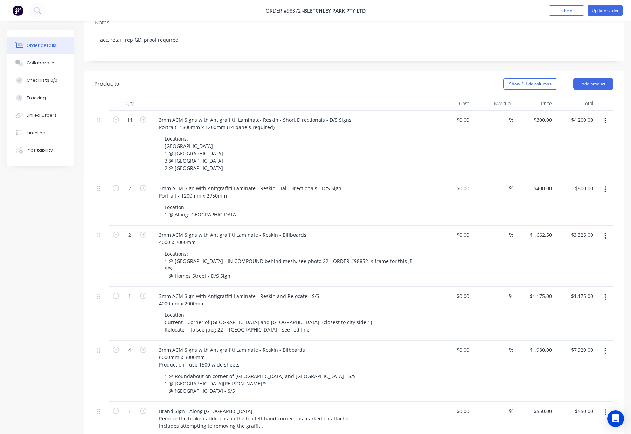
scroll to position [164, 0]
click at [244, 202] on div "Location: 1 @ Along [GEOGRAPHIC_DATA]" at bounding box center [293, 210] width 269 height 17
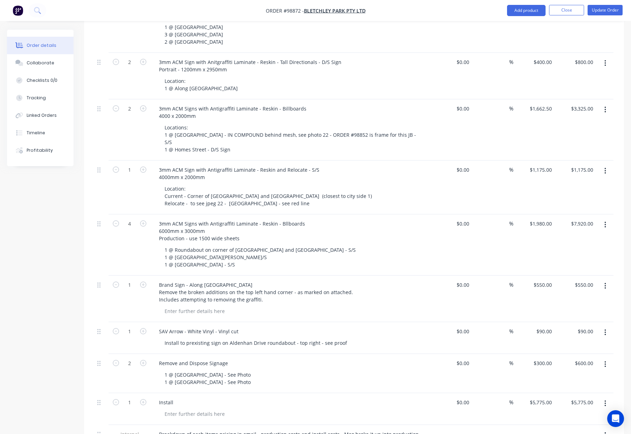
scroll to position [291, 0]
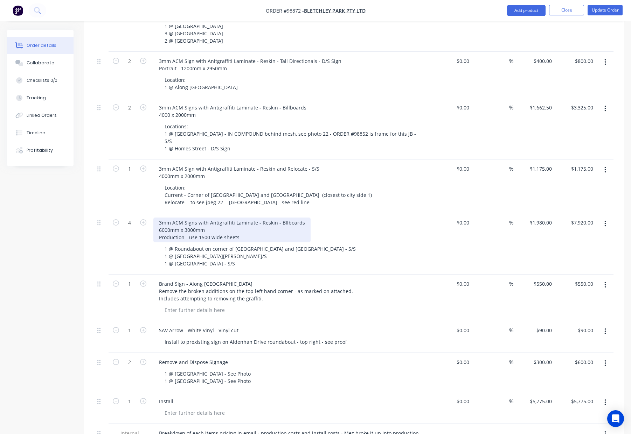
click at [157, 218] on div "3mm ACM Signs with Antigraffiti Laminate - Reskin - Bllboards 6000mm x 3000mm P…" at bounding box center [231, 230] width 157 height 25
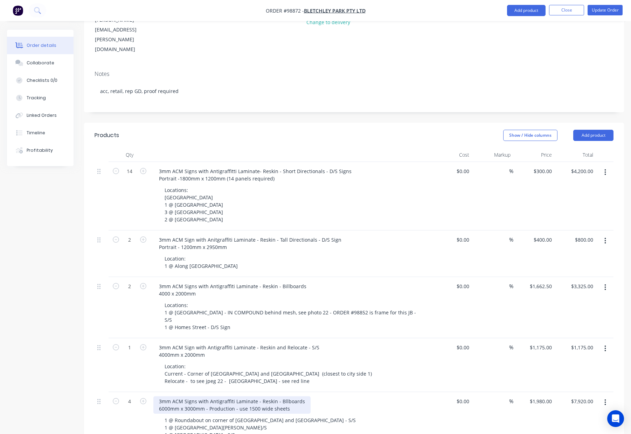
scroll to position [0, 0]
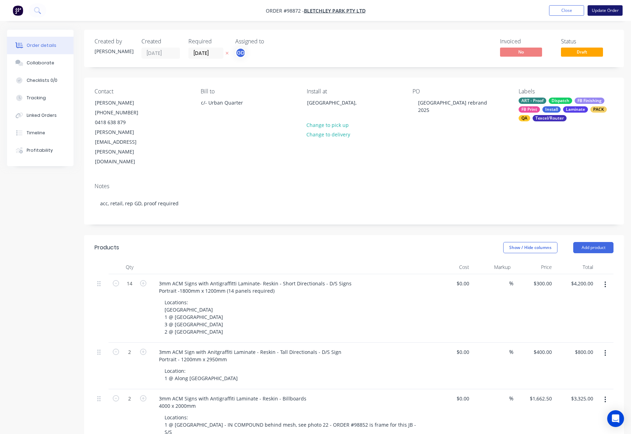
click at [605, 10] on button "Update Order" at bounding box center [604, 10] width 35 height 10
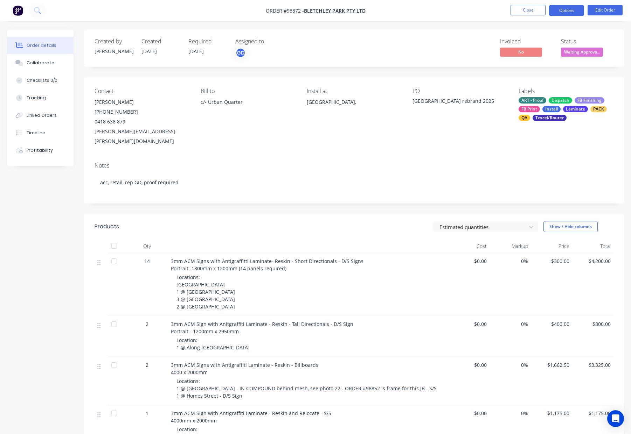
click at [561, 9] on button "Options" at bounding box center [566, 10] width 35 height 11
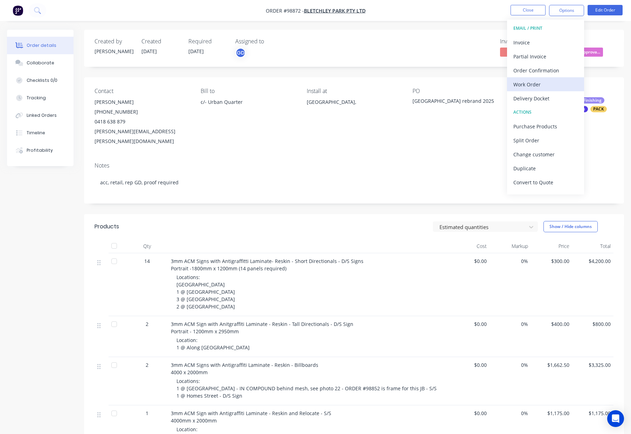
click at [534, 87] on div "Work Order" at bounding box center [545, 84] width 64 height 10
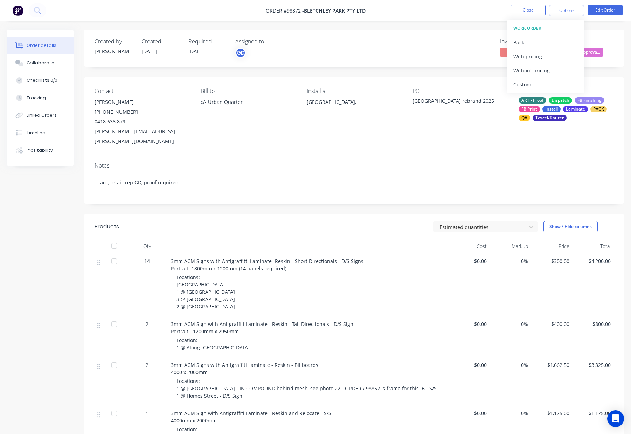
click at [533, 84] on div "Custom" at bounding box center [545, 84] width 64 height 10
click at [537, 70] on div "Without pricing" at bounding box center [545, 70] width 64 height 10
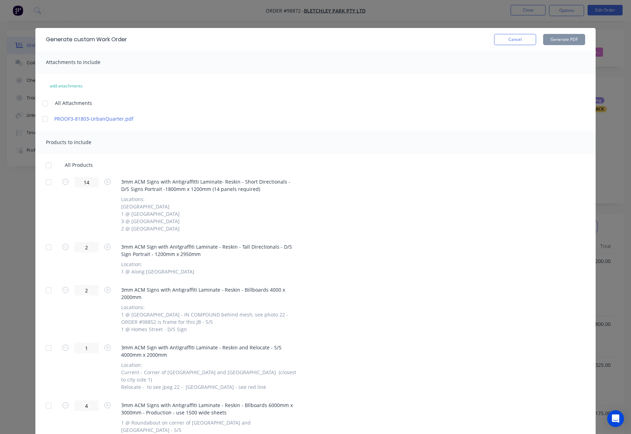
click at [47, 166] on div at bounding box center [49, 166] width 14 height 14
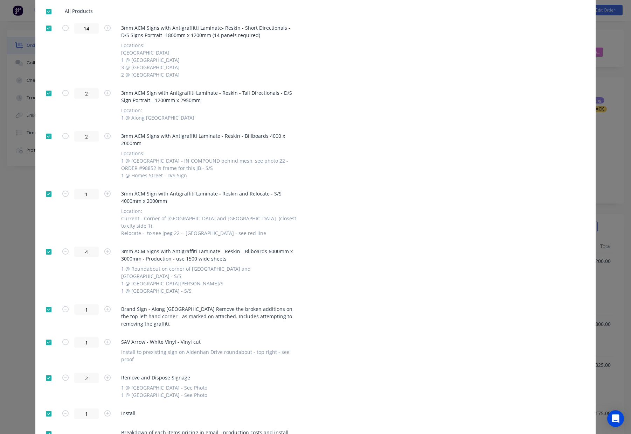
scroll to position [227, 0]
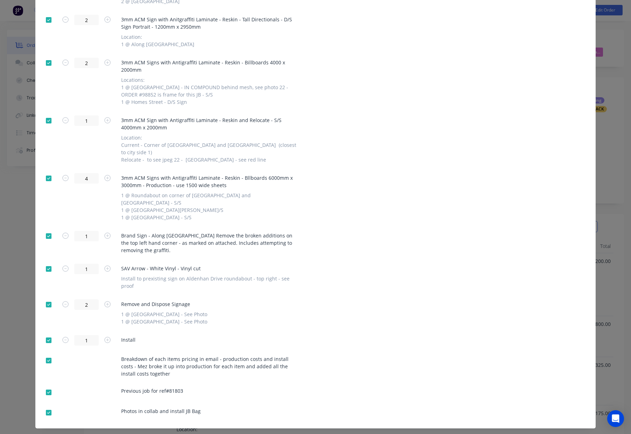
click at [47, 406] on div at bounding box center [49, 413] width 14 height 14
click at [48, 386] on div at bounding box center [49, 393] width 14 height 14
click at [49, 354] on div at bounding box center [49, 361] width 14 height 14
click at [49, 334] on div at bounding box center [49, 341] width 14 height 14
click at [49, 298] on div at bounding box center [49, 305] width 14 height 14
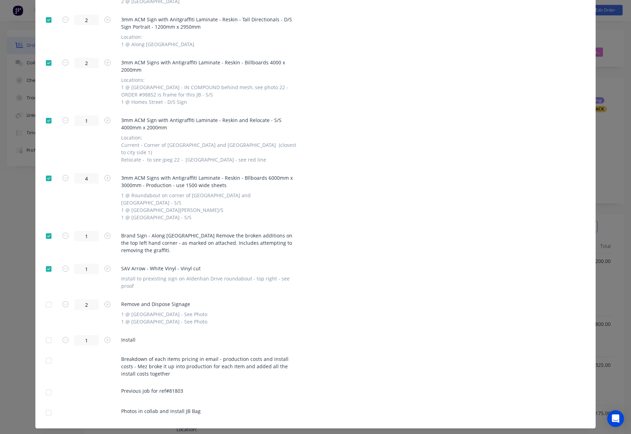
click at [50, 229] on div at bounding box center [49, 236] width 14 height 14
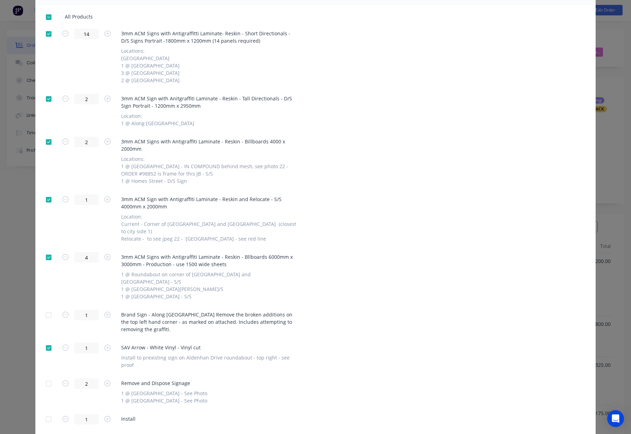
scroll to position [0, 0]
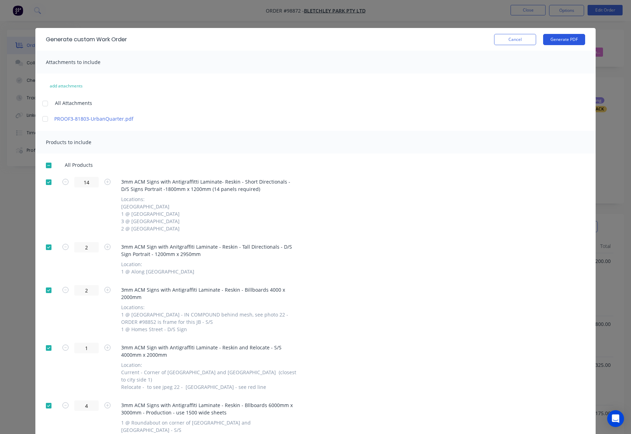
click at [552, 42] on button "Generate PDF" at bounding box center [564, 39] width 42 height 11
click at [511, 36] on button "Cancel" at bounding box center [515, 39] width 42 height 11
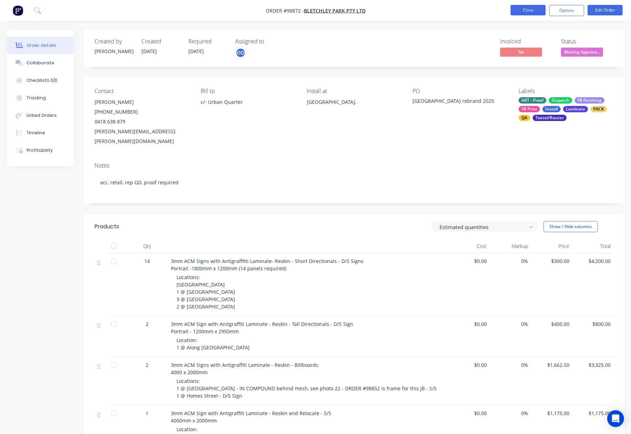
click at [529, 11] on button "Close" at bounding box center [527, 10] width 35 height 10
